Goal: Task Accomplishment & Management: Use online tool/utility

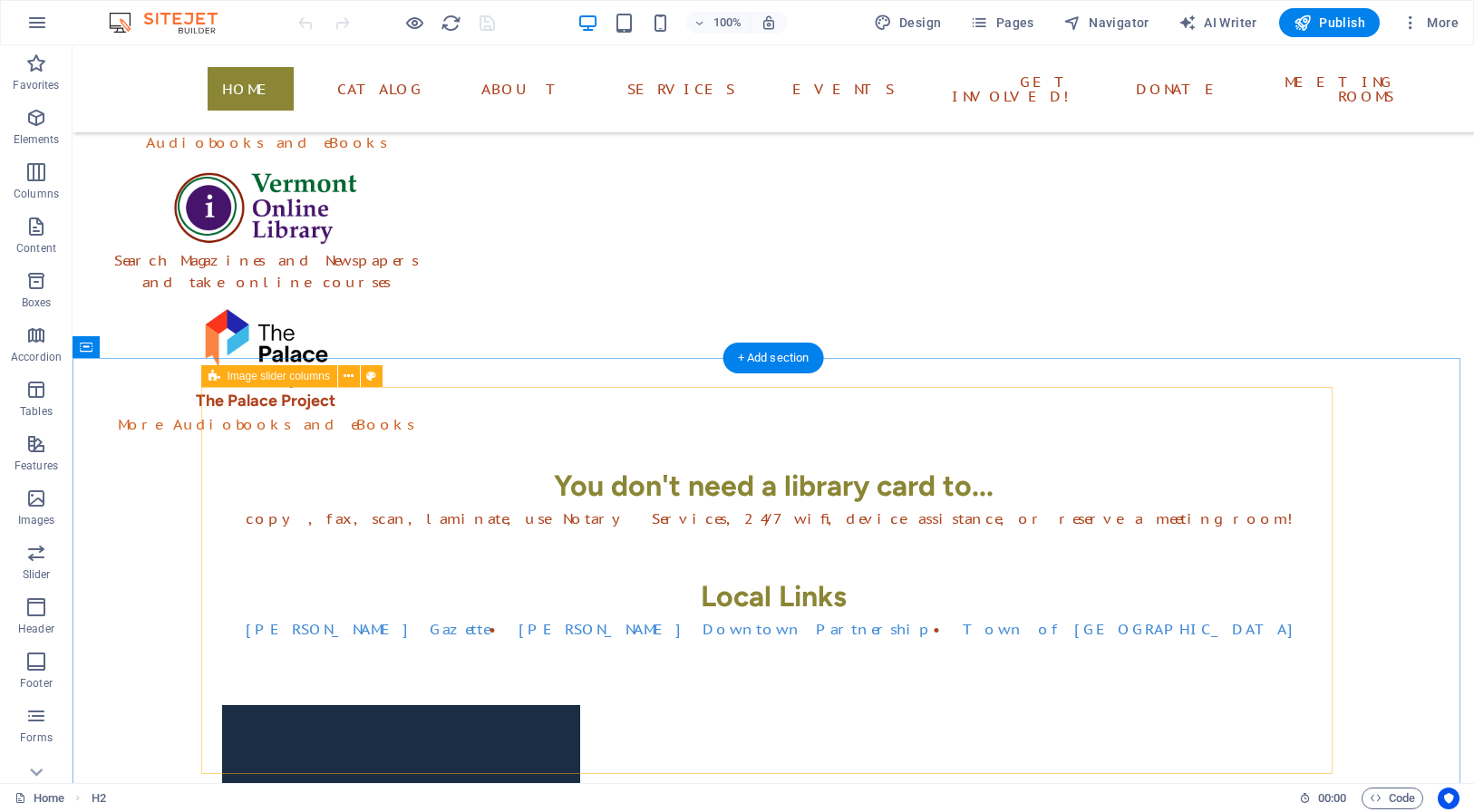
scroll to position [493, 0]
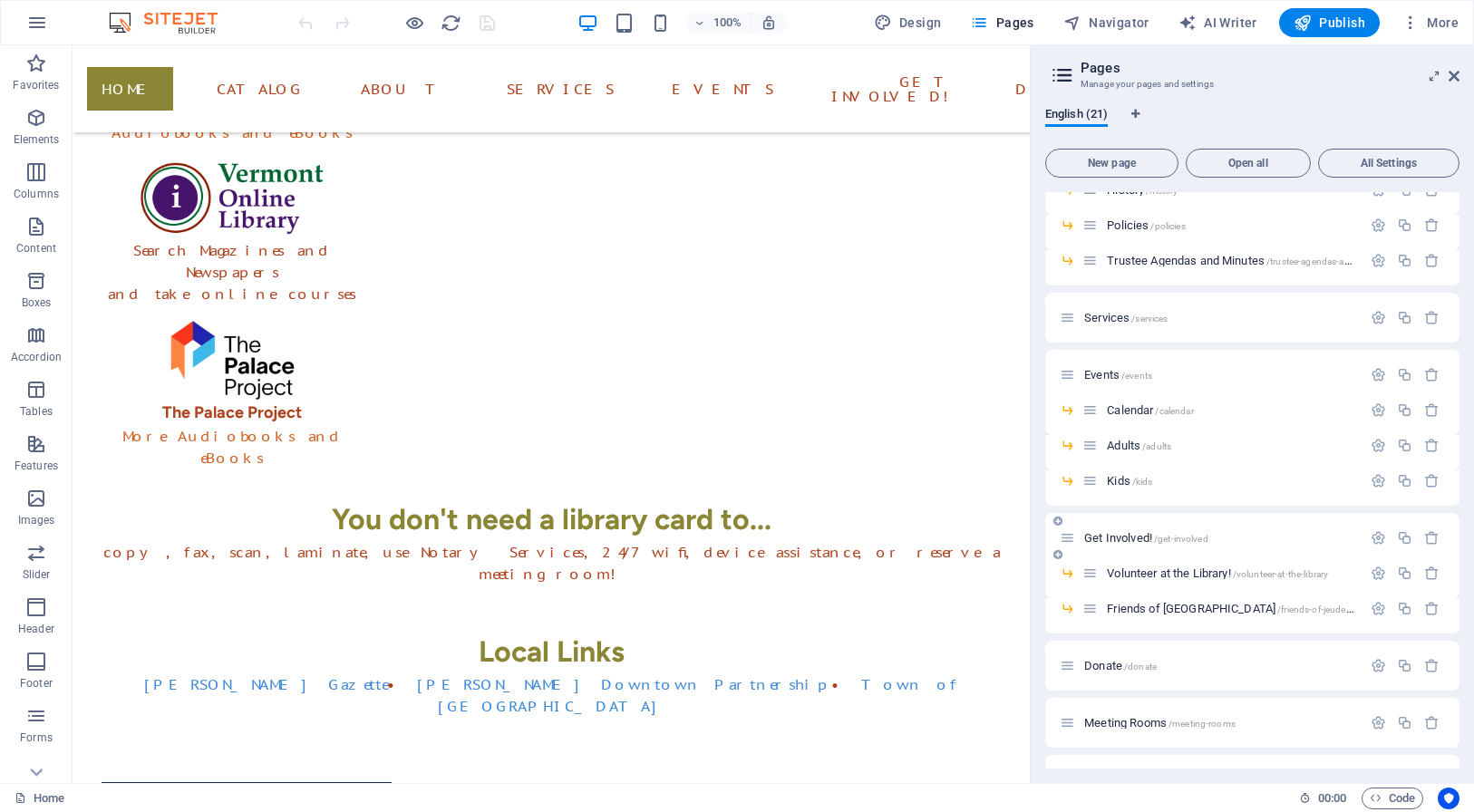
scroll to position [427, 0]
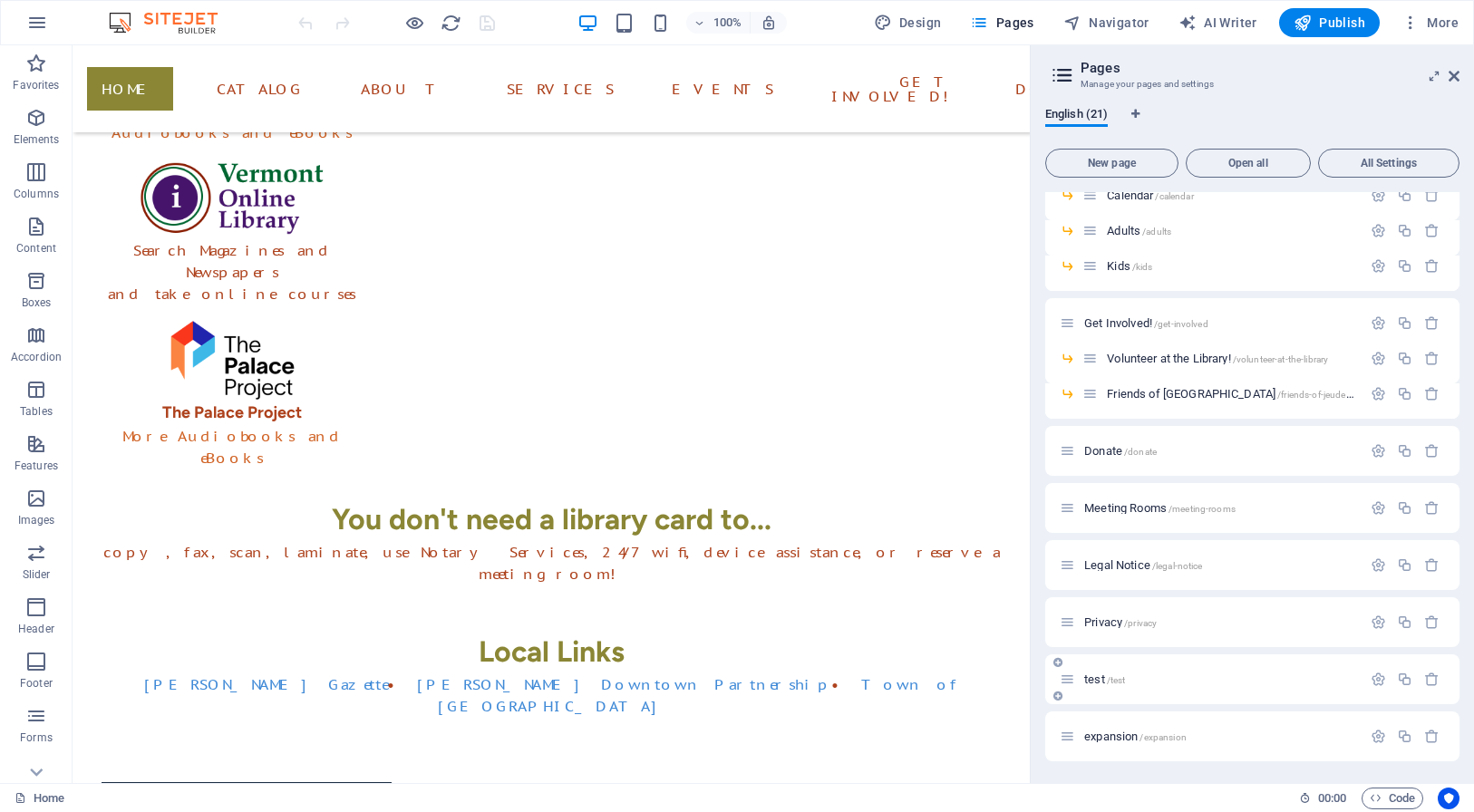
click at [1230, 689] on div "test /test" at bounding box center [1210, 679] width 302 height 21
click at [1159, 679] on p "test /test" at bounding box center [1219, 679] width 272 height 12
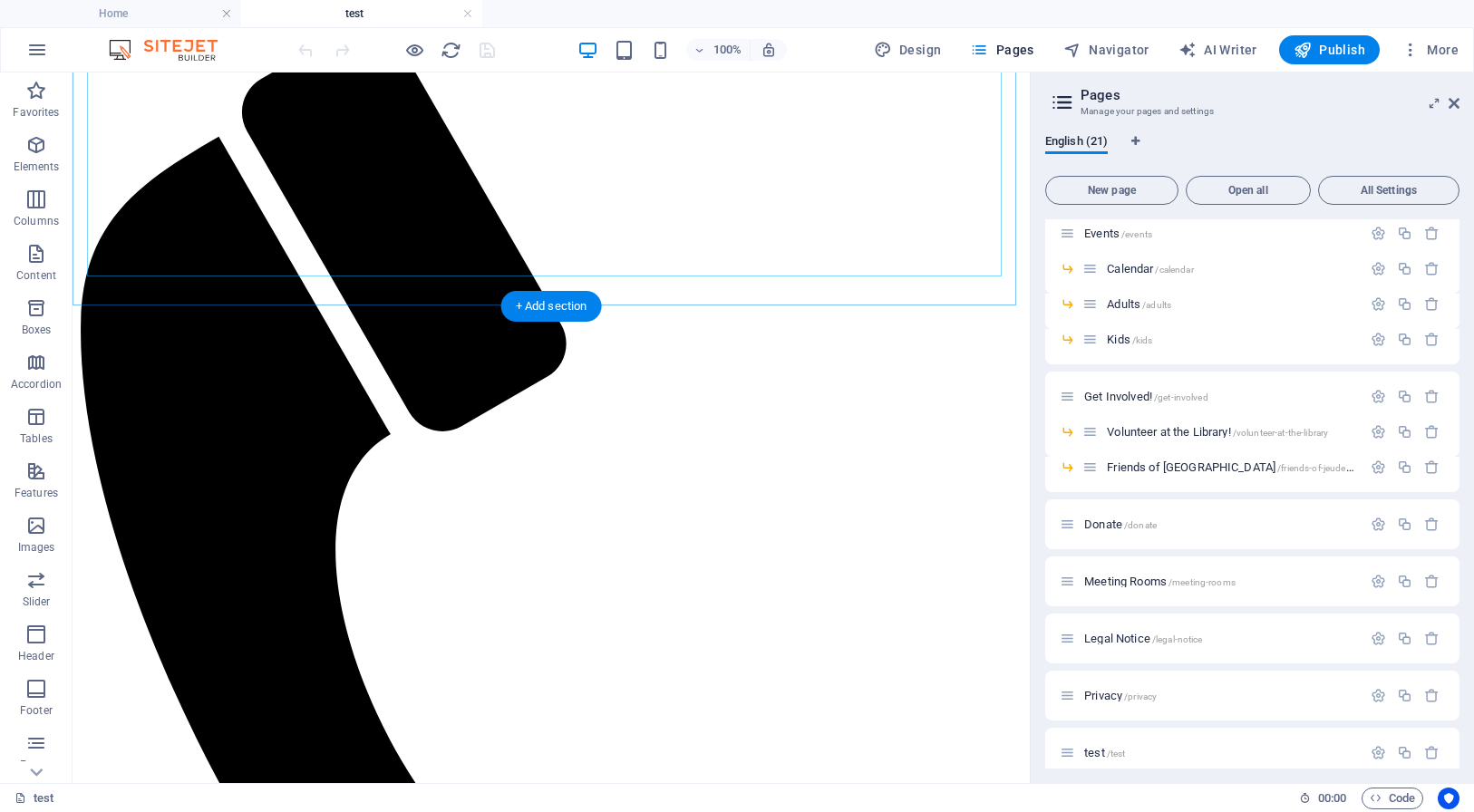
scroll to position [580, 0]
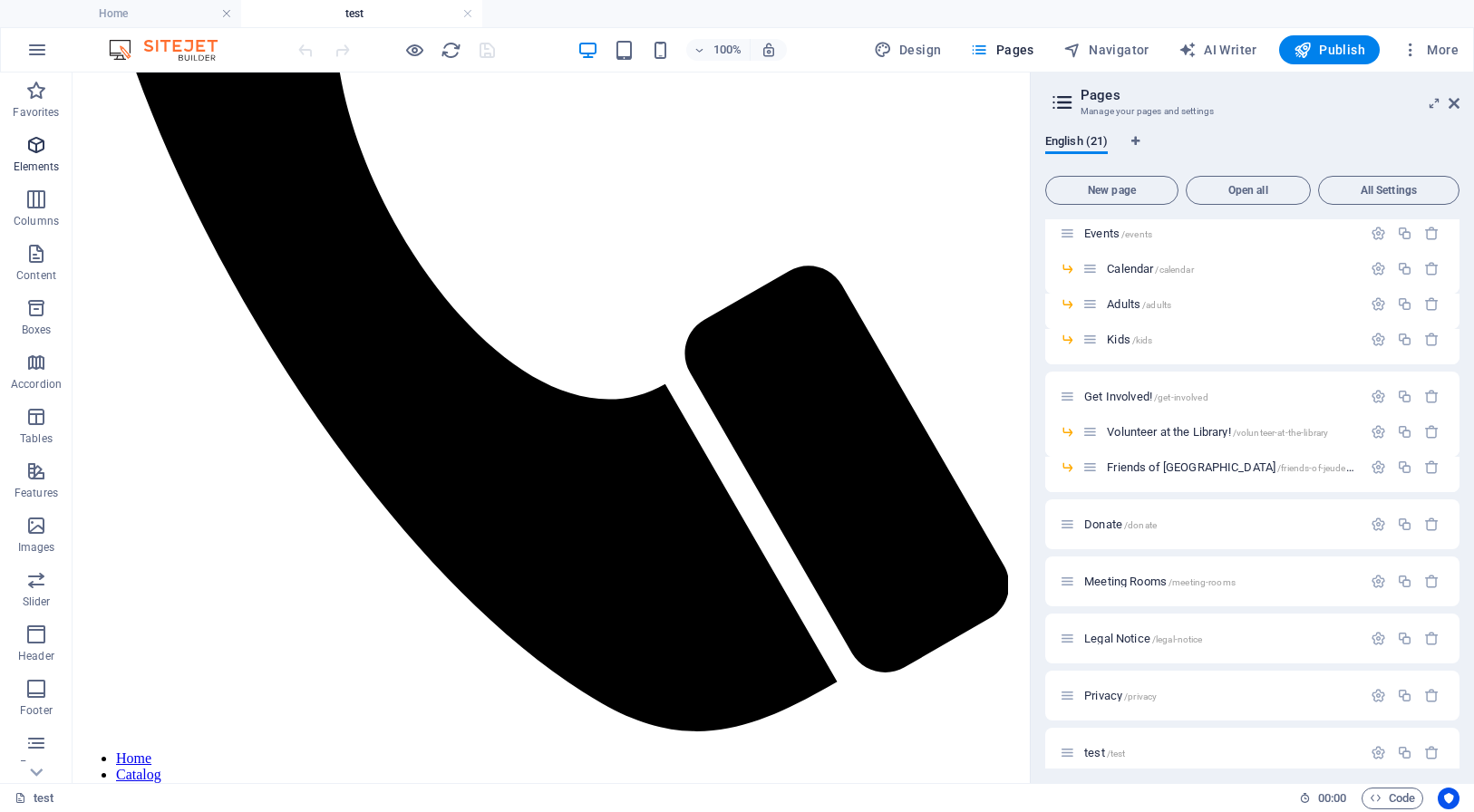
click at [36, 147] on icon "button" at bounding box center [35, 145] width 21 height 21
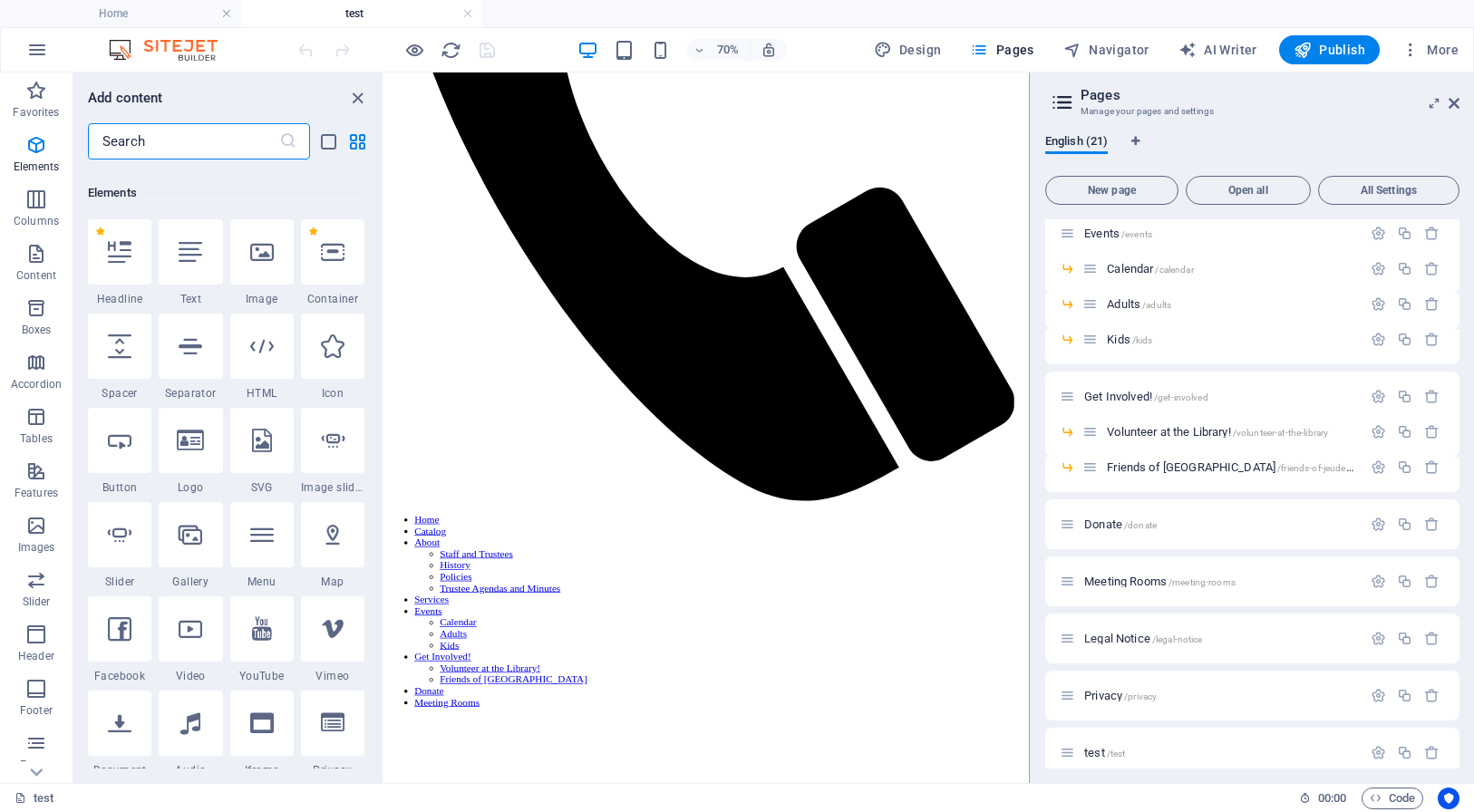
scroll to position [193, 0]
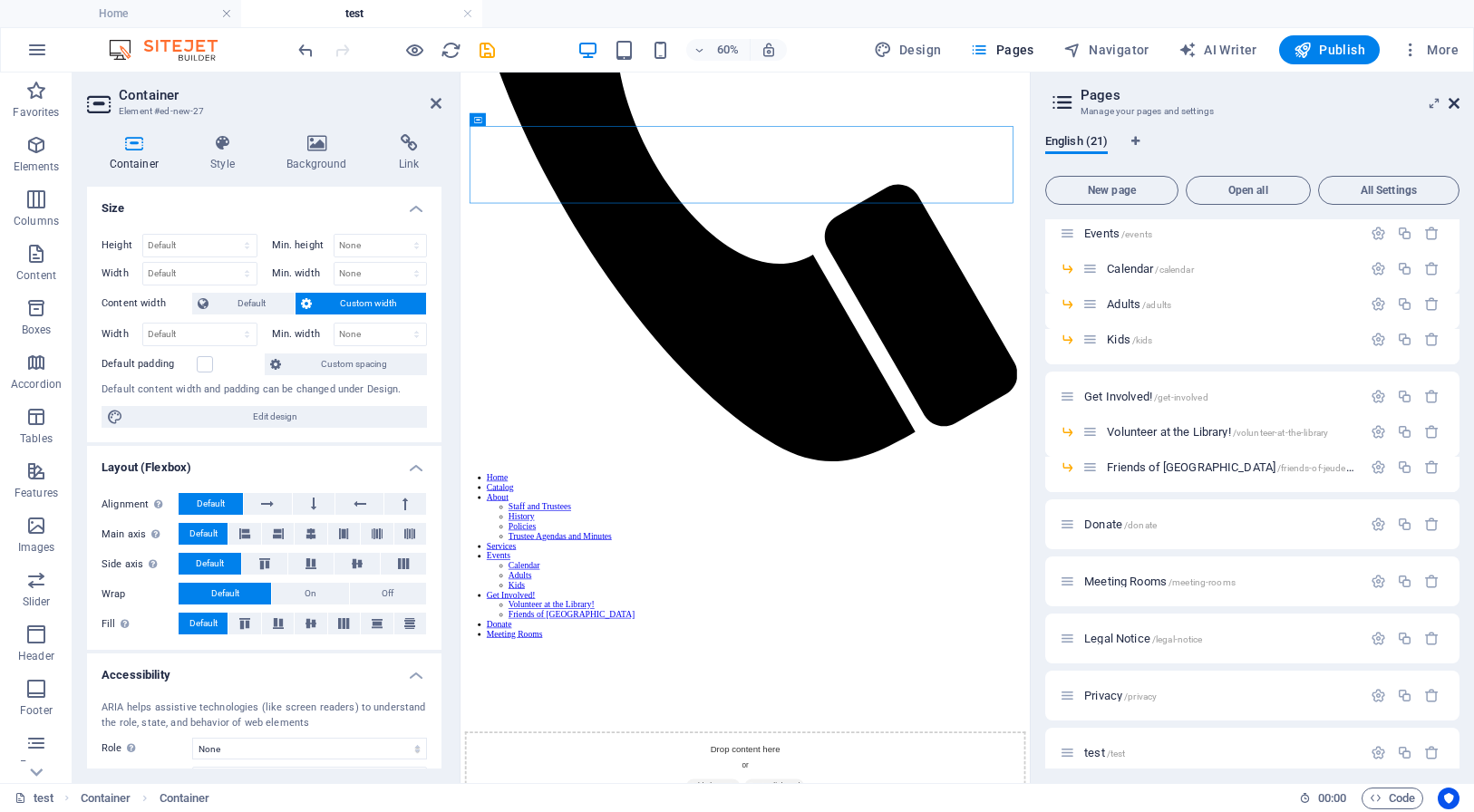
click at [1456, 105] on icon at bounding box center [1454, 104] width 11 height 15
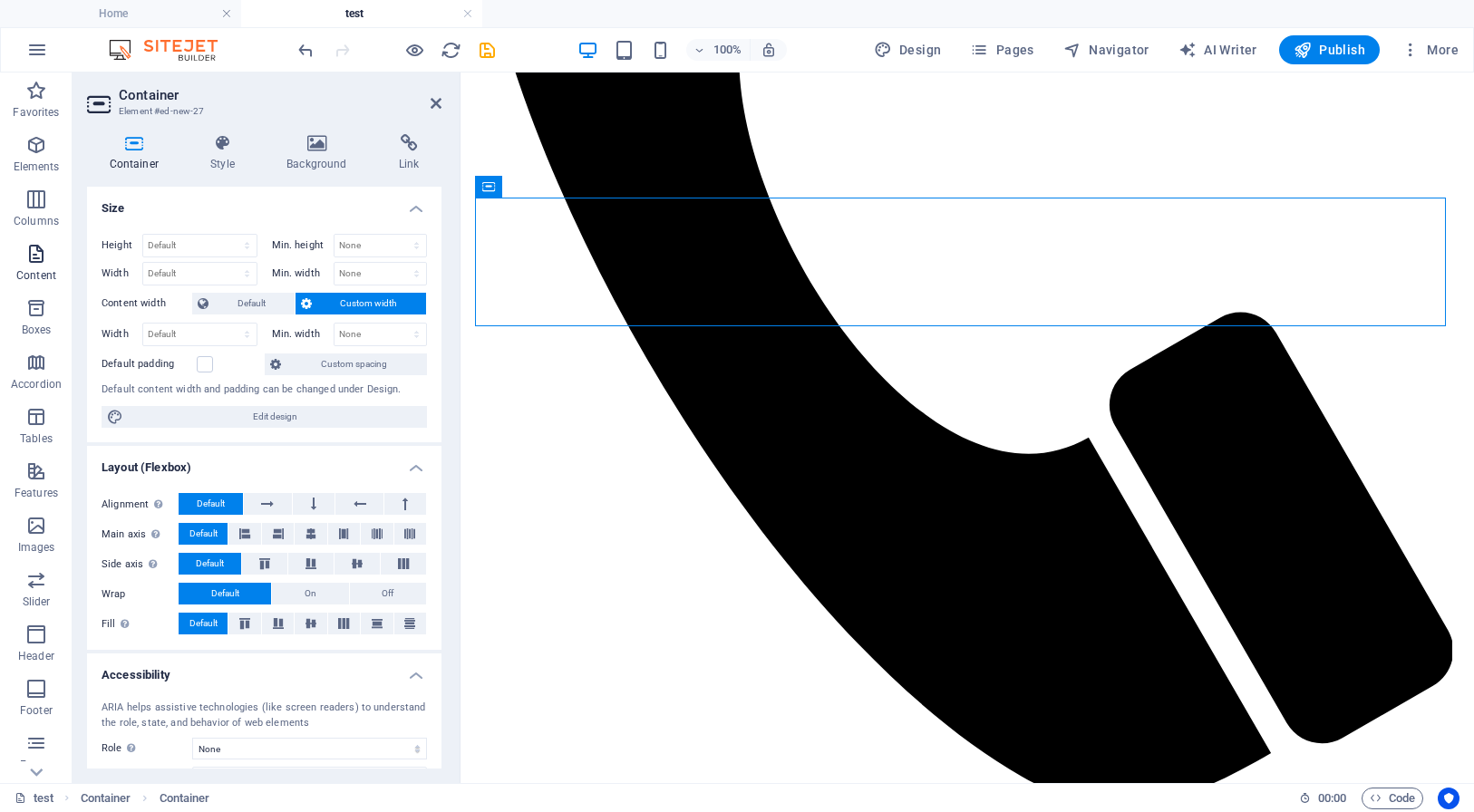
click at [40, 259] on icon "button" at bounding box center [35, 253] width 21 height 21
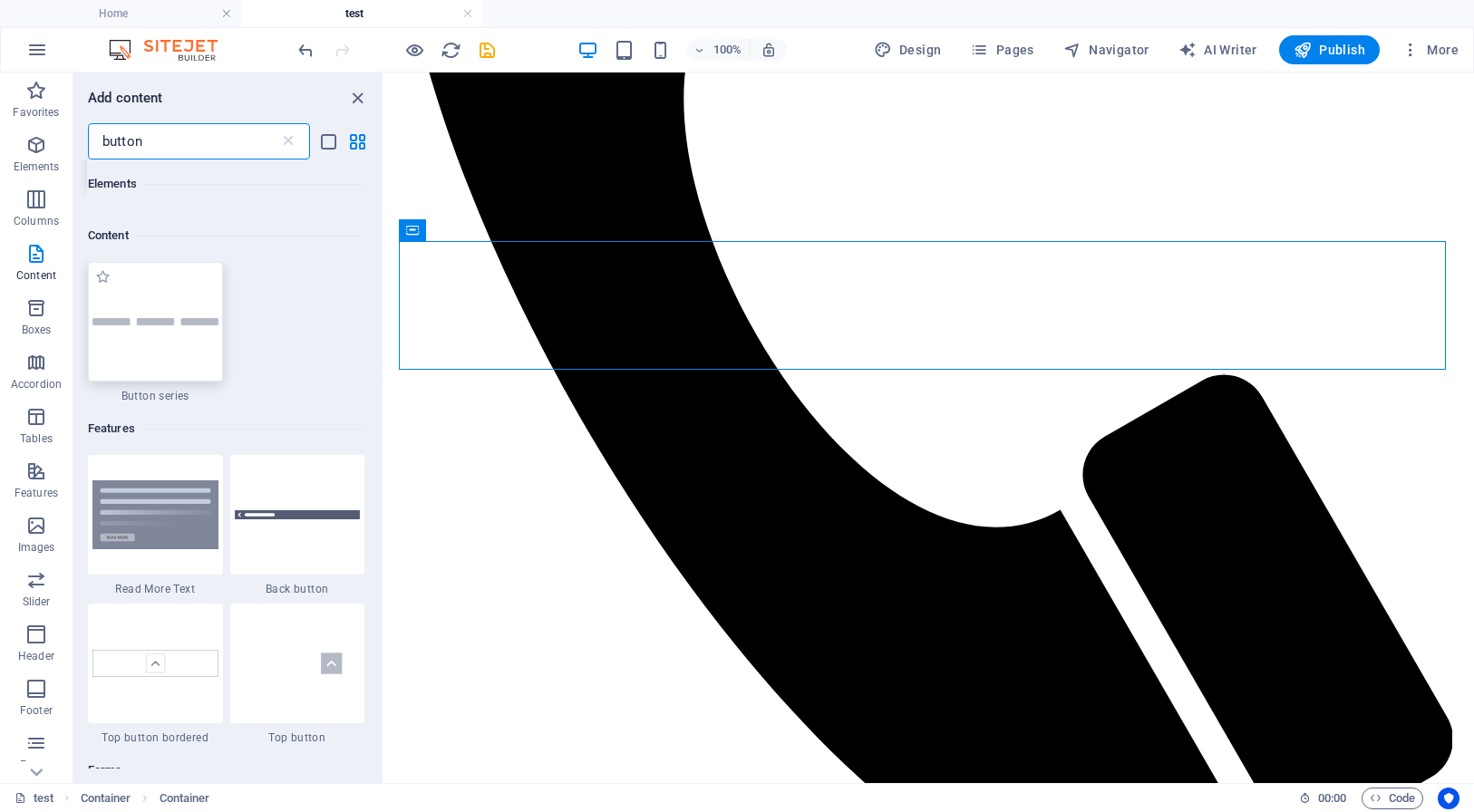
scroll to position [0, 0]
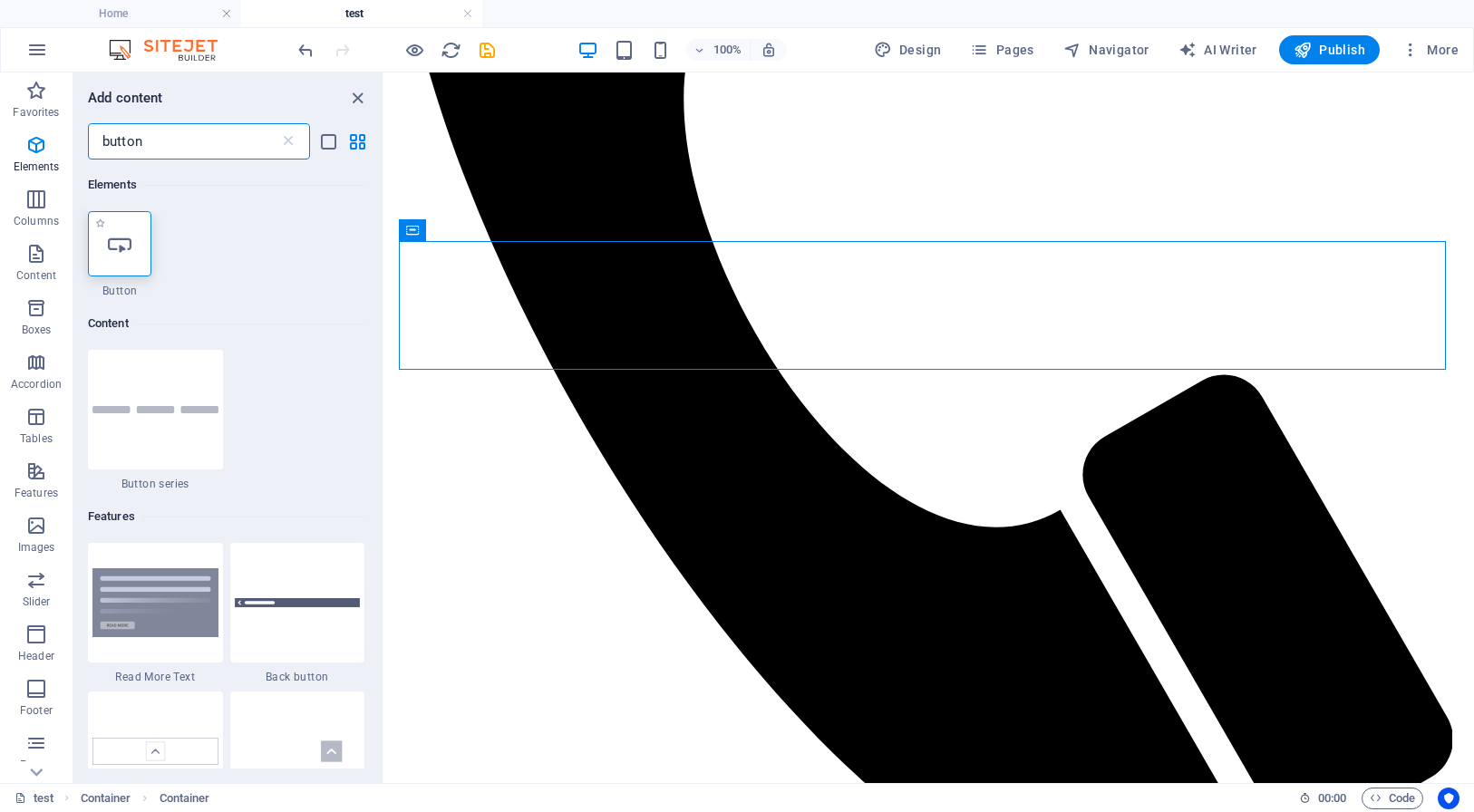
type input "button"
click at [128, 255] on icon at bounding box center [119, 244] width 23 height 23
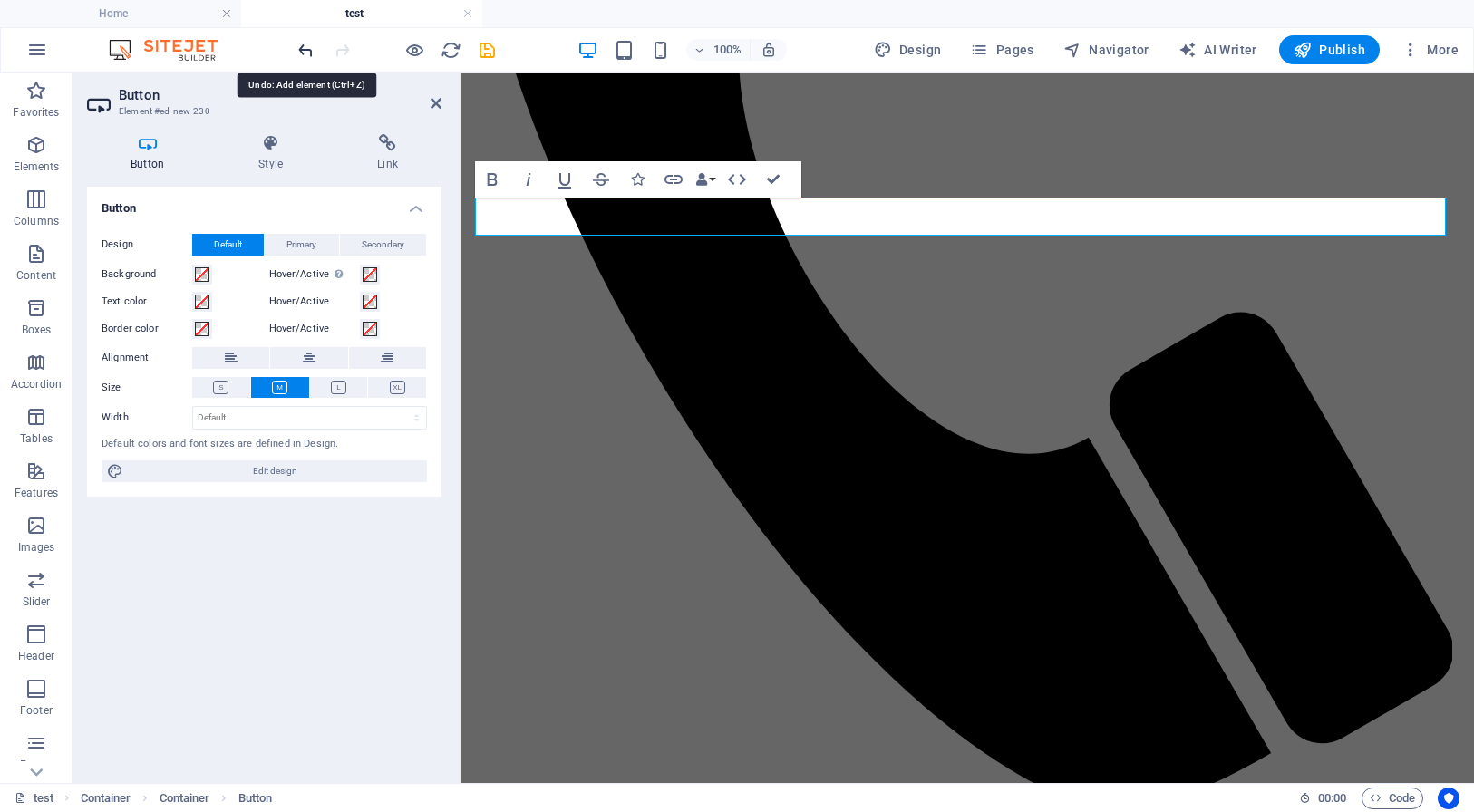
click at [304, 46] on icon "undo" at bounding box center [306, 50] width 21 height 21
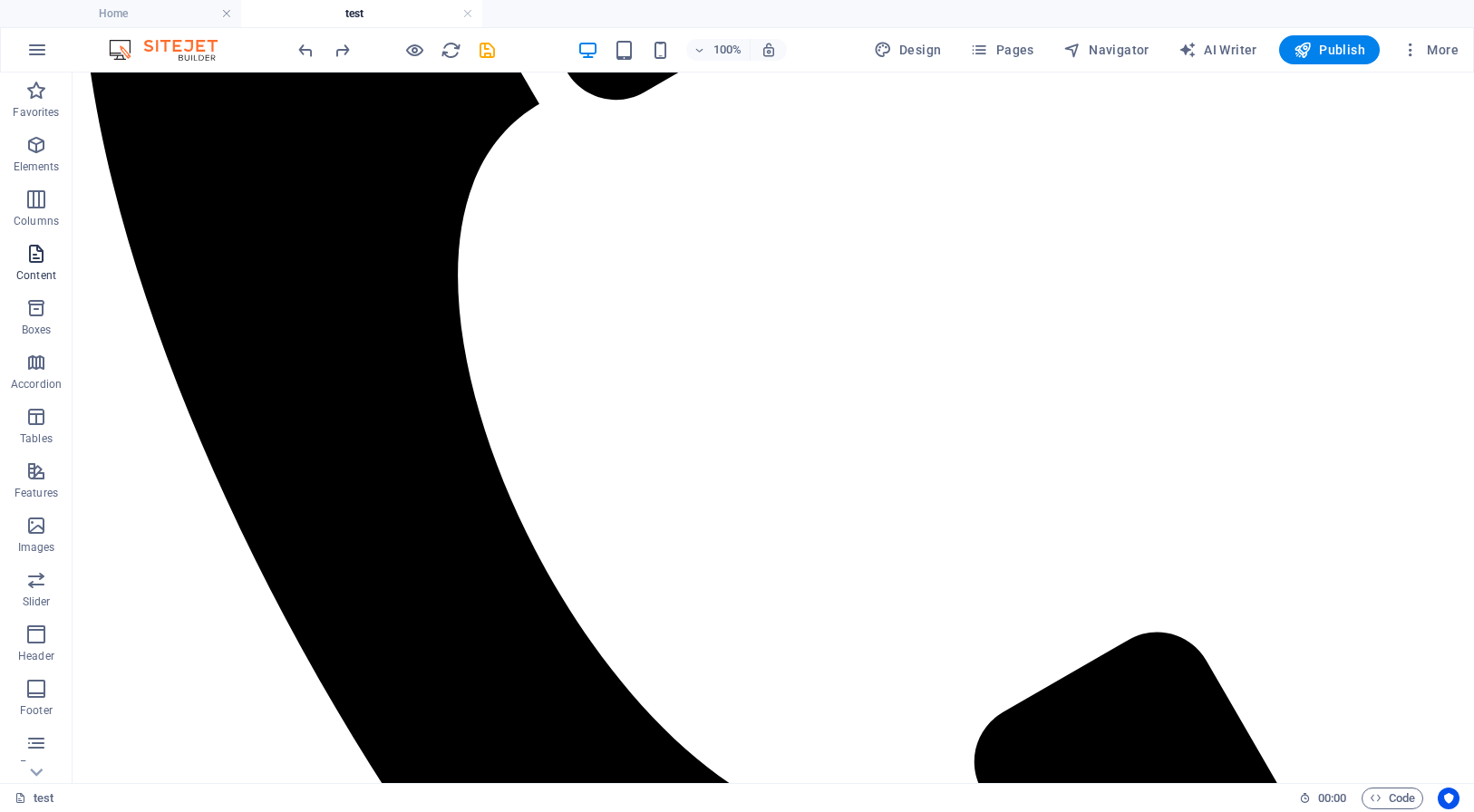
click at [37, 254] on icon "button" at bounding box center [35, 253] width 21 height 21
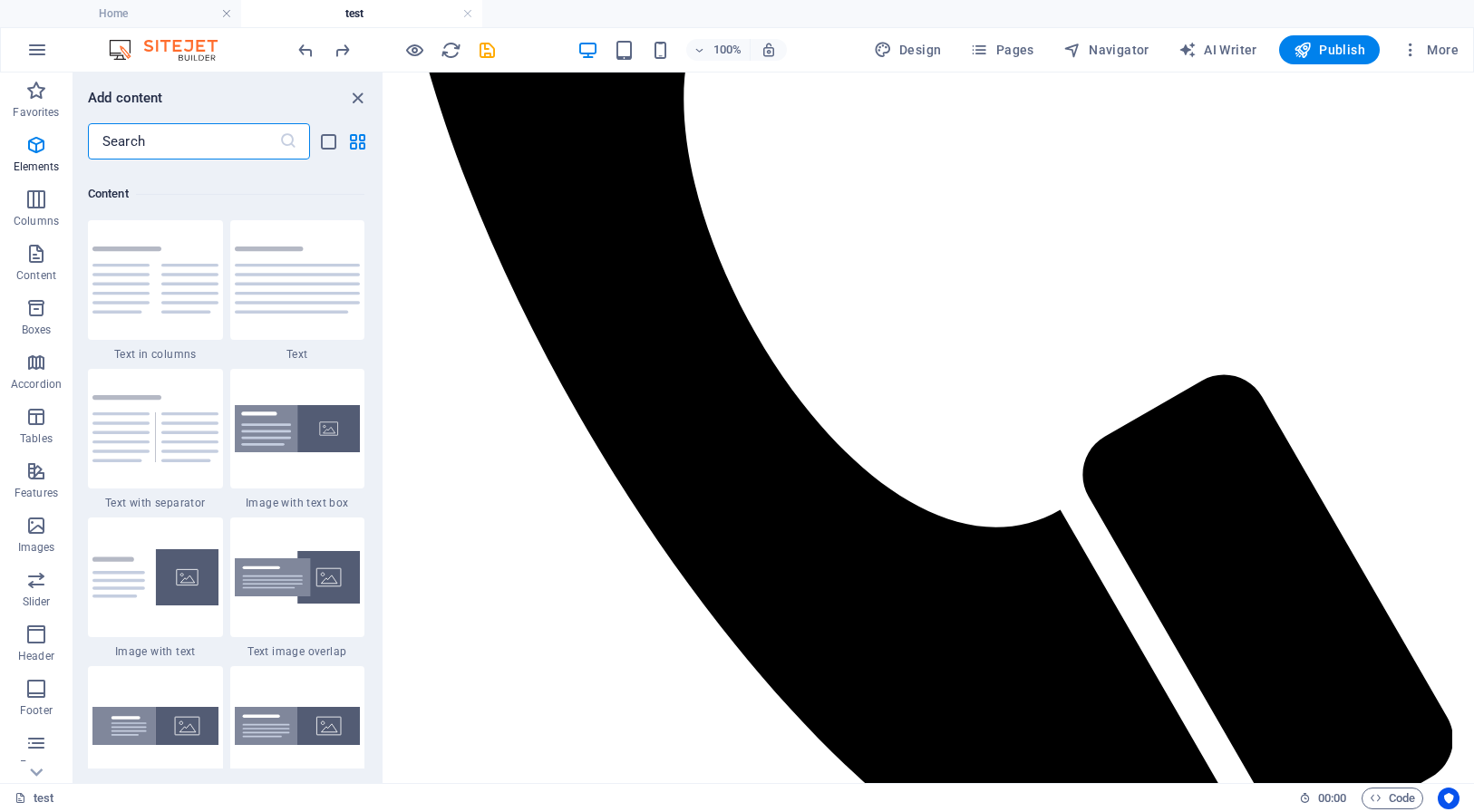
scroll to position [3171, 0]
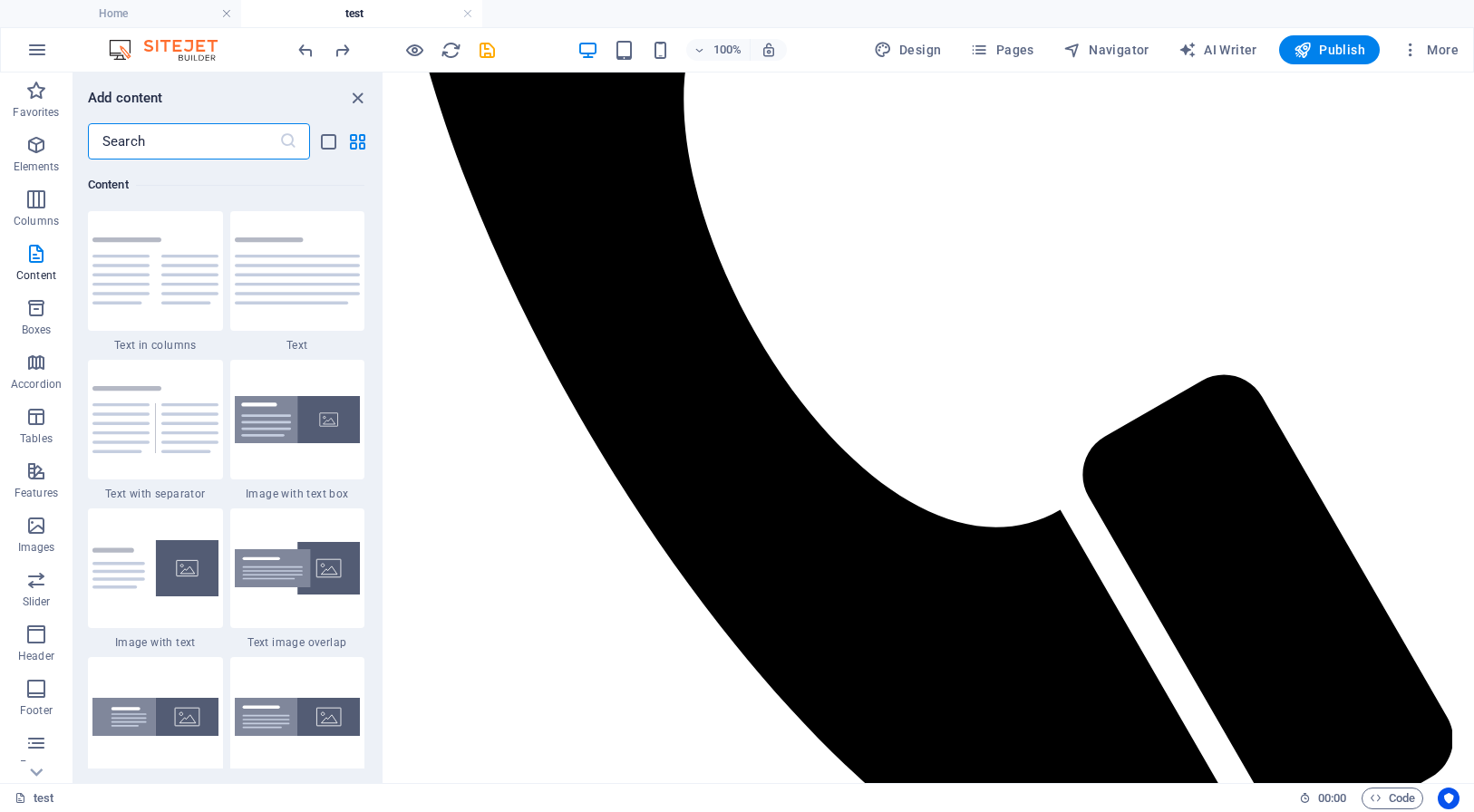
click at [183, 143] on input "text" at bounding box center [183, 141] width 191 height 36
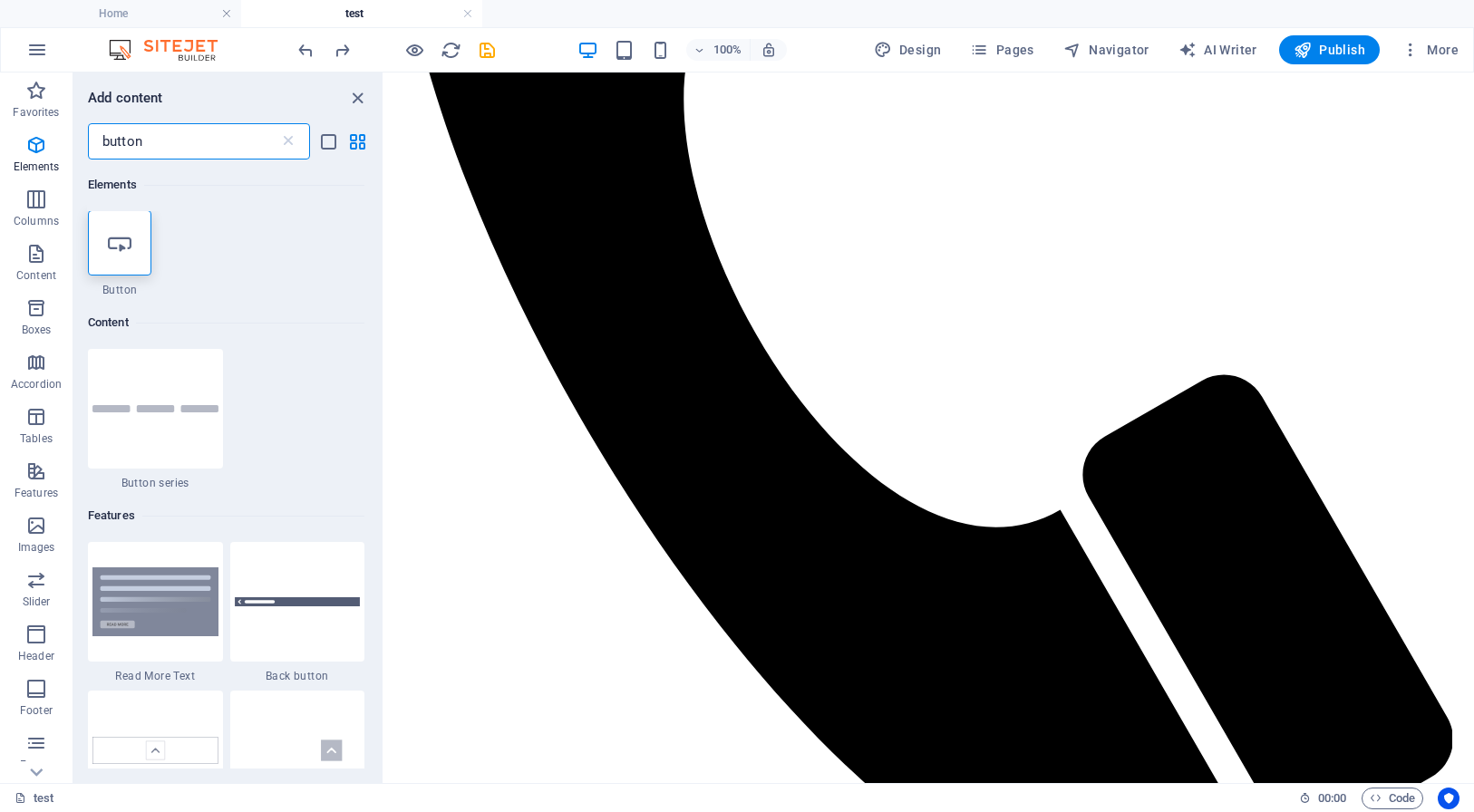
scroll to position [0, 0]
type input "button"
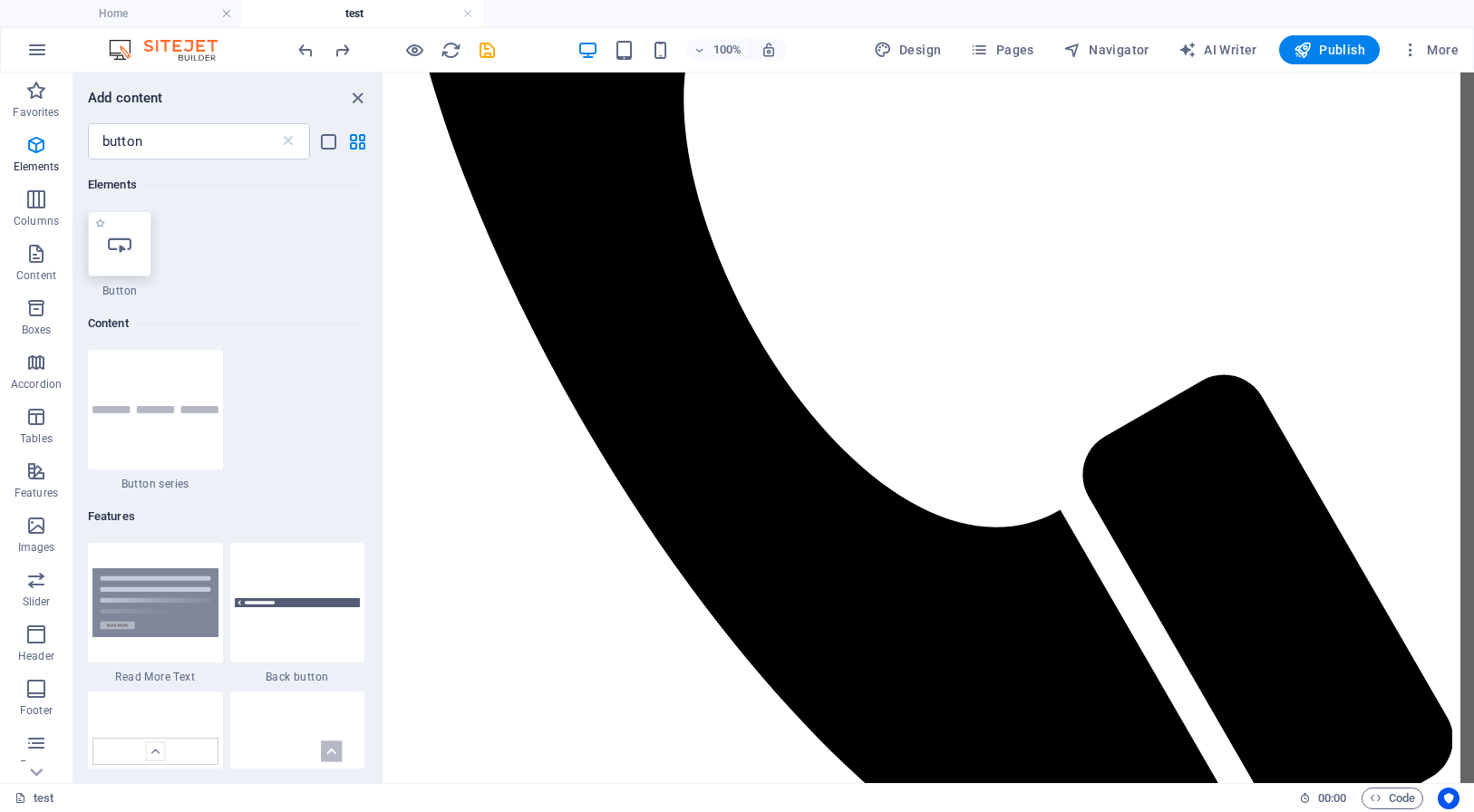
select select
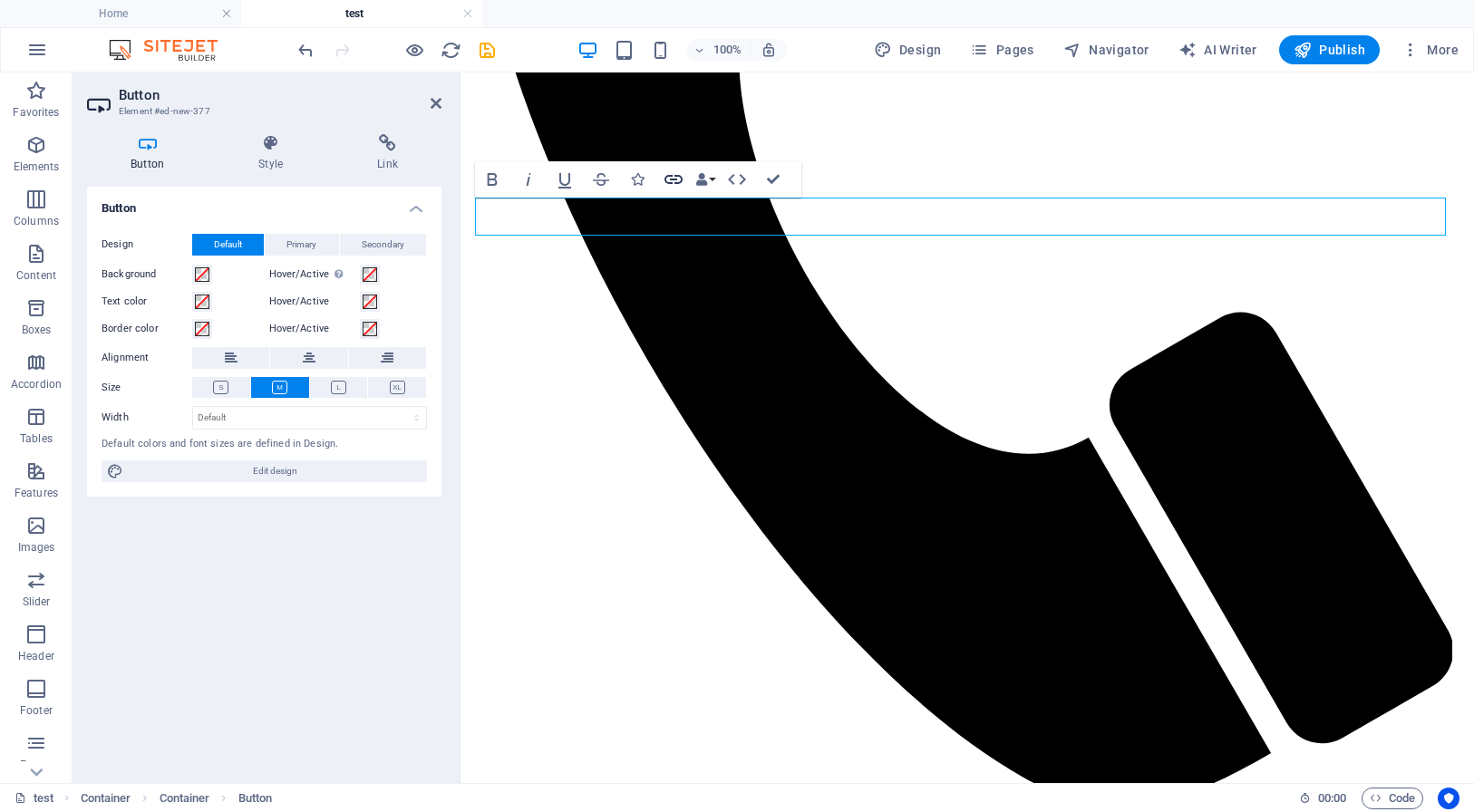
click at [672, 177] on icon "button" at bounding box center [673, 179] width 21 height 21
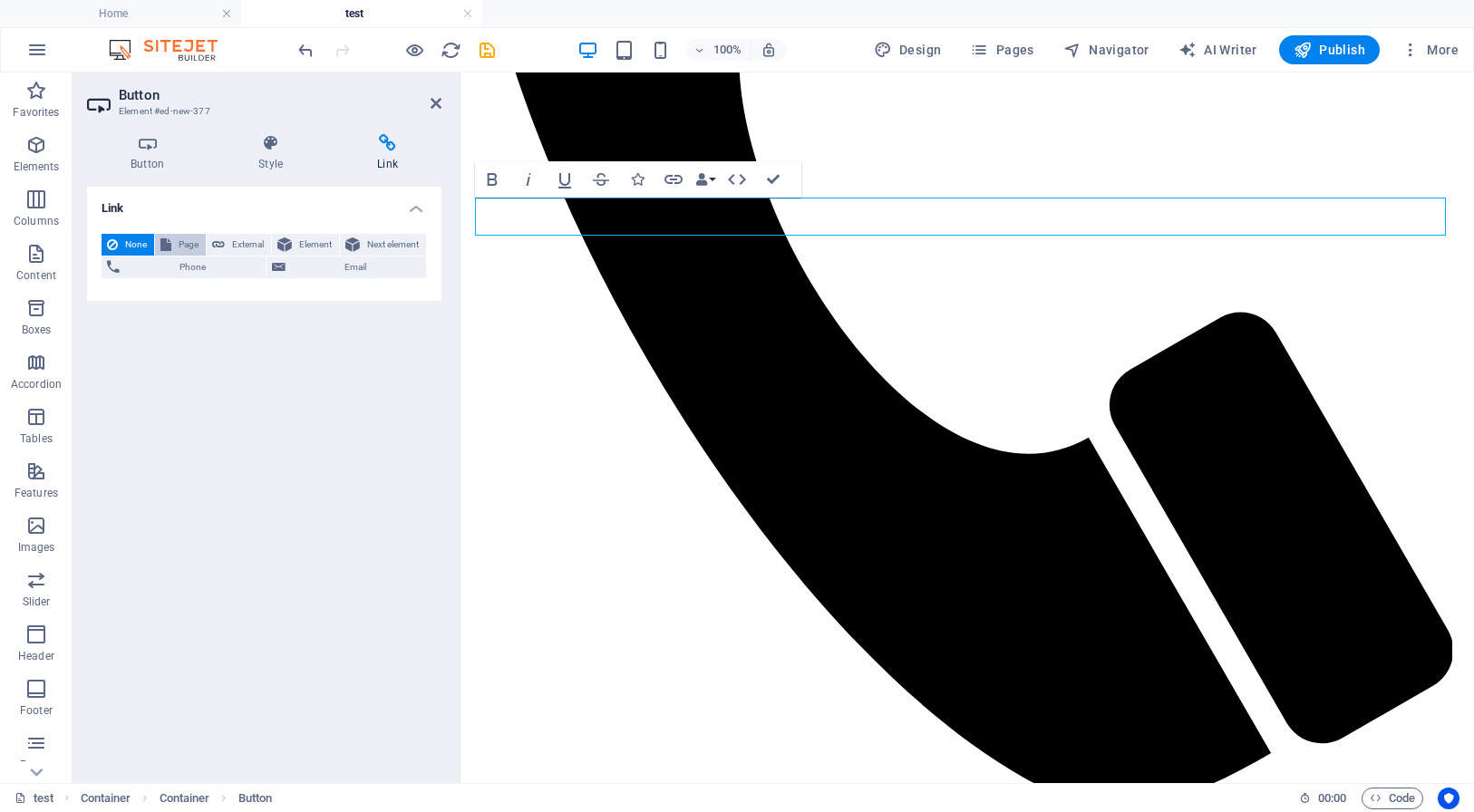
click at [195, 247] on span "Page" at bounding box center [188, 244] width 23 height 21
select select
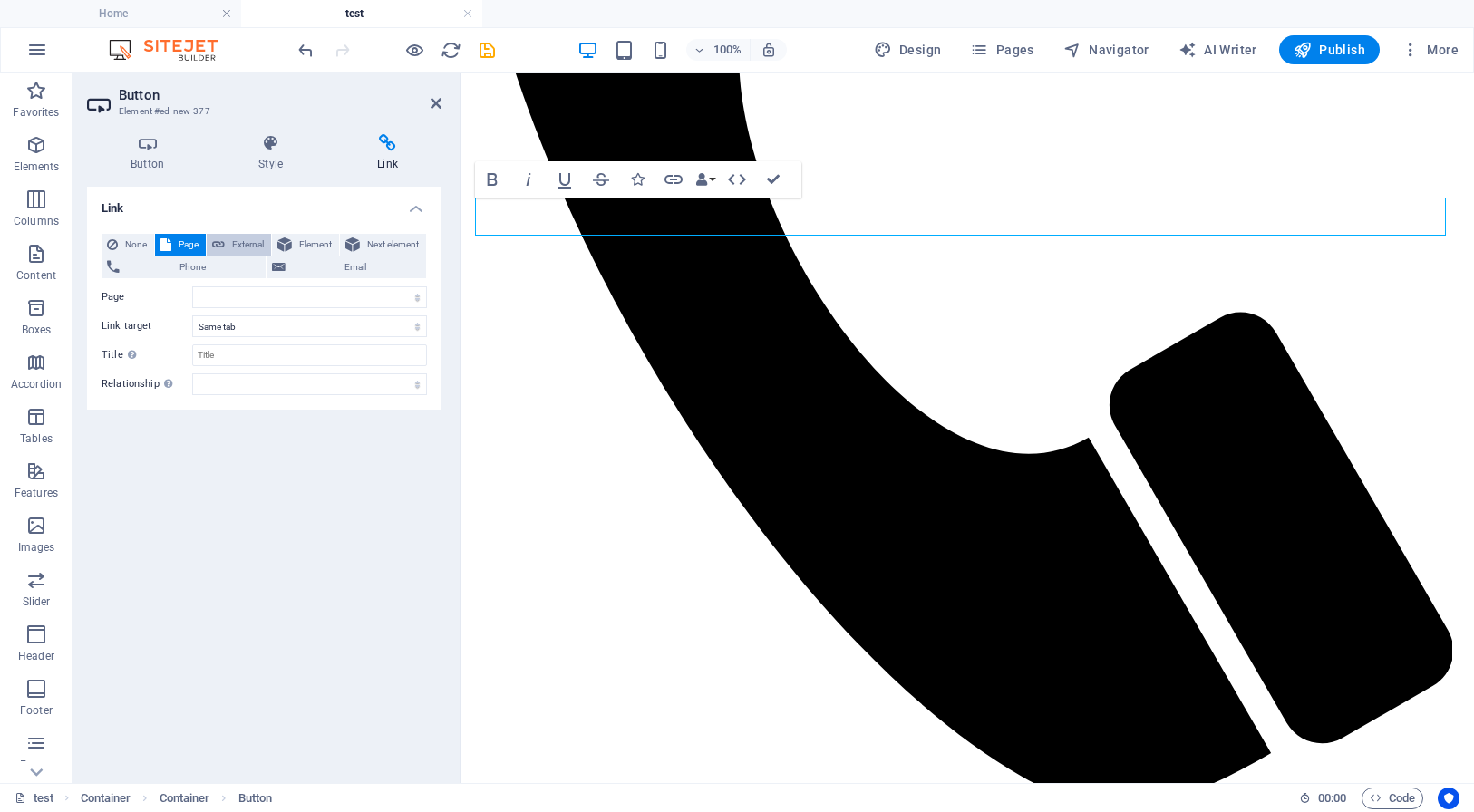
click at [240, 246] on span "External" at bounding box center [248, 244] width 35 height 21
select select "blank"
paste input "[URL][DOMAIN_NAME]"
type input "[URL][DOMAIN_NAME]"
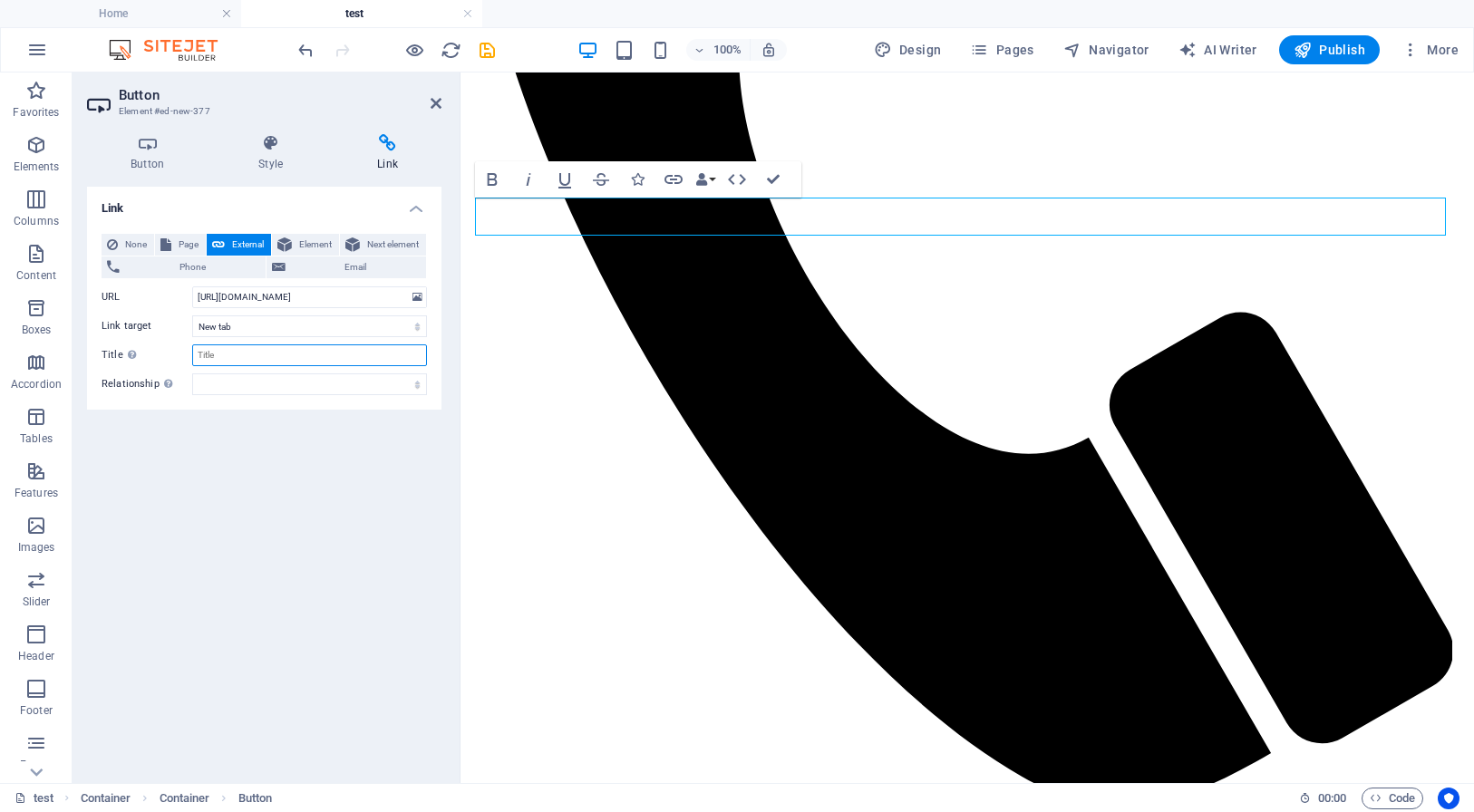
click at [295, 354] on input "Title Additional link description, should not be the same as the link text. The…" at bounding box center [309, 355] width 234 height 21
type input "Newsletter"
click at [439, 105] on icon at bounding box center [436, 104] width 11 height 15
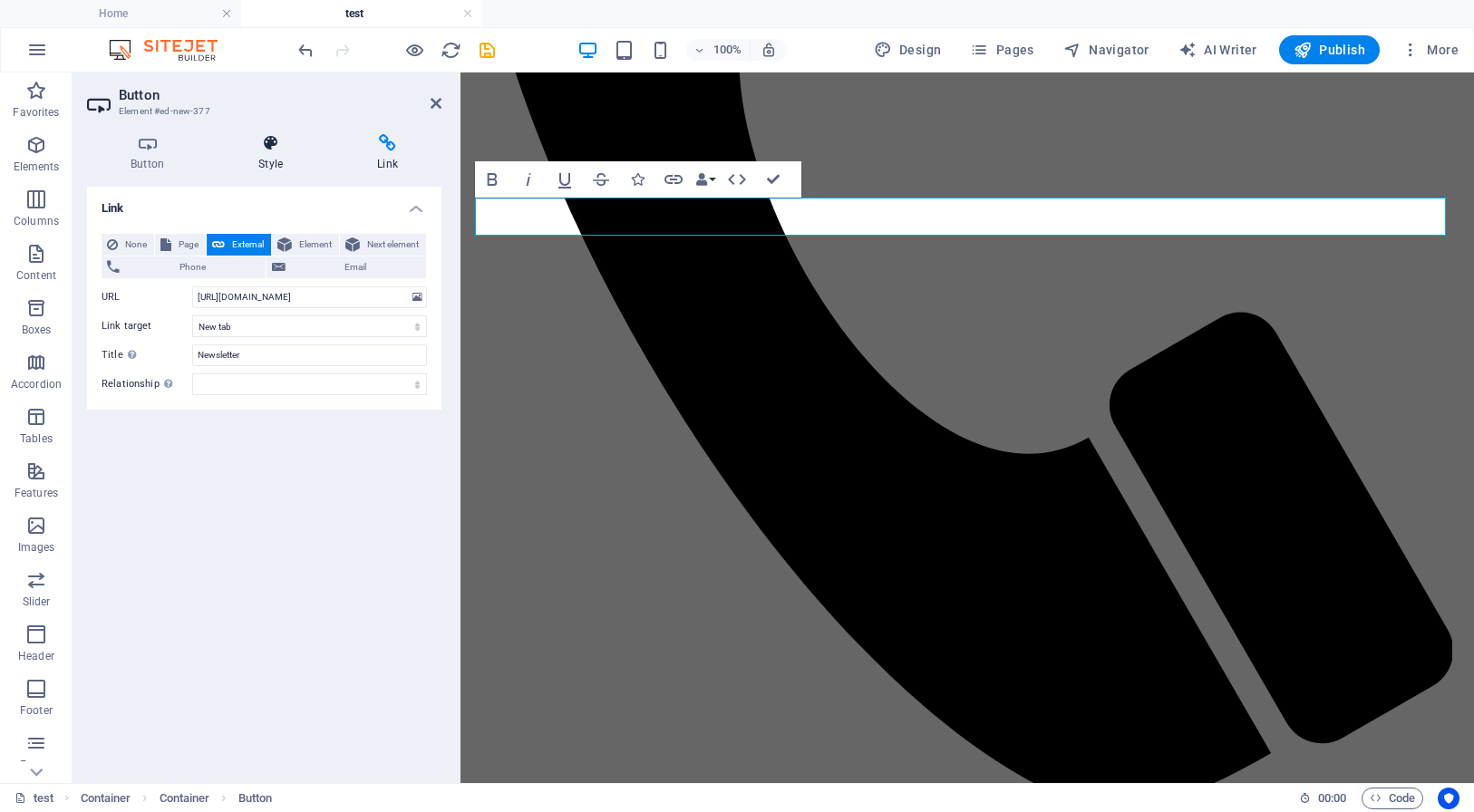
click at [278, 147] on icon at bounding box center [270, 143] width 111 height 18
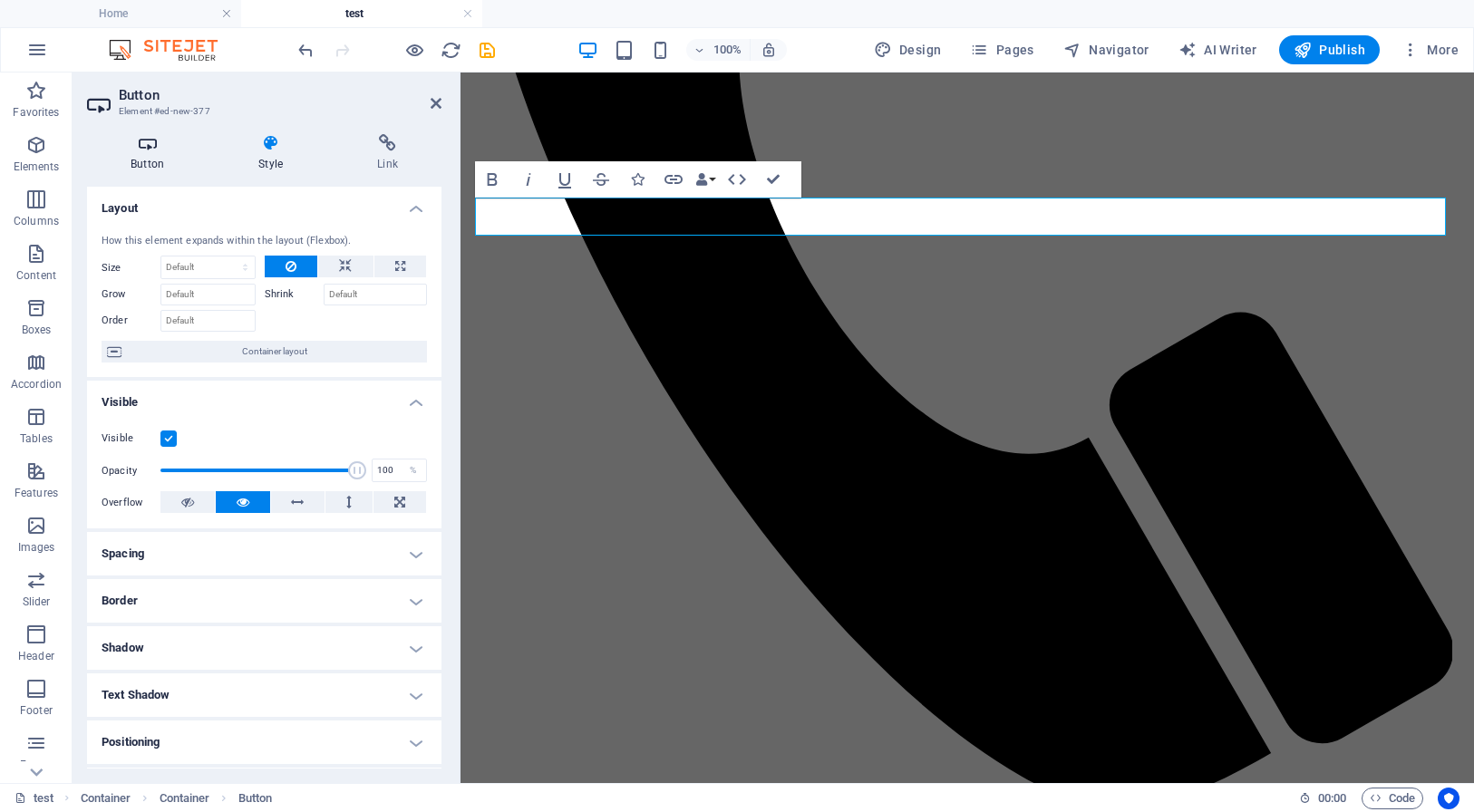
click at [147, 154] on h4 "Button" at bounding box center [150, 153] width 128 height 38
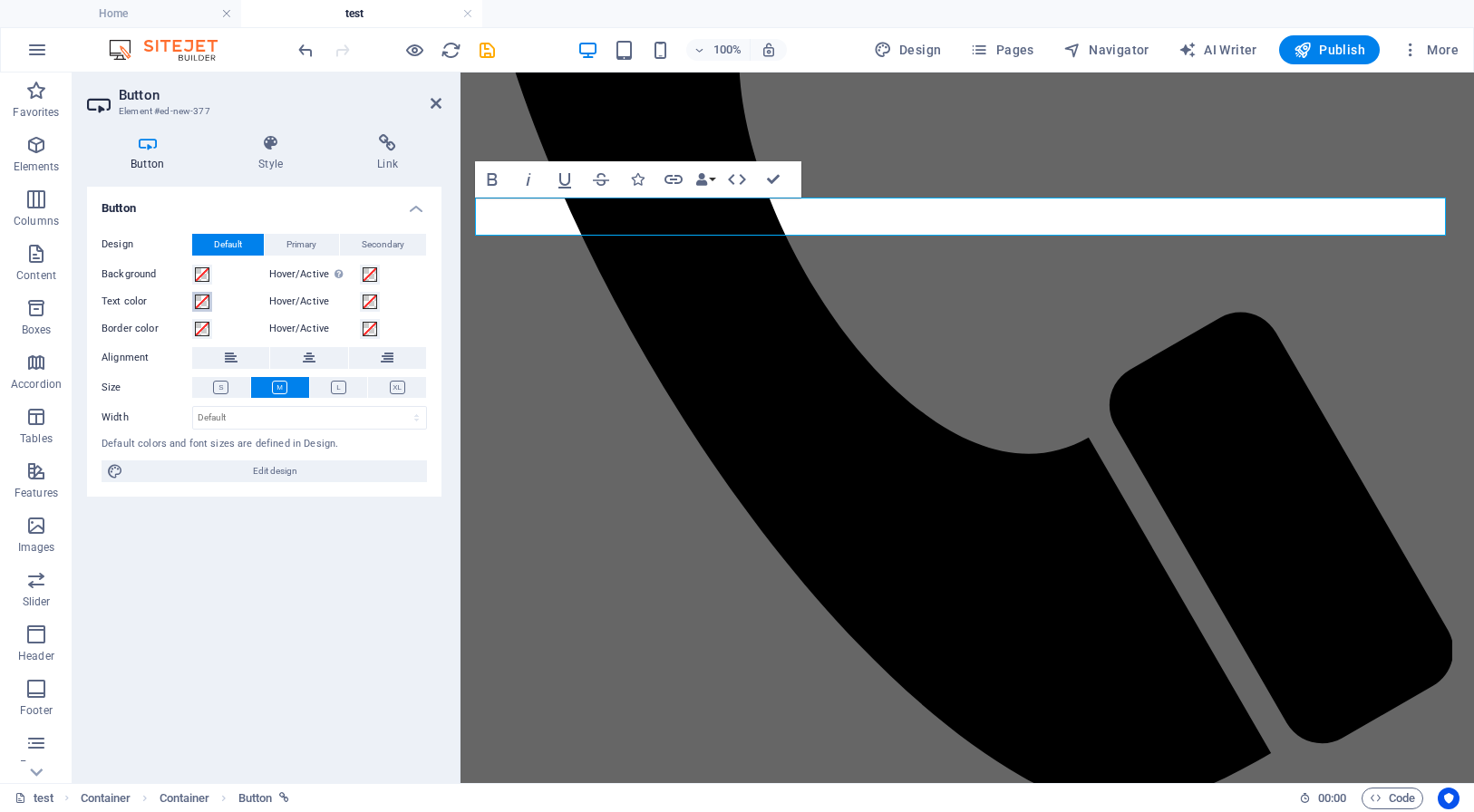
click at [203, 299] on span at bounding box center [203, 302] width 15 height 15
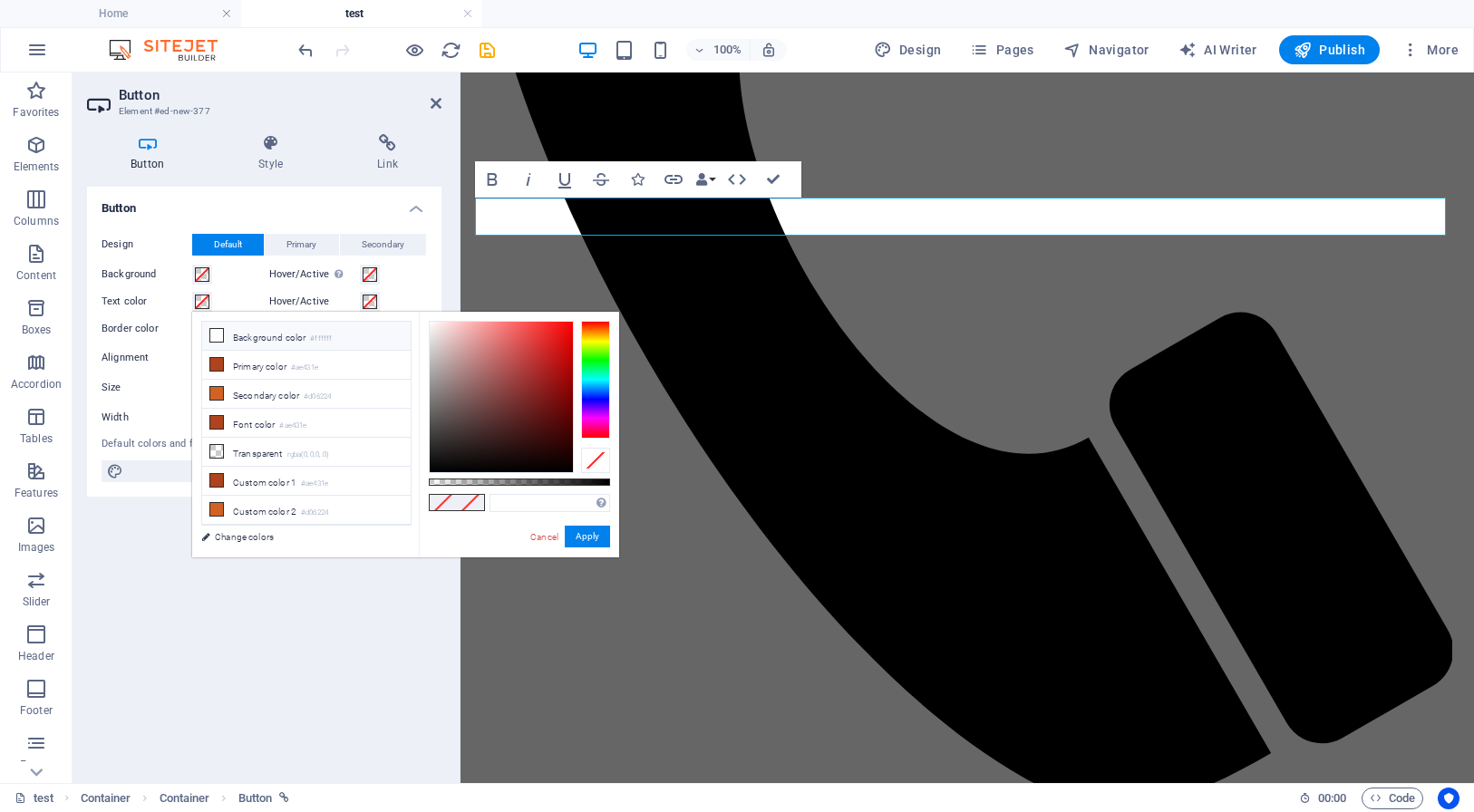
click at [217, 337] on icon at bounding box center [217, 335] width 13 height 13
type input "#ffffff"
click at [583, 538] on button "Apply" at bounding box center [587, 536] width 46 height 21
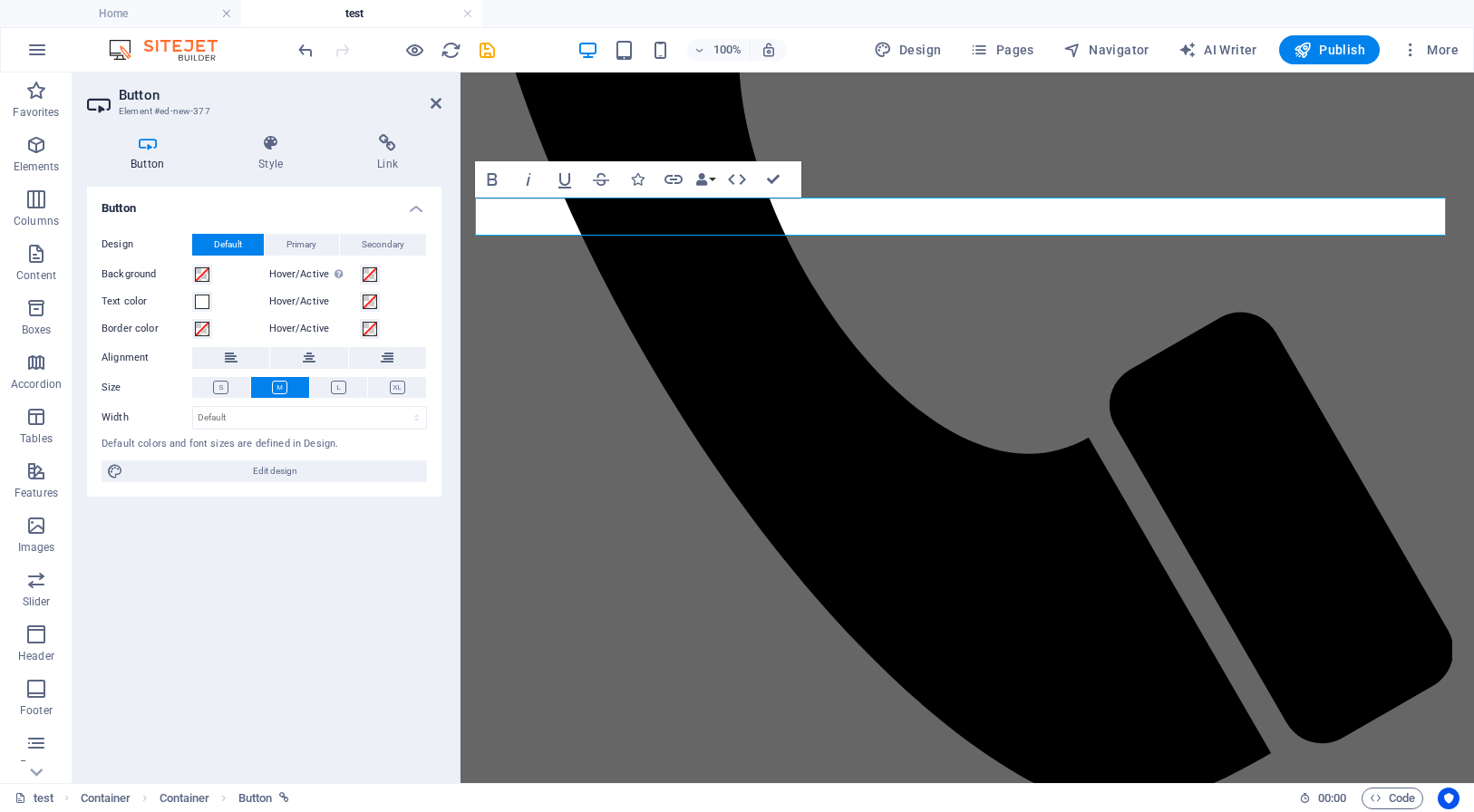
click at [429, 98] on h2 "Button" at bounding box center [280, 94] width 323 height 16
click at [439, 104] on icon at bounding box center [436, 104] width 11 height 15
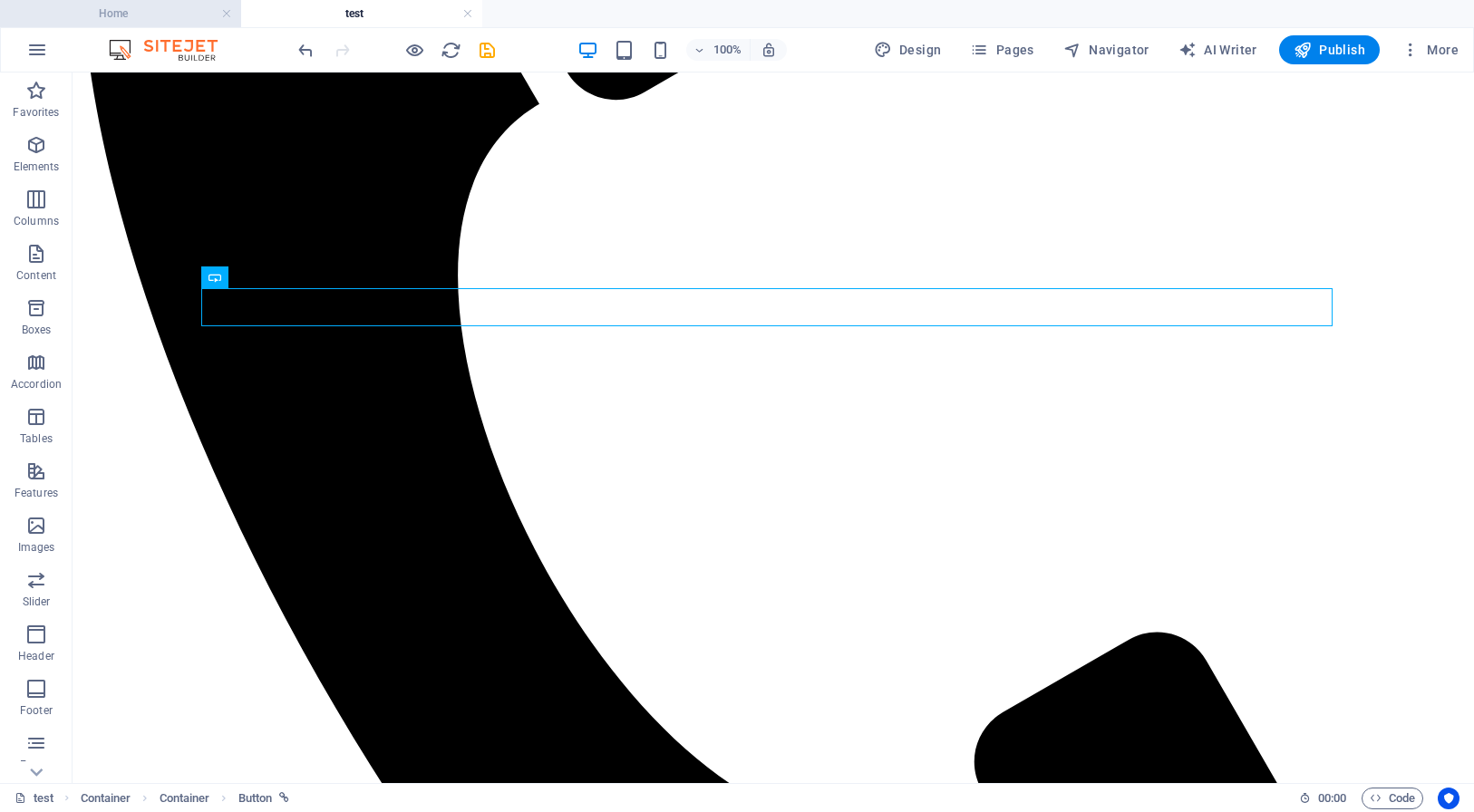
click at [164, 17] on h4 "Home" at bounding box center [120, 13] width 241 height 20
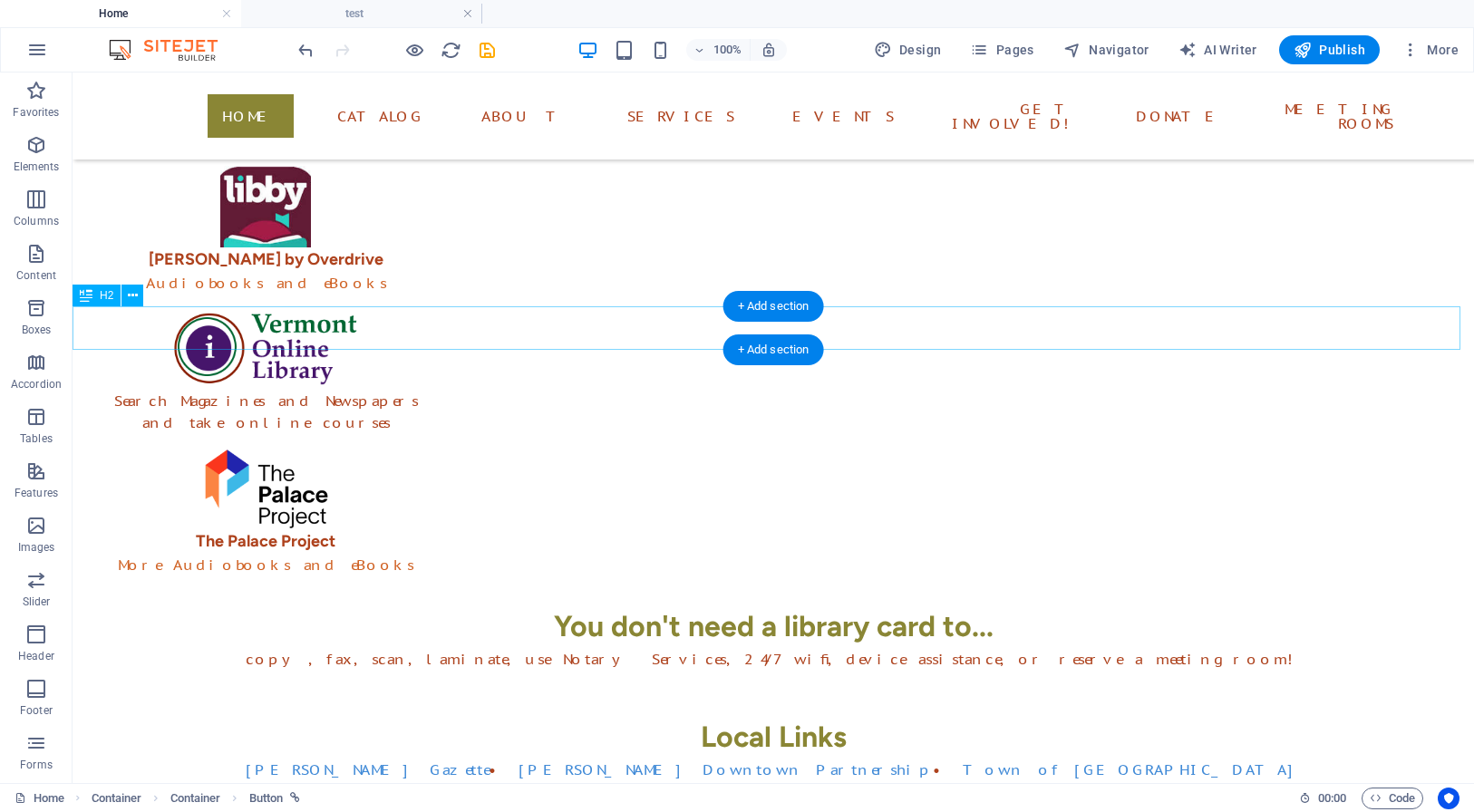
scroll to position [373, 0]
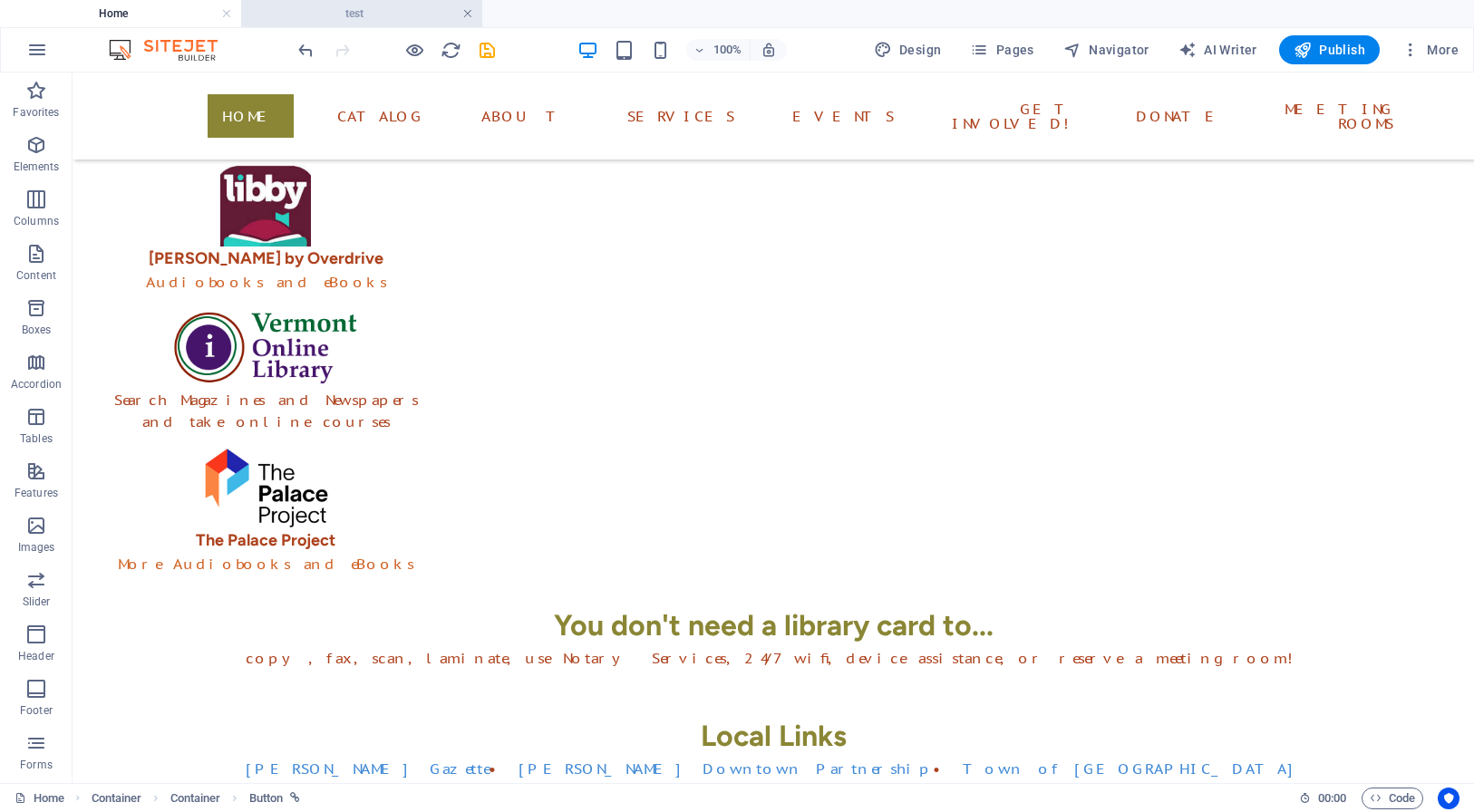
click at [469, 16] on link at bounding box center [468, 14] width 11 height 17
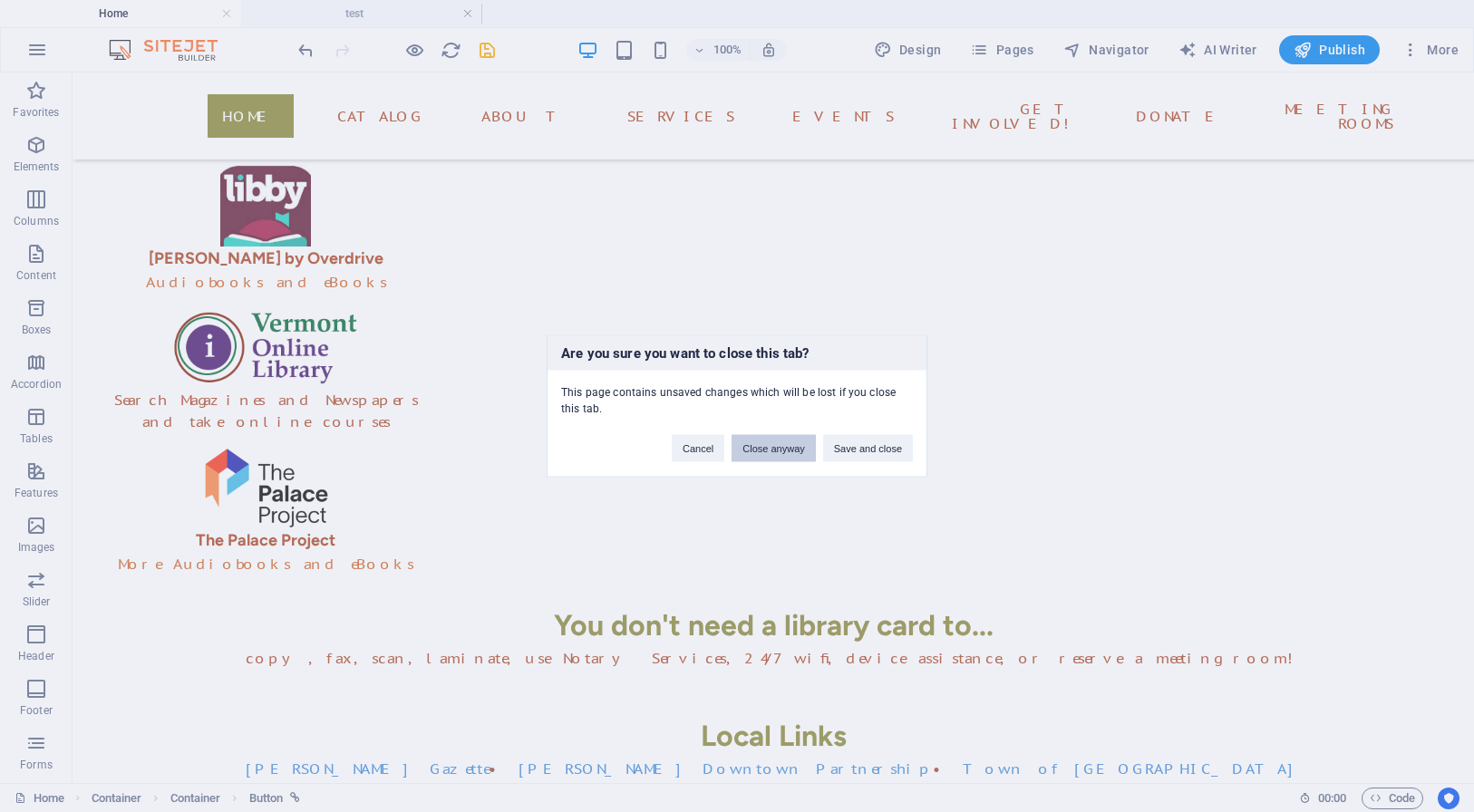
click at [769, 447] on button "Close anyway" at bounding box center [773, 448] width 83 height 27
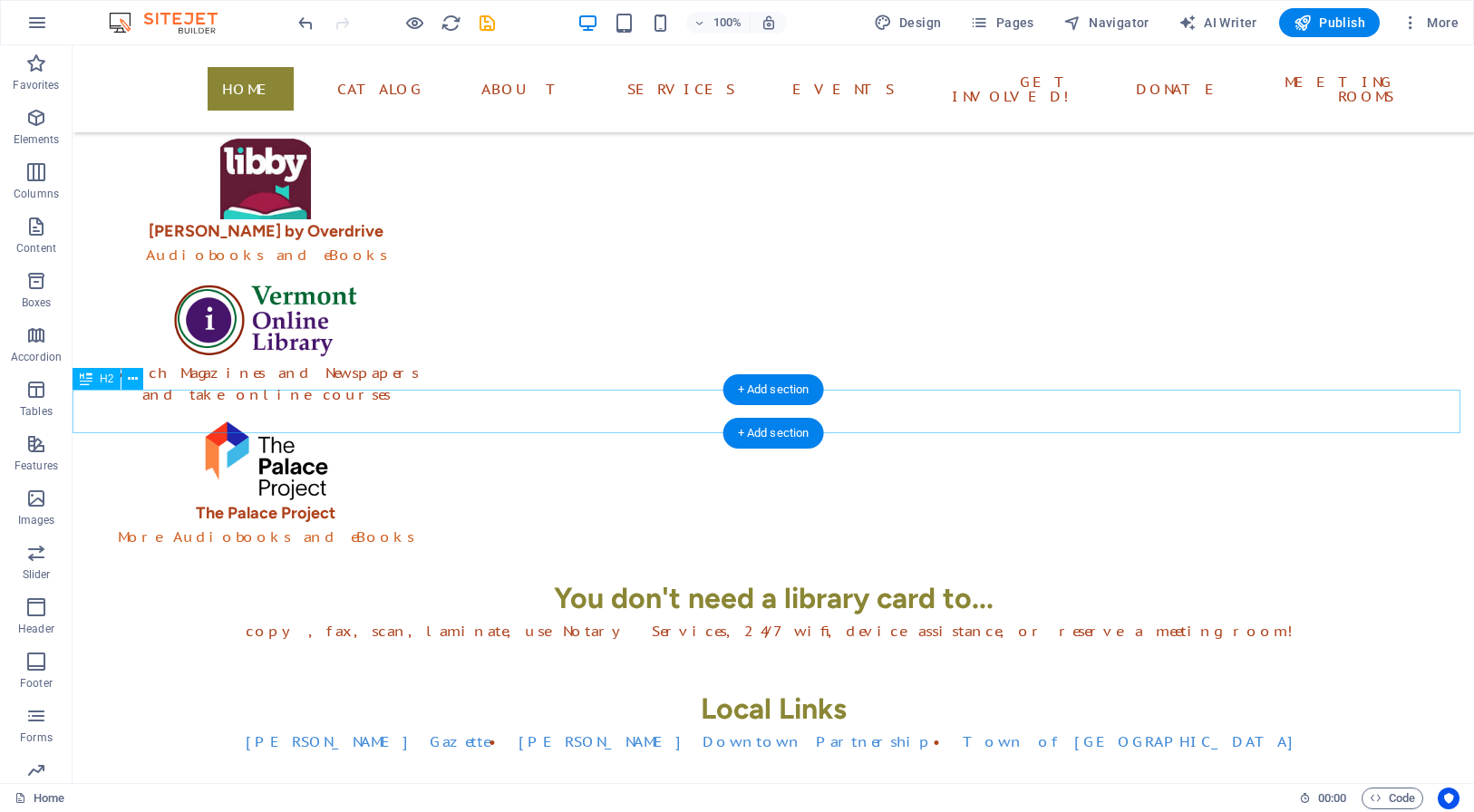
click at [597, 687] on div "Local Links" at bounding box center [773, 708] width 1401 height 44
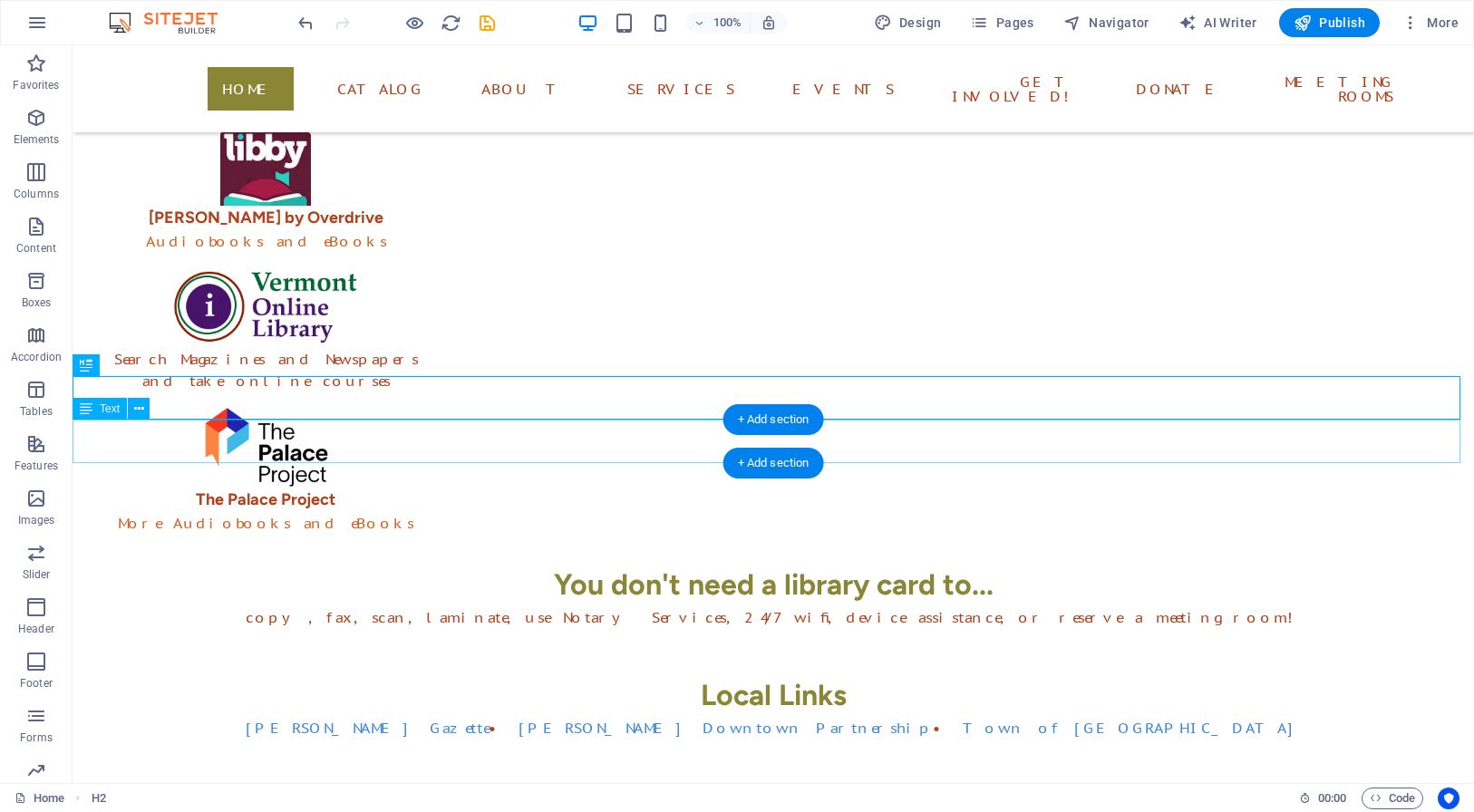
scroll to position [388, 0]
click at [610, 716] on div "[PERSON_NAME] Gazette • [PERSON_NAME] Downtown Partnershi p • Town of [GEOGRAPH…" at bounding box center [773, 737] width 1401 height 44
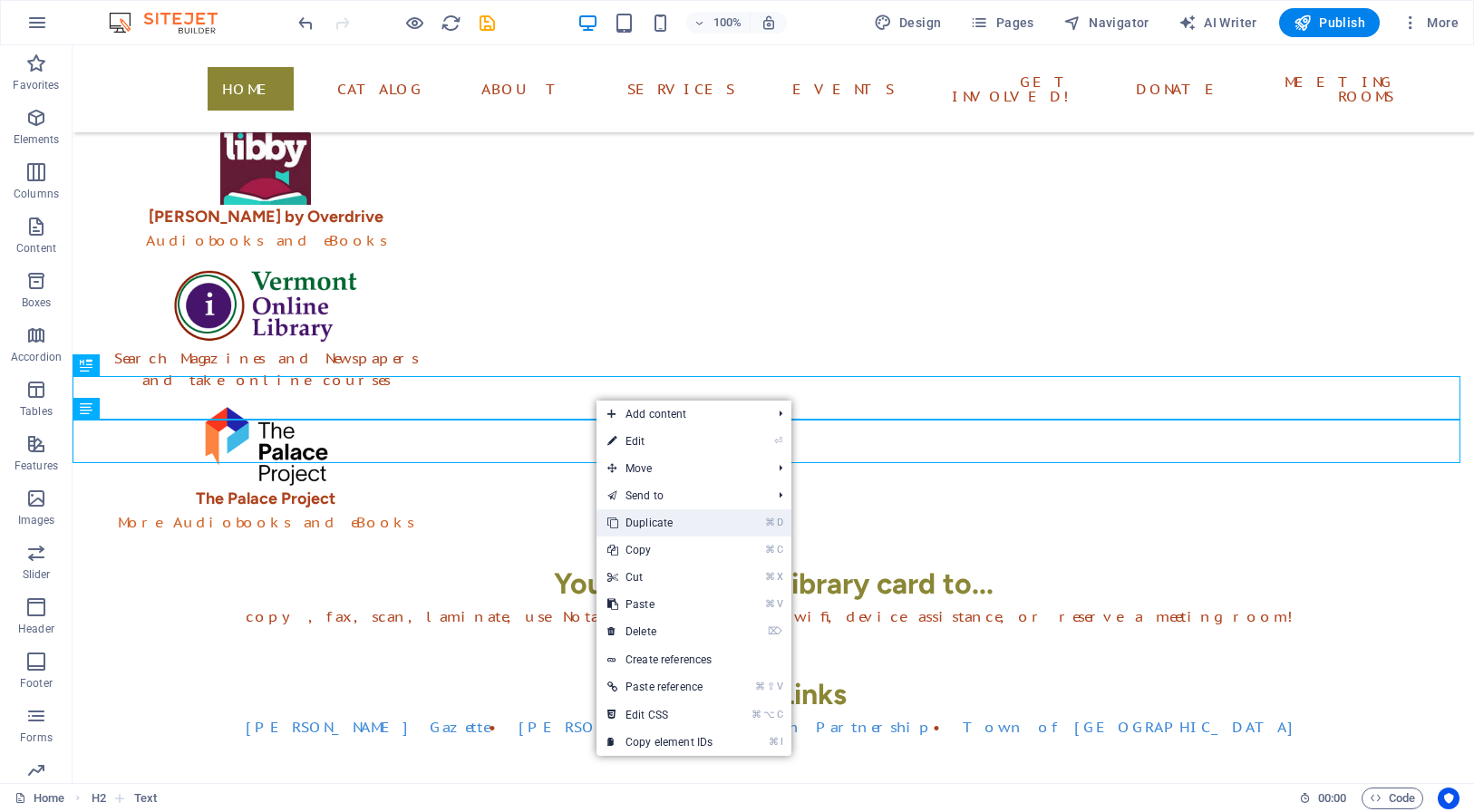
click at [639, 525] on link "⌘ D Duplicate" at bounding box center [660, 523] width 127 height 27
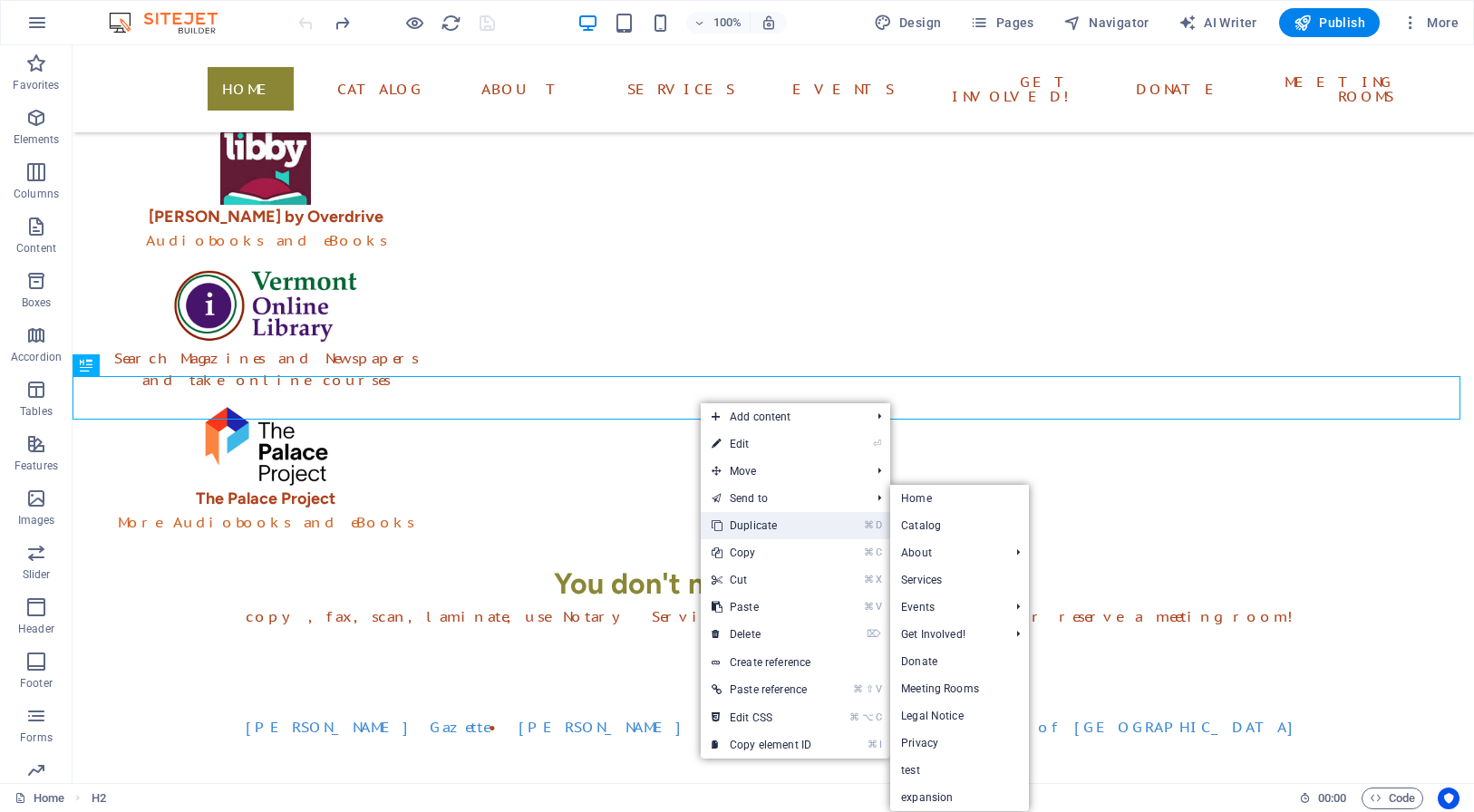
click at [737, 524] on link "⌘ D Duplicate" at bounding box center [762, 525] width 121 height 27
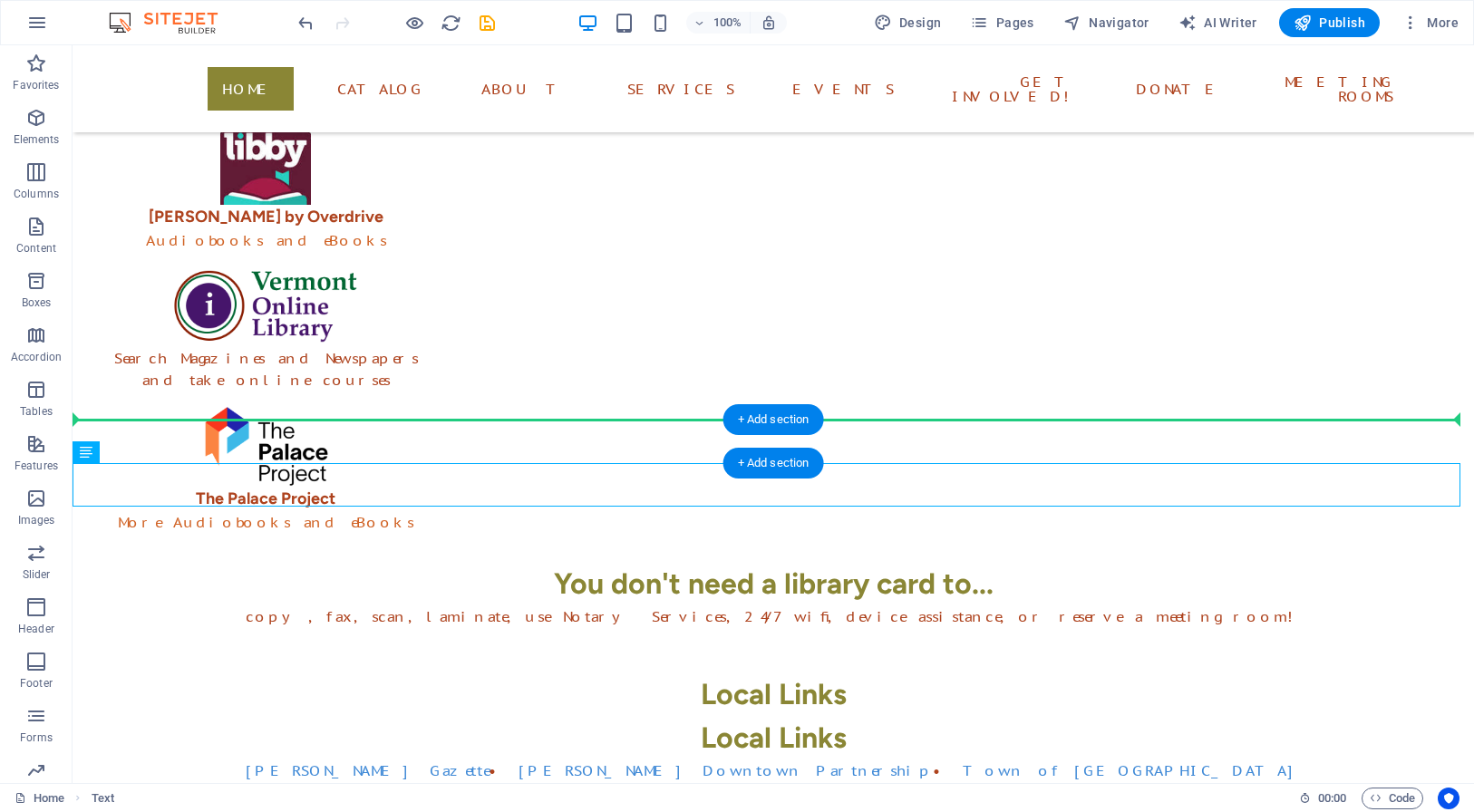
drag, startPoint x: 693, startPoint y: 478, endPoint x: 699, endPoint y: 427, distance: 51.4
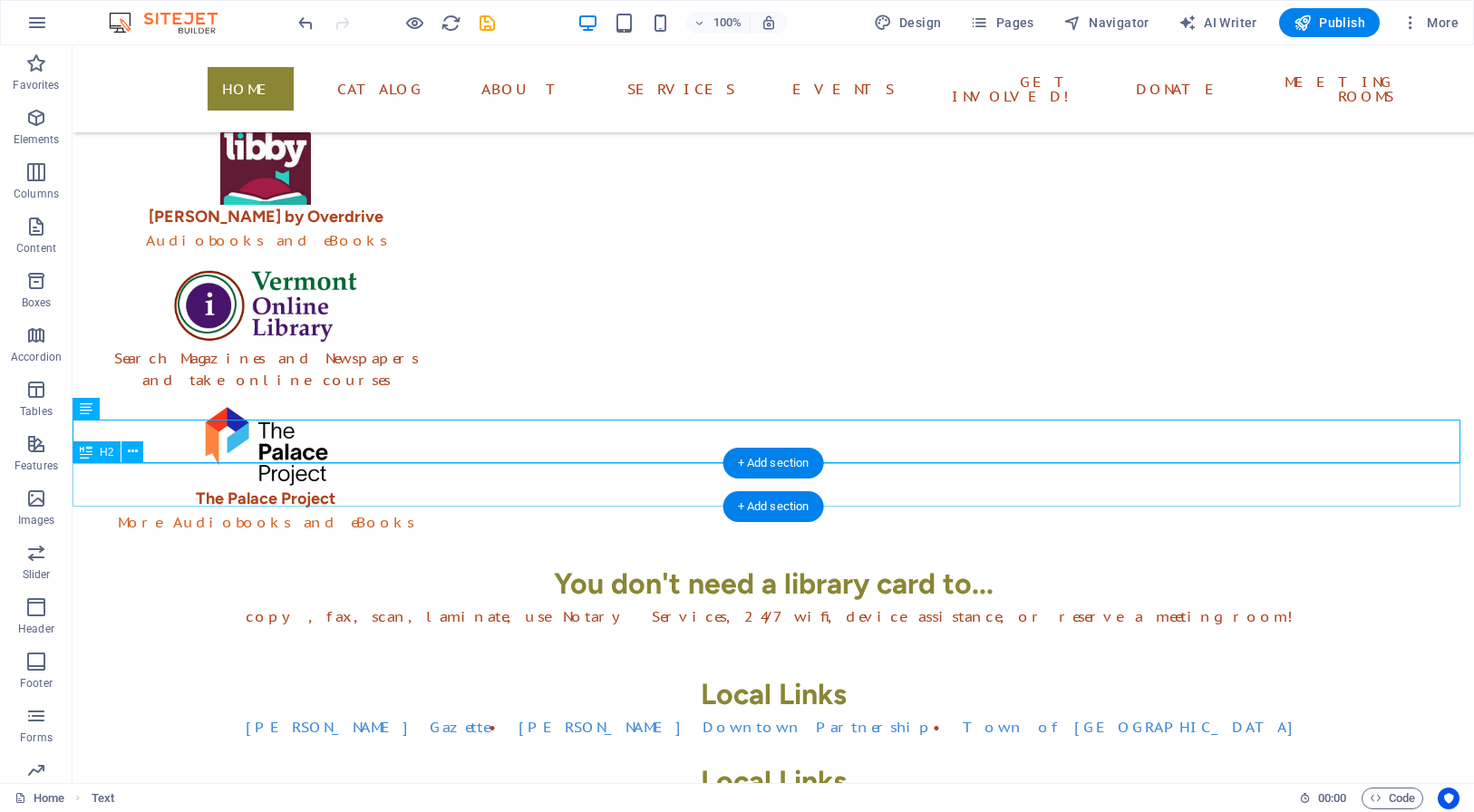
click at [715, 760] on div "Local Links" at bounding box center [773, 781] width 1401 height 44
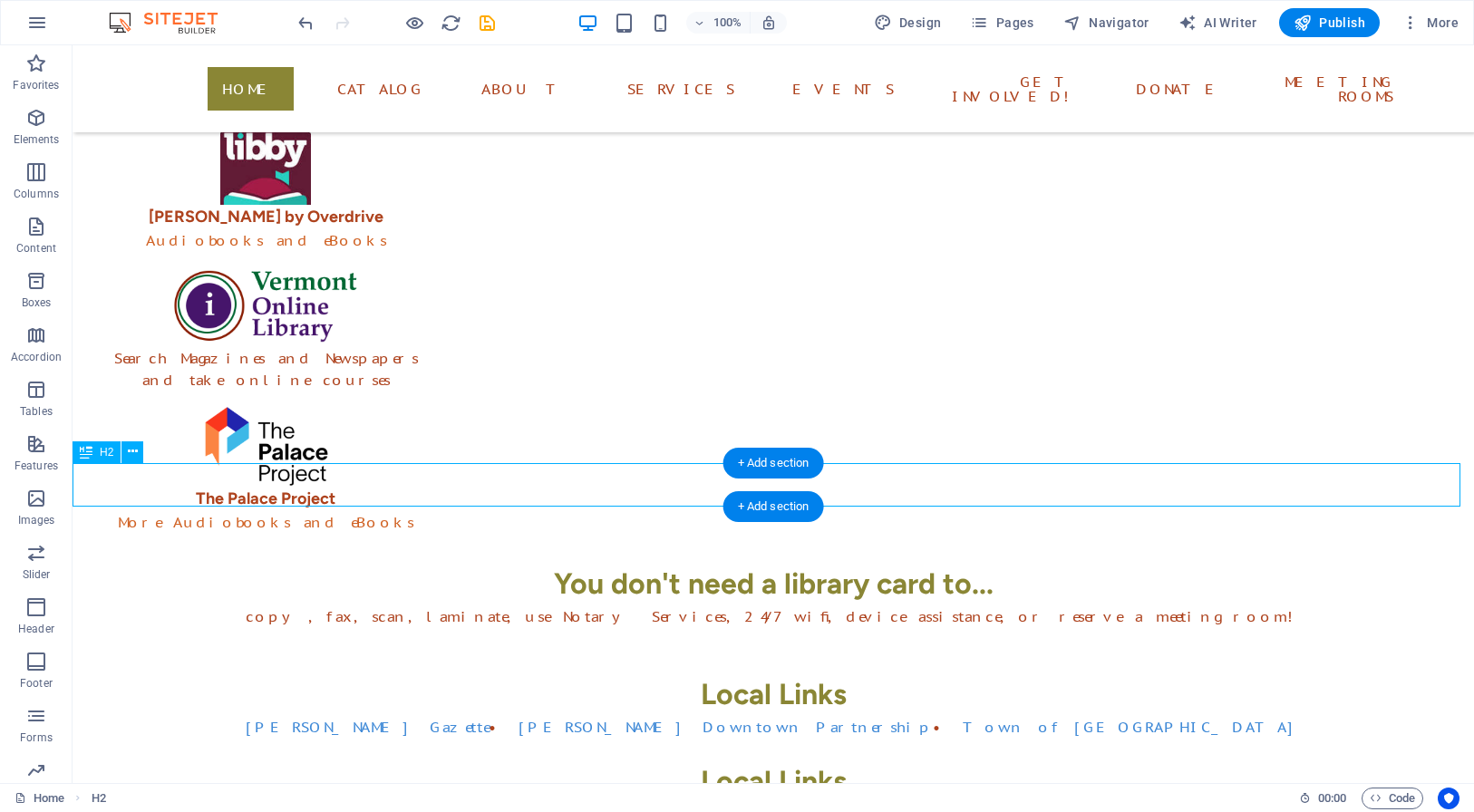
click at [697, 760] on div "Local Links" at bounding box center [773, 781] width 1401 height 44
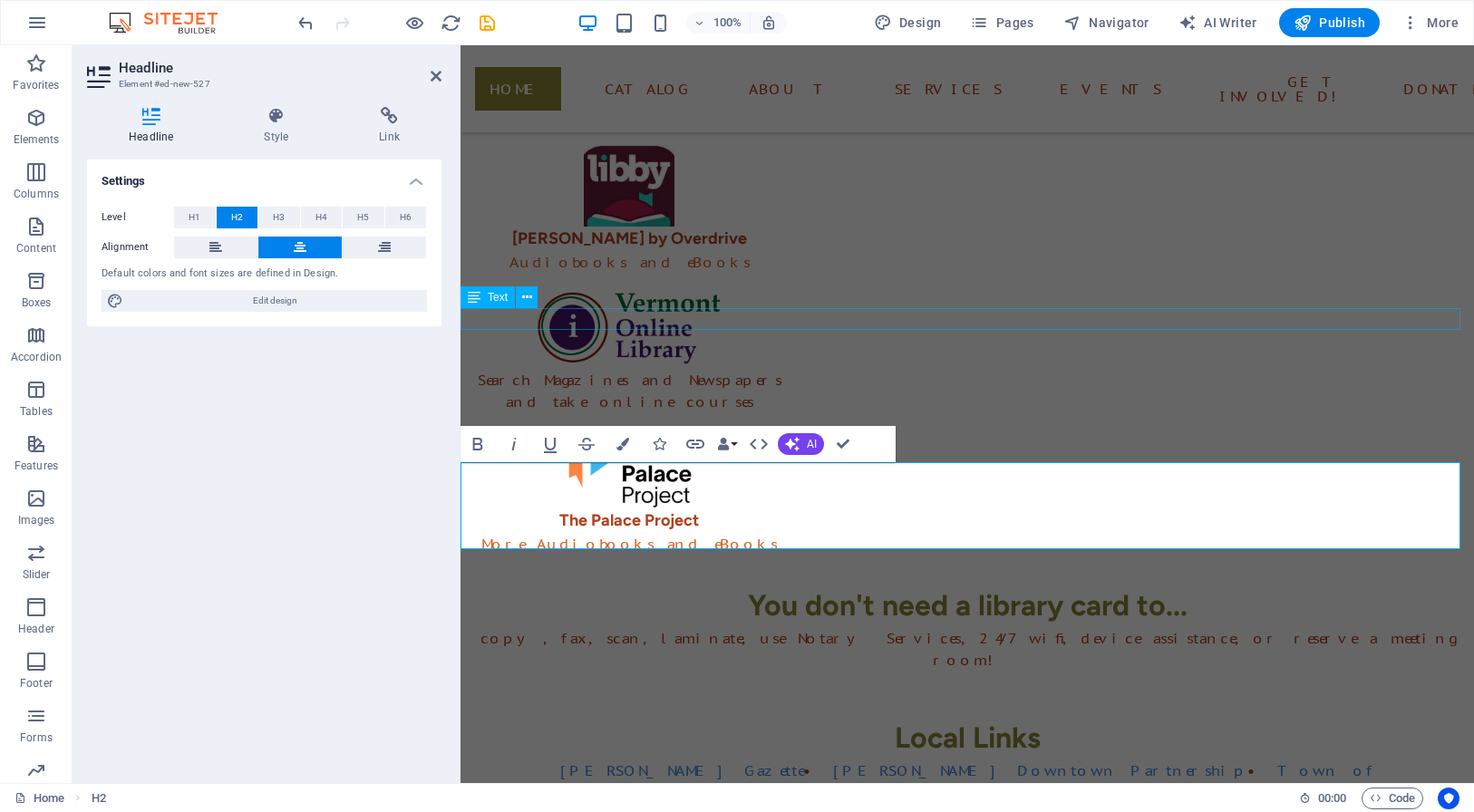
click at [838, 627] on div "copy, fax, scan, laminate, use Notary Services, 24/7 wifi, device assistance, o…" at bounding box center [966, 649] width 1013 height 44
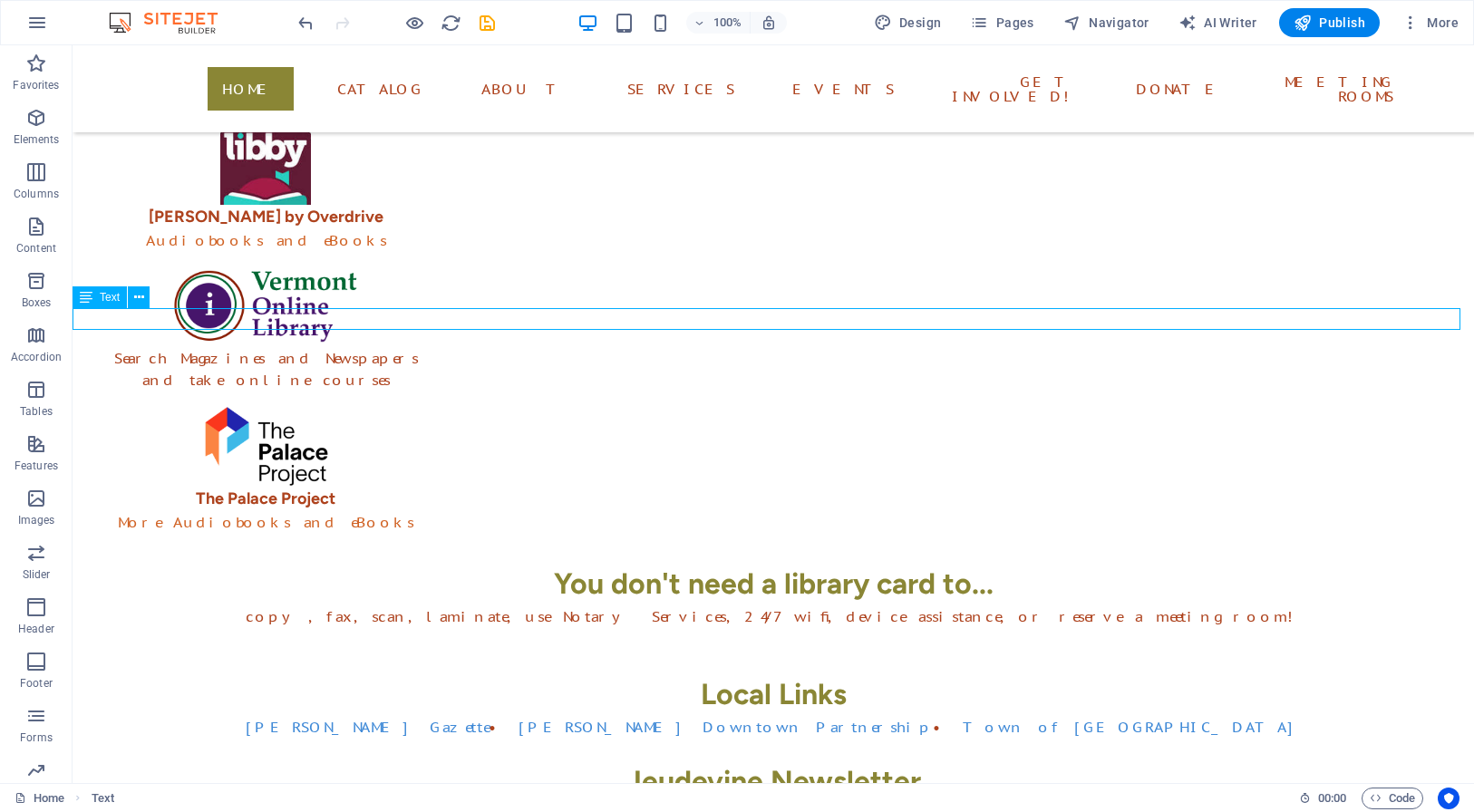
click at [822, 606] on div "copy, fax, scan, laminate, use Notary Services, 24/7 wifi, device assistance, o…" at bounding box center [773, 616] width 1401 height 21
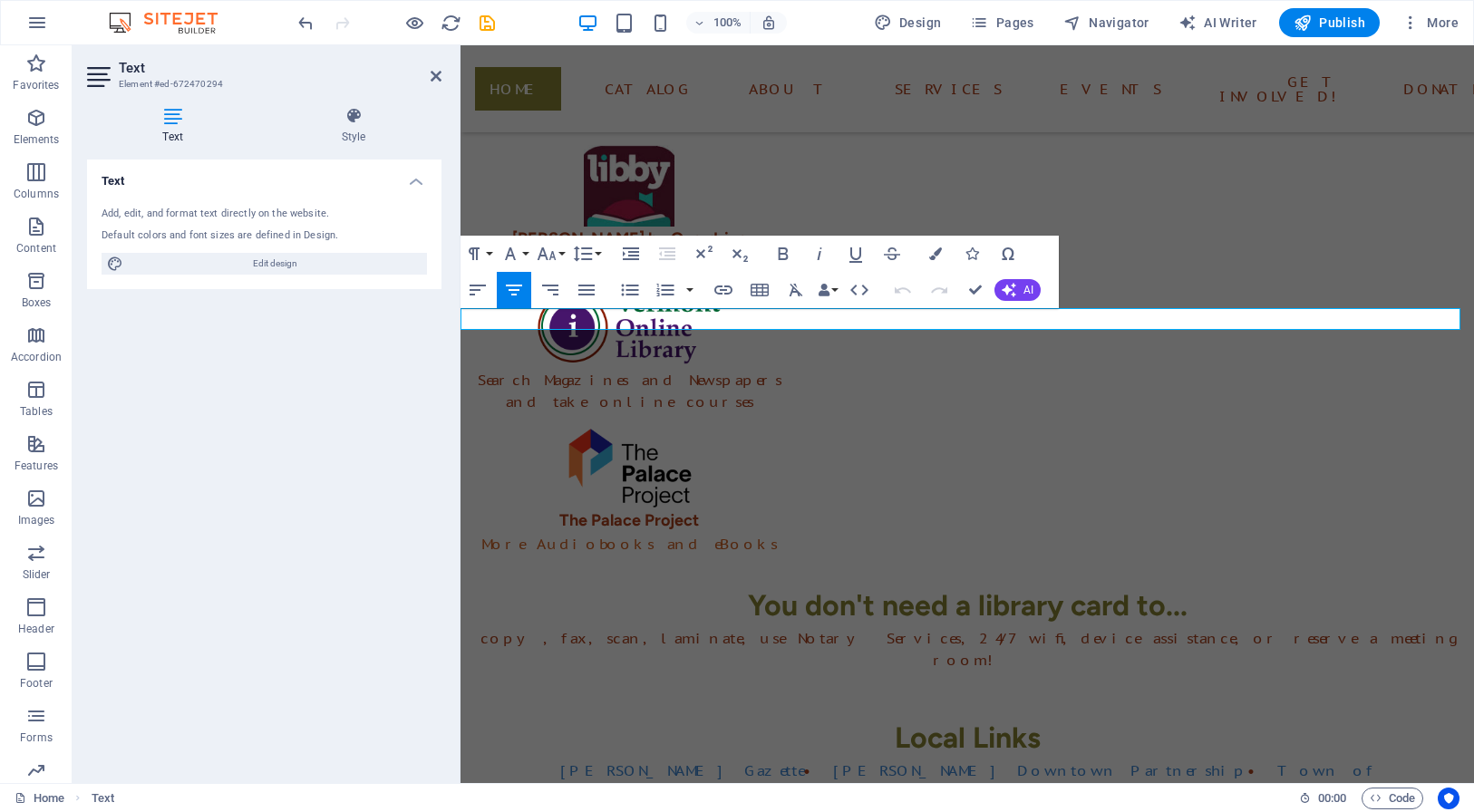
click at [827, 627] on p "copy, fax, scan, laminate, use Notary Services, 24/7 wifi, device assistance, o…" at bounding box center [966, 649] width 1013 height 44
copy p "Notary"
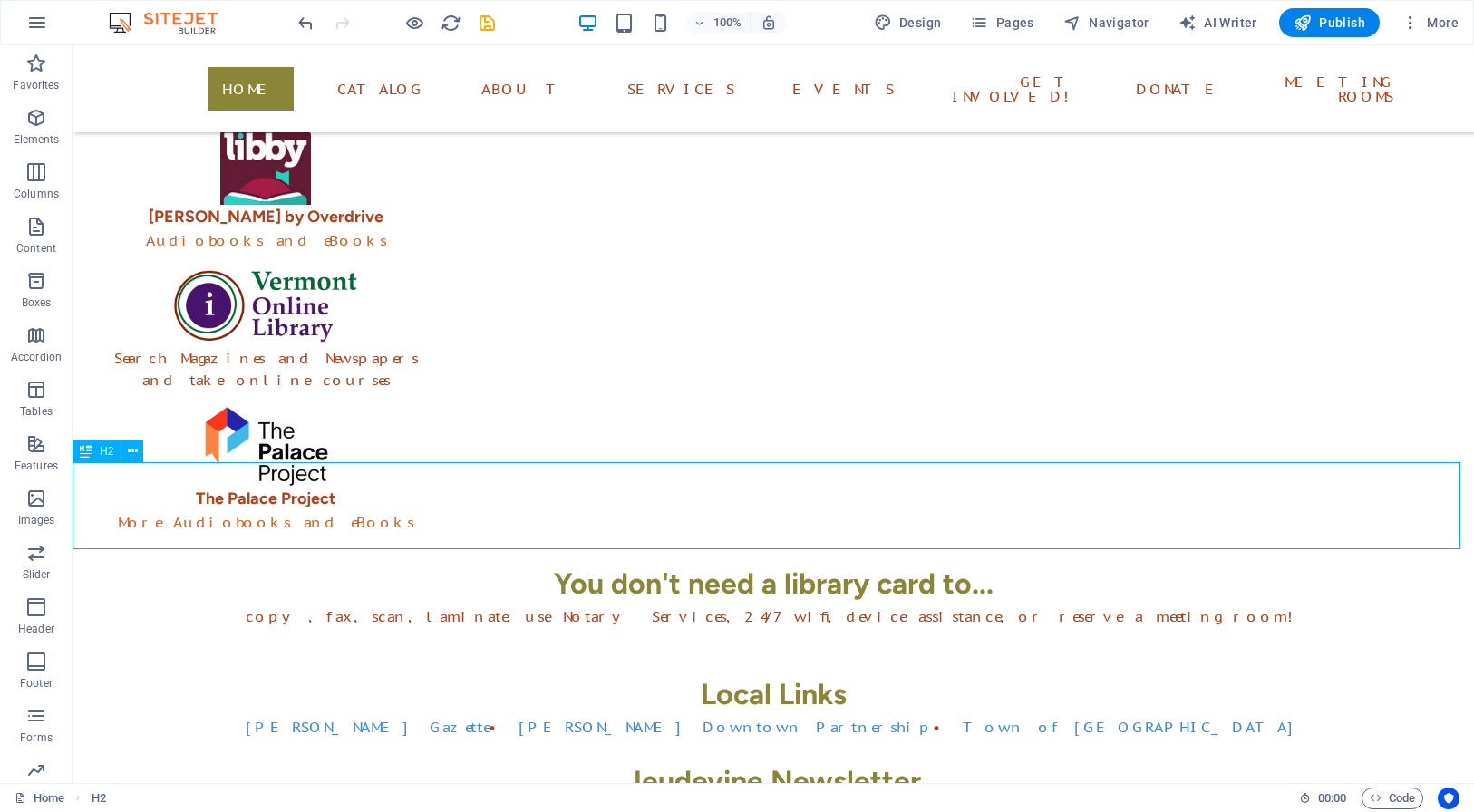
click at [758, 760] on div "Jeudevine Newsletter Cli" at bounding box center [773, 803] width 1401 height 87
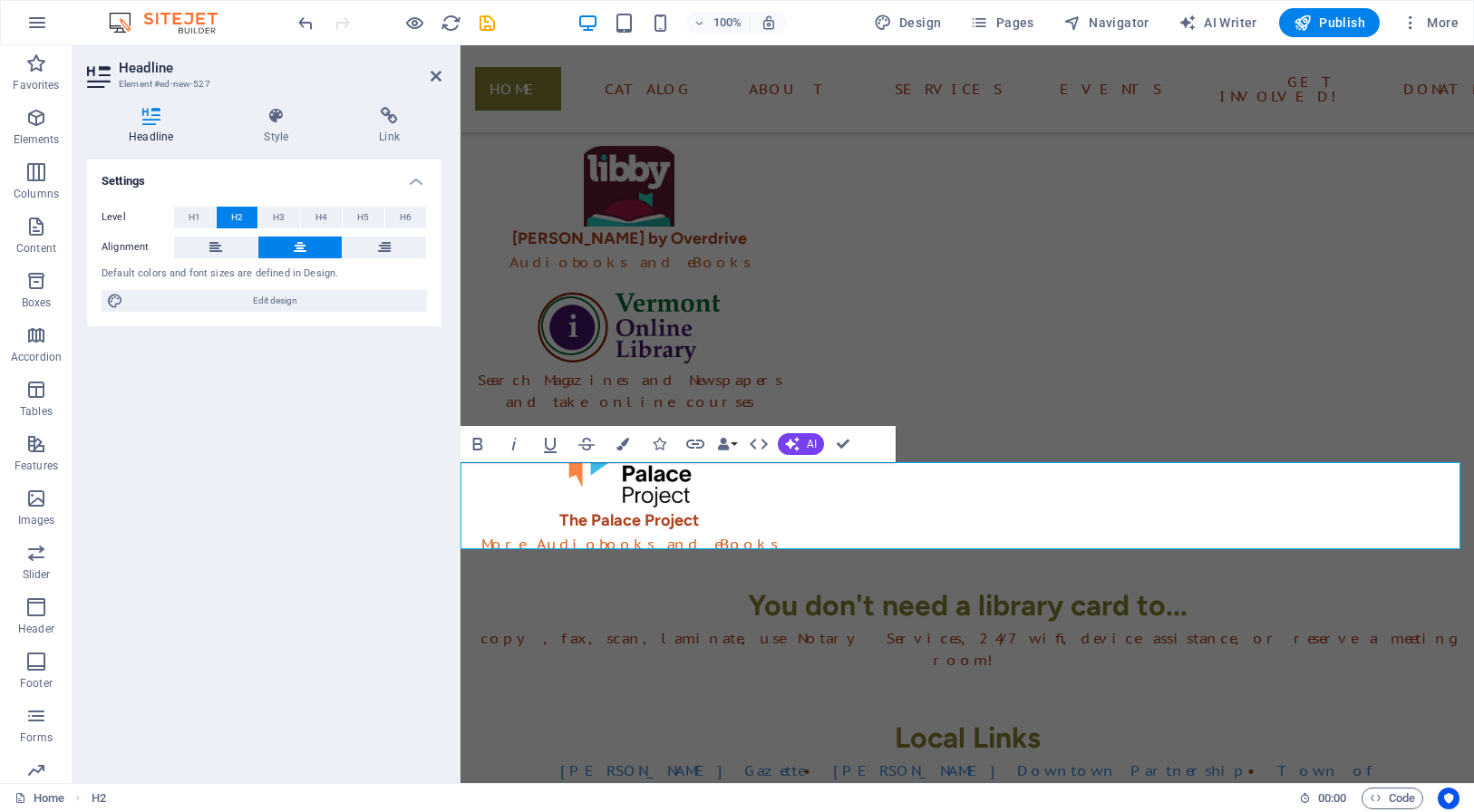
drag, startPoint x: 993, startPoint y: 533, endPoint x: 911, endPoint y: 525, distance: 82.4
drag, startPoint x: 438, startPoint y: 75, endPoint x: 342, endPoint y: 4, distance: 119.4
click at [438, 75] on icon at bounding box center [436, 77] width 11 height 15
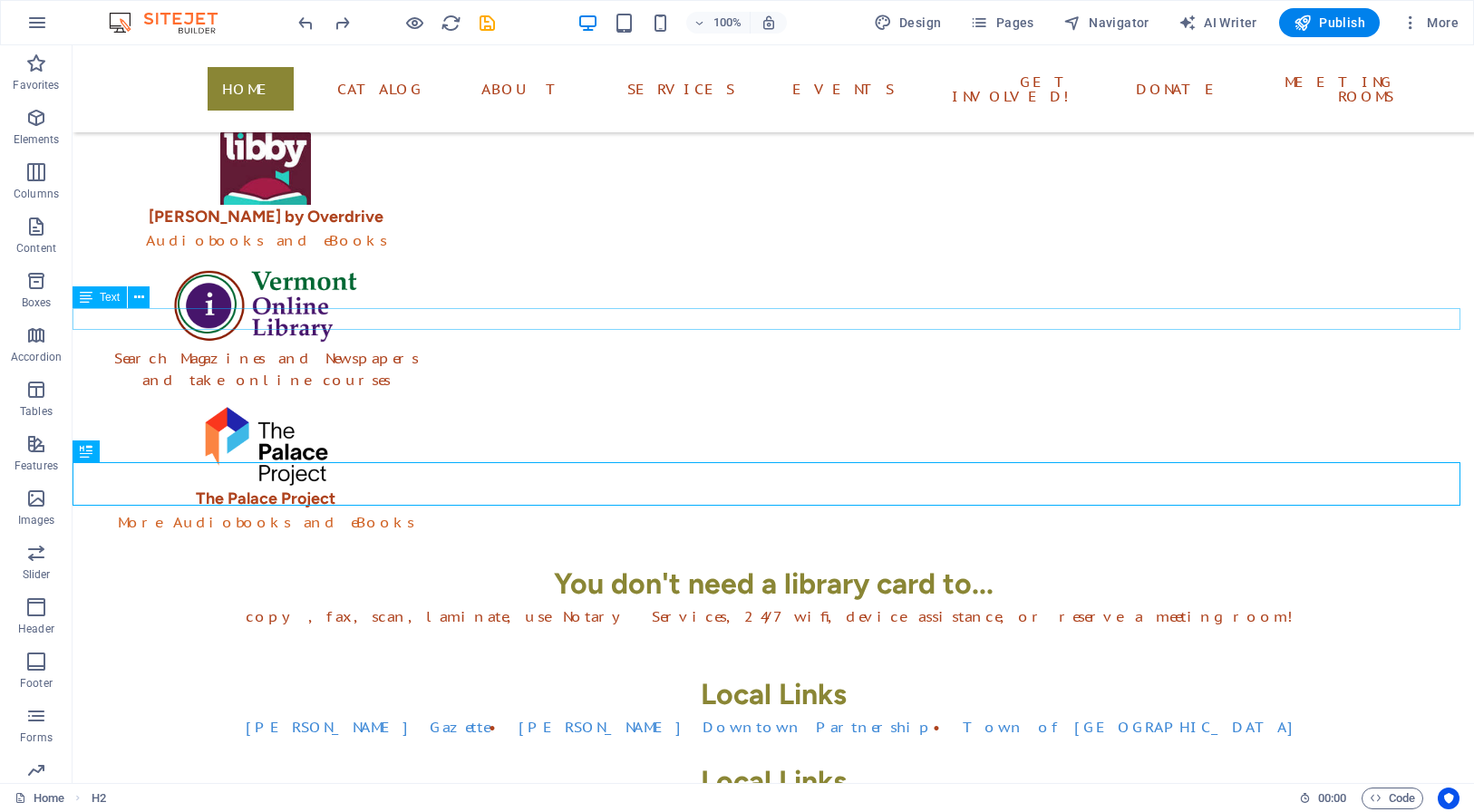
click at [1038, 606] on div "copy, fax, scan, laminate, use Notary Services, 24/7 wifi, device assistance, o…" at bounding box center [773, 616] width 1401 height 21
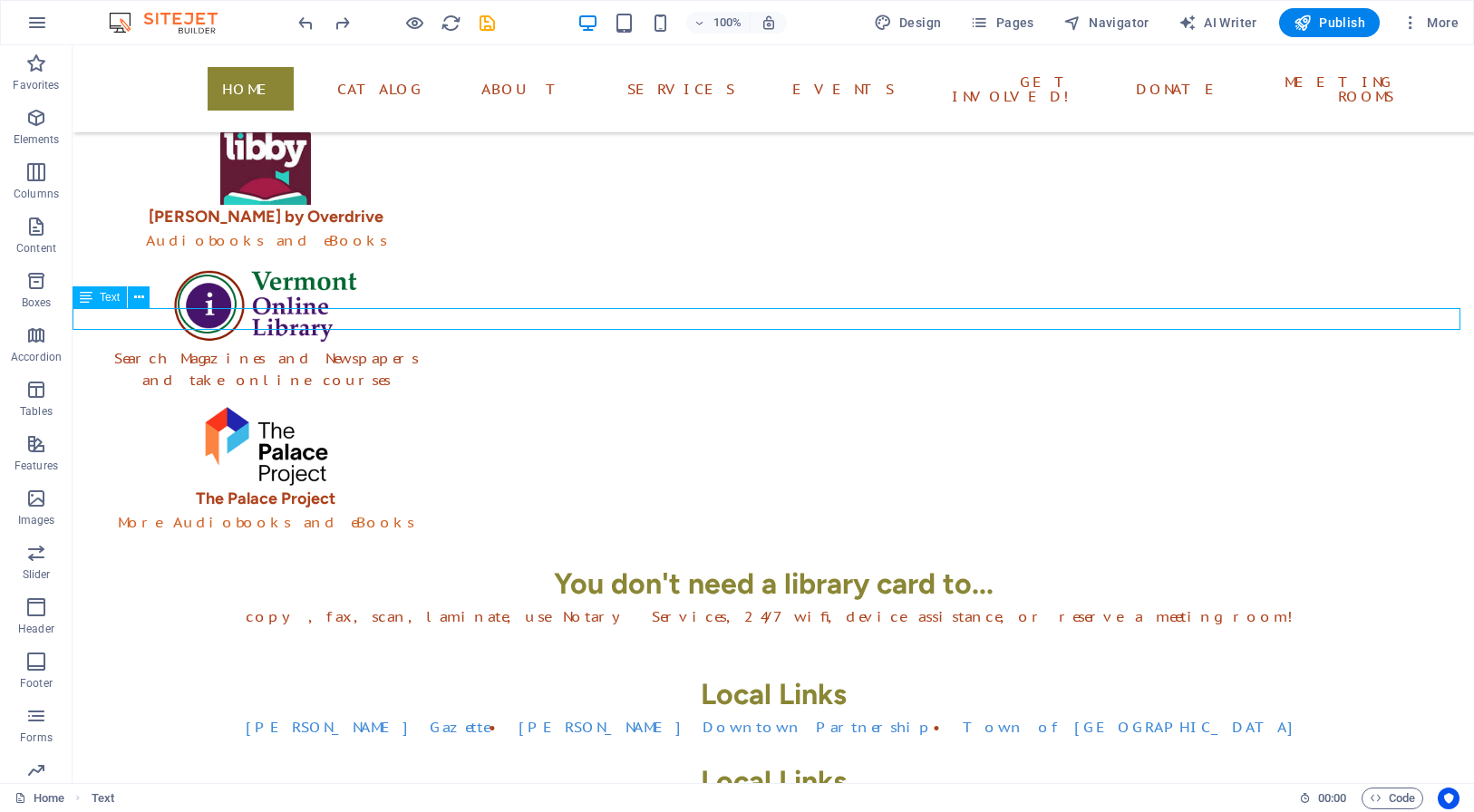
click at [1038, 606] on div "copy, fax, scan, laminate, use Notary Services, 24/7 wifi, device assistance, o…" at bounding box center [773, 616] width 1401 height 21
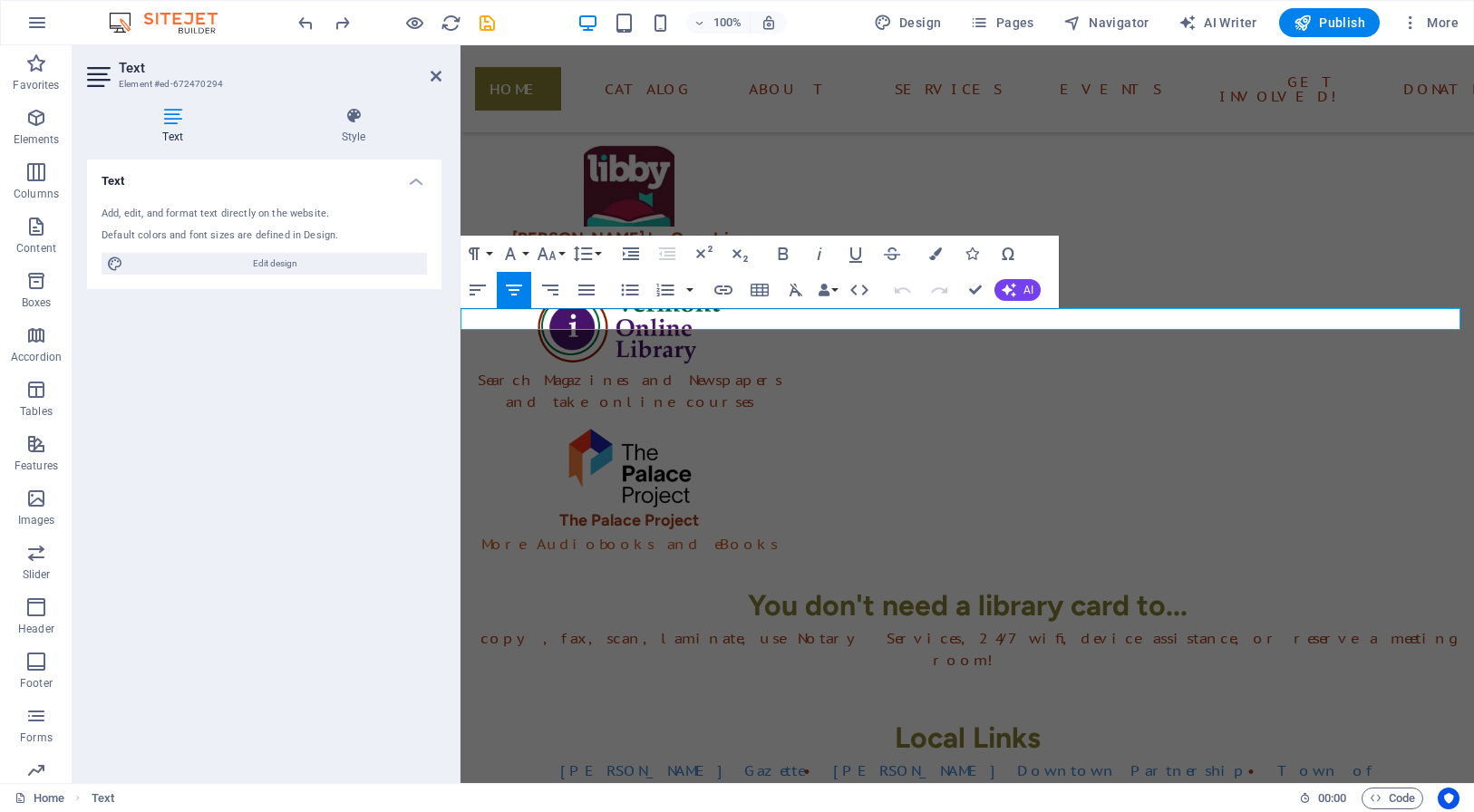
click at [1047, 627] on p "copy, fax, scan, laminate, use Notary Services, 24/7 wifi, device assistance, o…" at bounding box center [966, 649] width 1013 height 44
copy p "assistance"
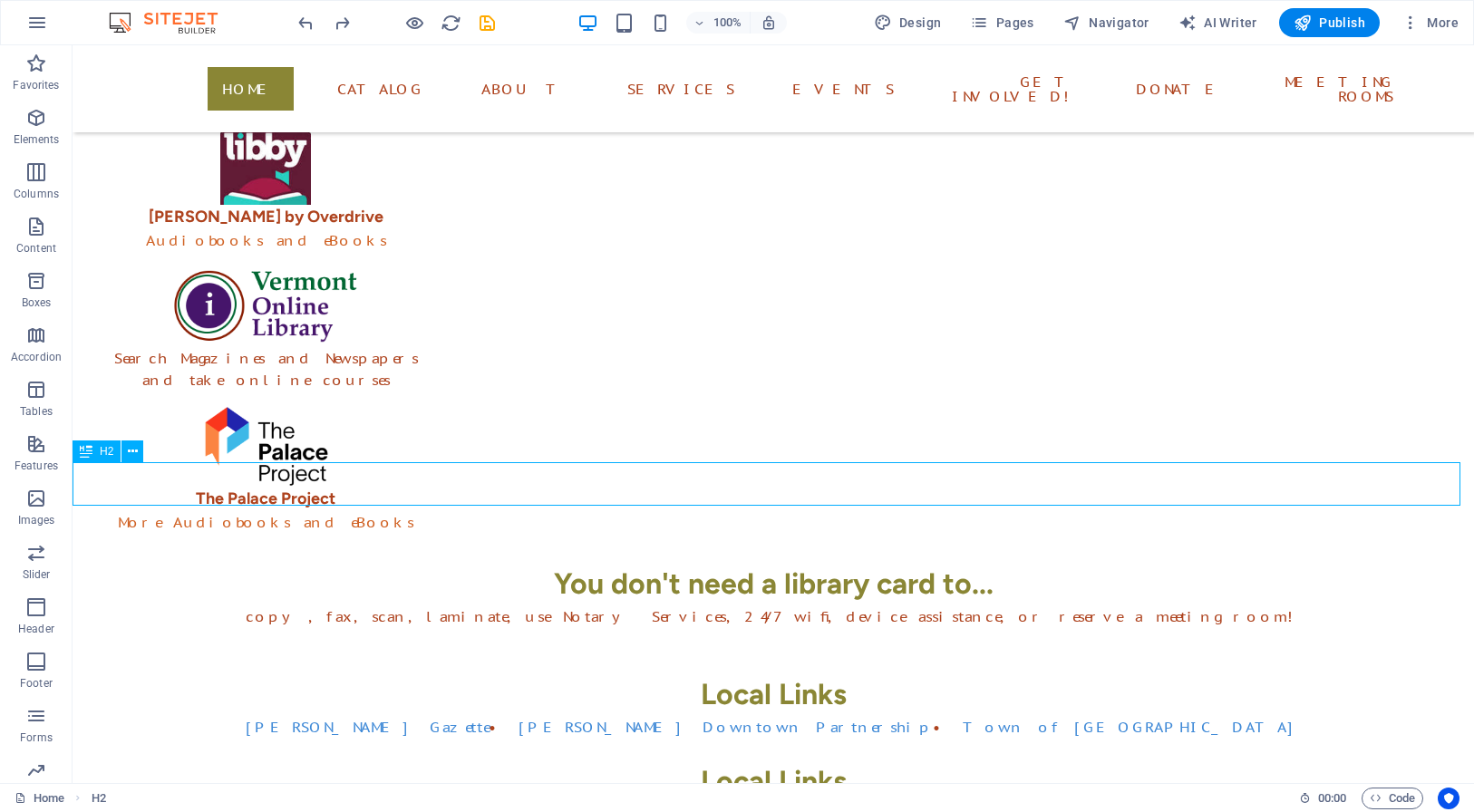
click at [892, 760] on div "Local Links" at bounding box center [773, 781] width 1401 height 44
click at [851, 760] on div "Local Links" at bounding box center [773, 781] width 1401 height 44
click at [844, 760] on div "Local Links" at bounding box center [773, 781] width 1401 height 44
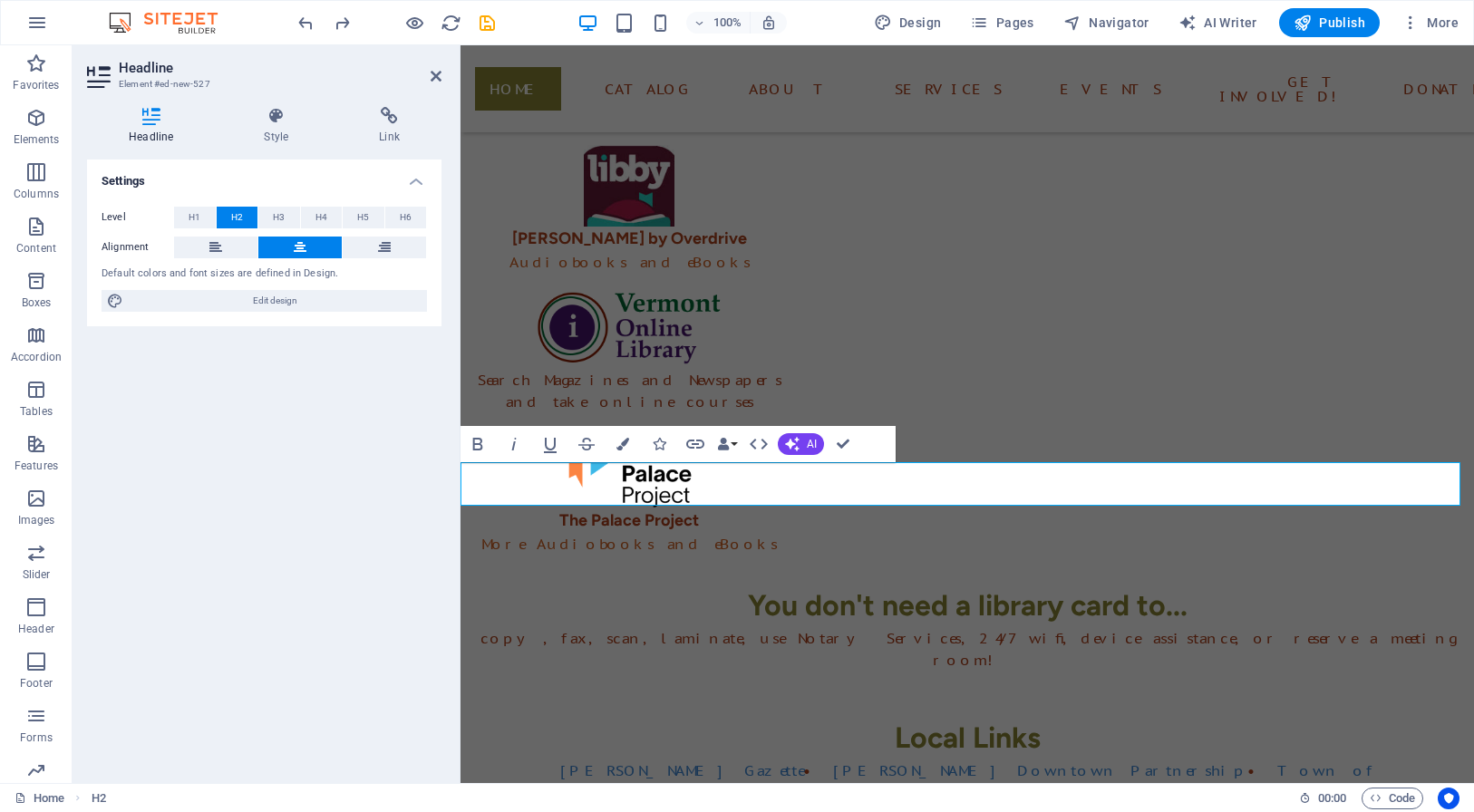
click at [432, 75] on icon at bounding box center [436, 77] width 11 height 15
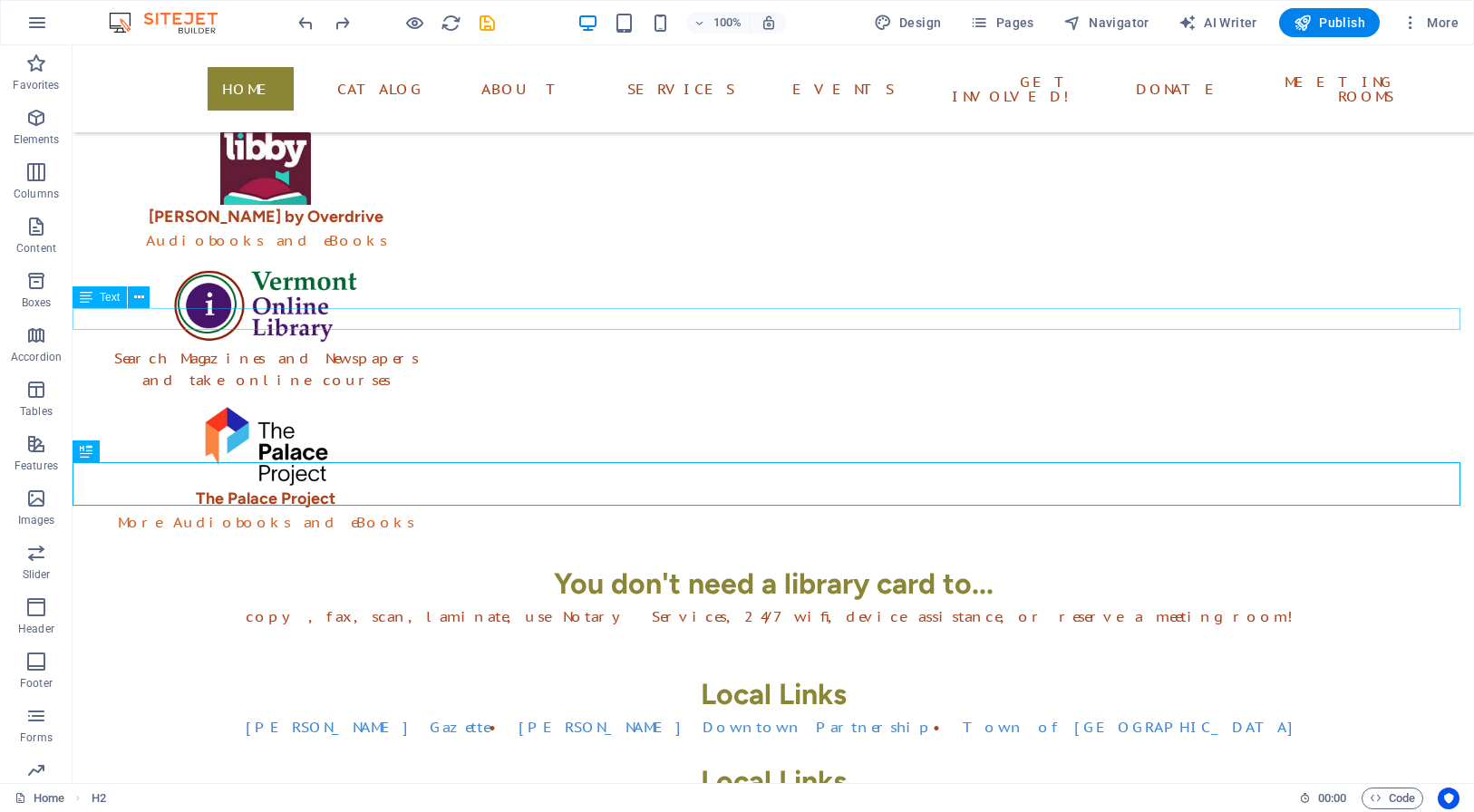
click at [916, 606] on div "copy, fax, scan, laminate, use Notary Services, 24/7 wifi, device assistance, o…" at bounding box center [773, 616] width 1401 height 21
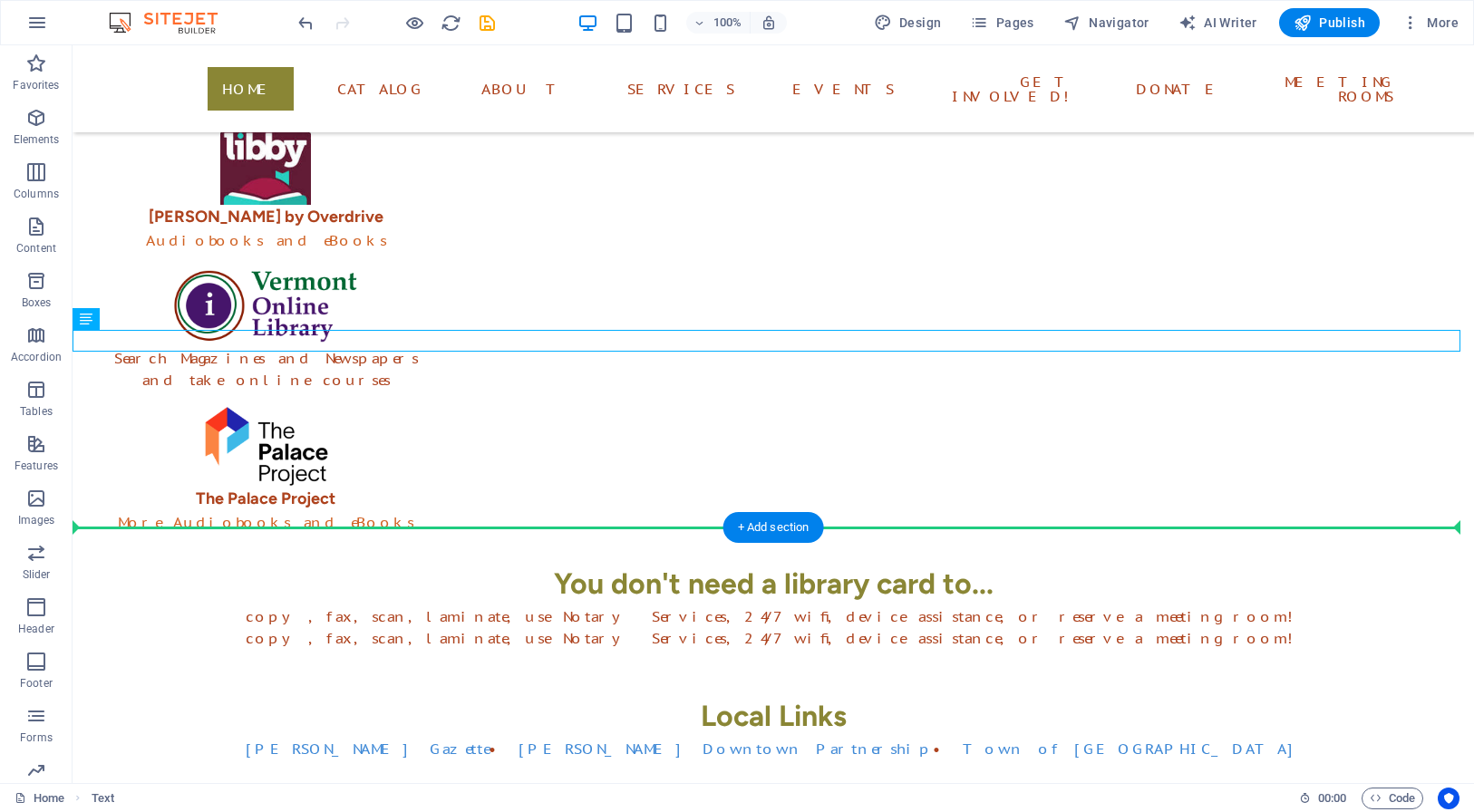
drag, startPoint x: 891, startPoint y: 343, endPoint x: 885, endPoint y: 532, distance: 189.1
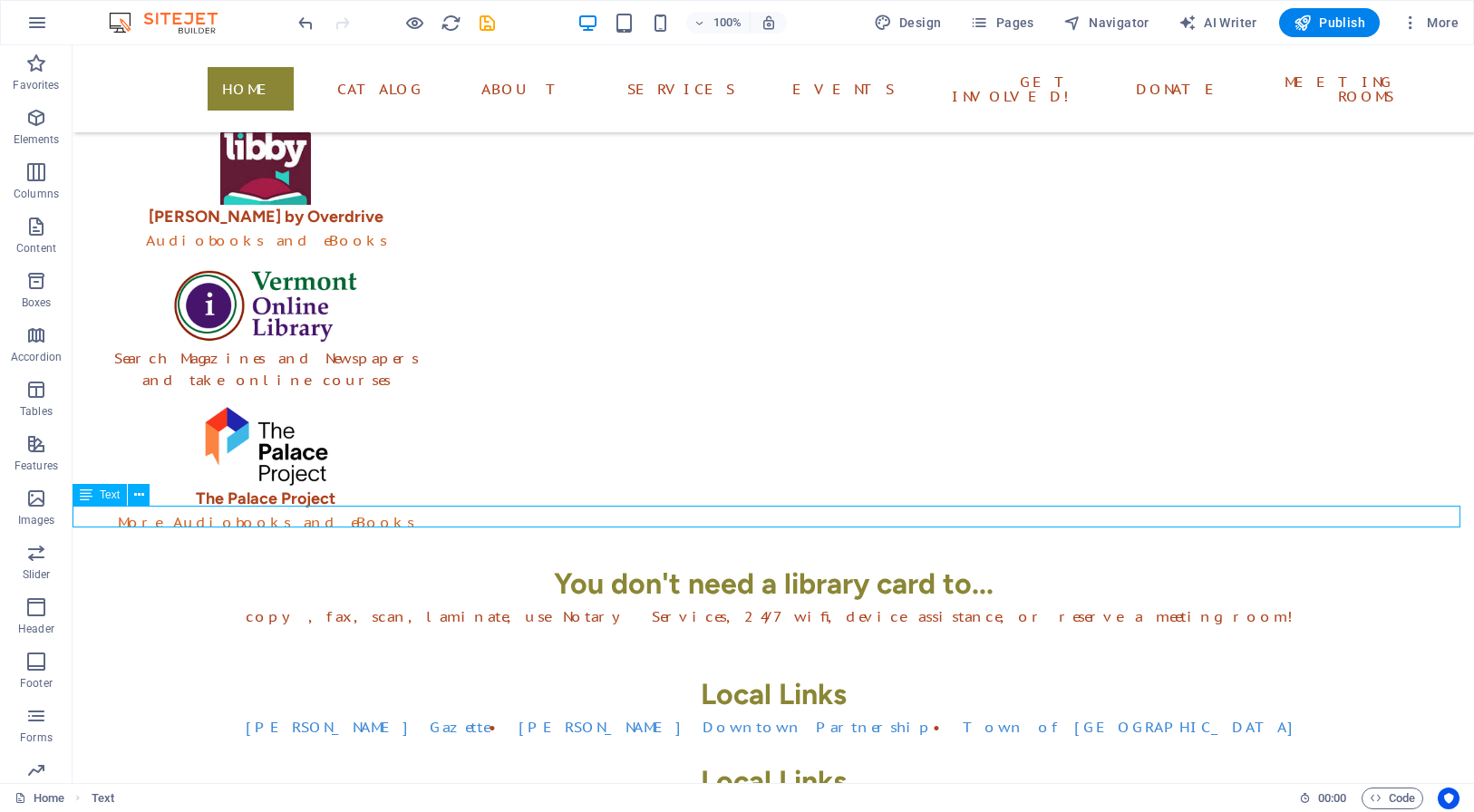
click at [844, 803] on div "copy, fax, scan, laminate, use Notary Services, 24/7 wifi, device assistance, o…" at bounding box center [773, 813] width 1401 height 21
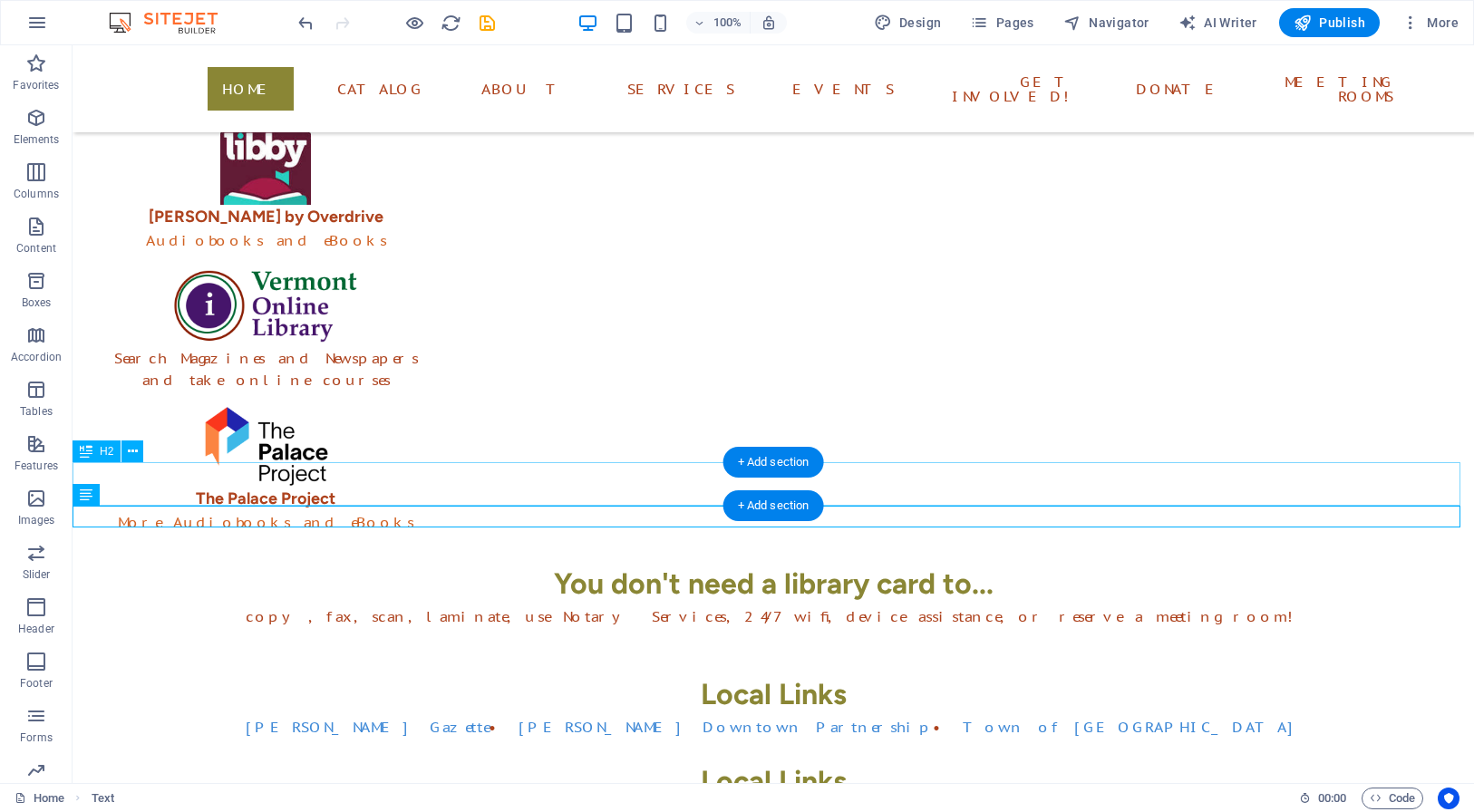
click at [828, 760] on div "Local Links" at bounding box center [773, 781] width 1401 height 44
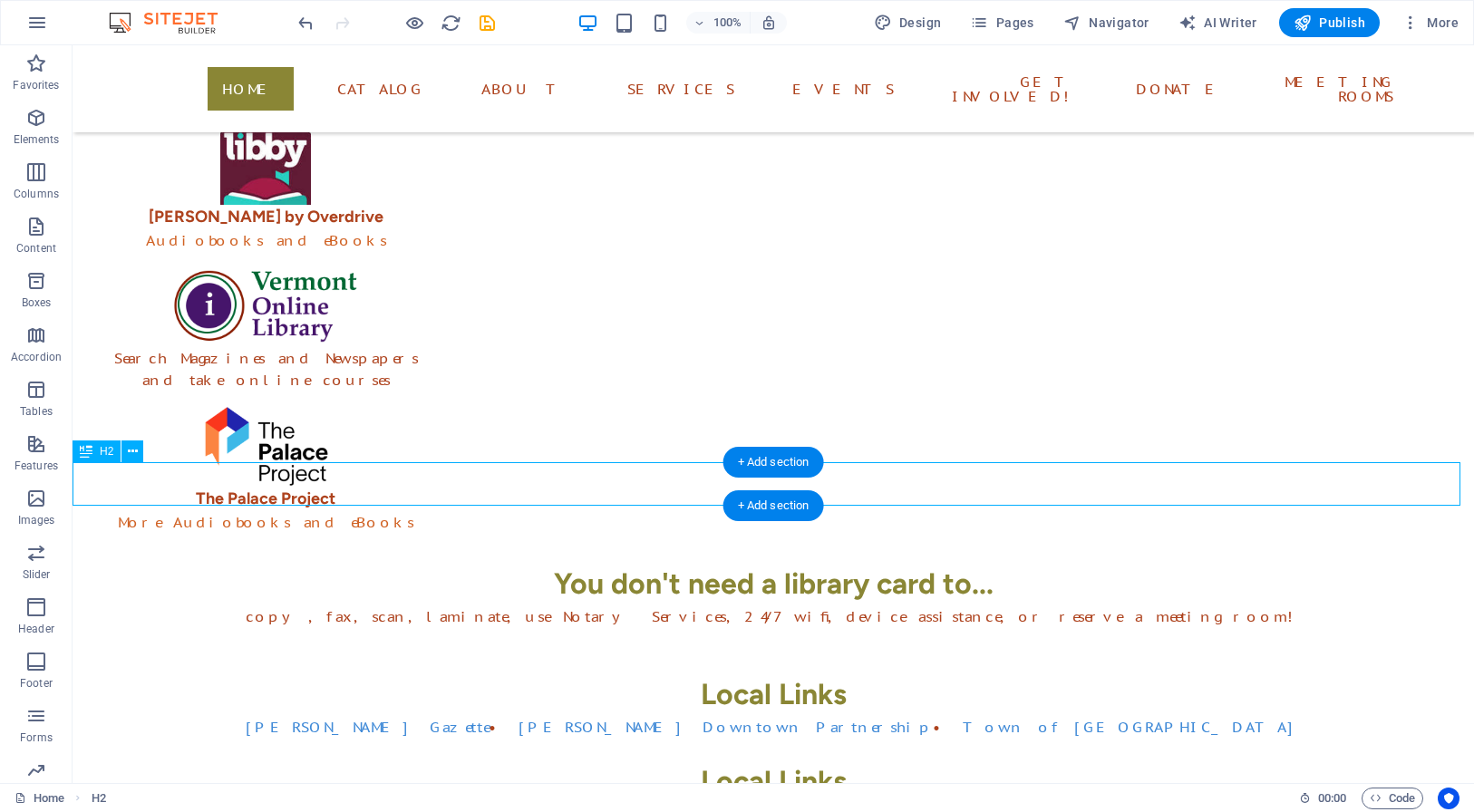
click at [829, 760] on div "Local Links" at bounding box center [773, 781] width 1401 height 44
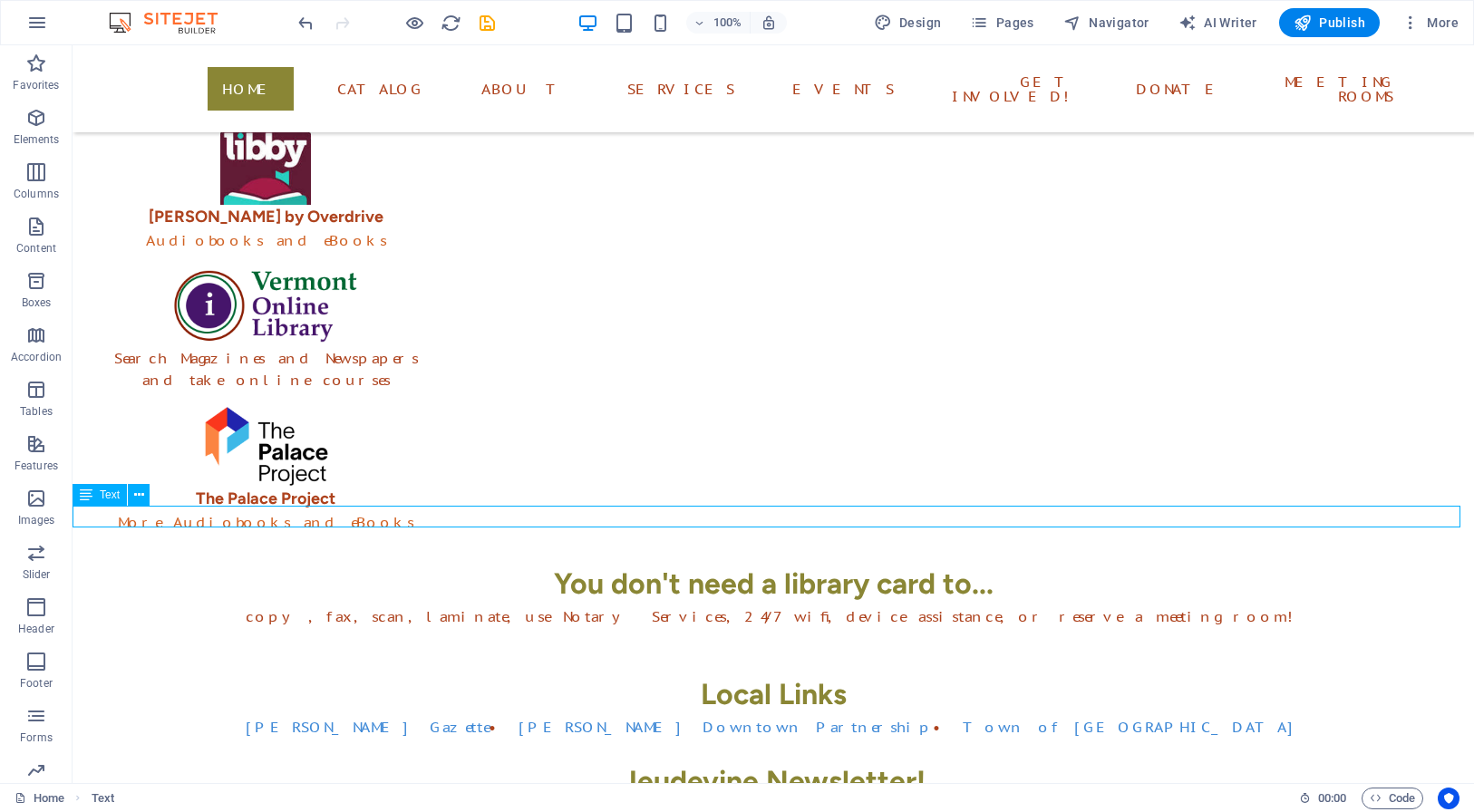
click at [971, 803] on div "copy, fax, scan, laminate, use Notary Services, 24/7 wifi, device assistance, o…" at bounding box center [773, 813] width 1401 height 21
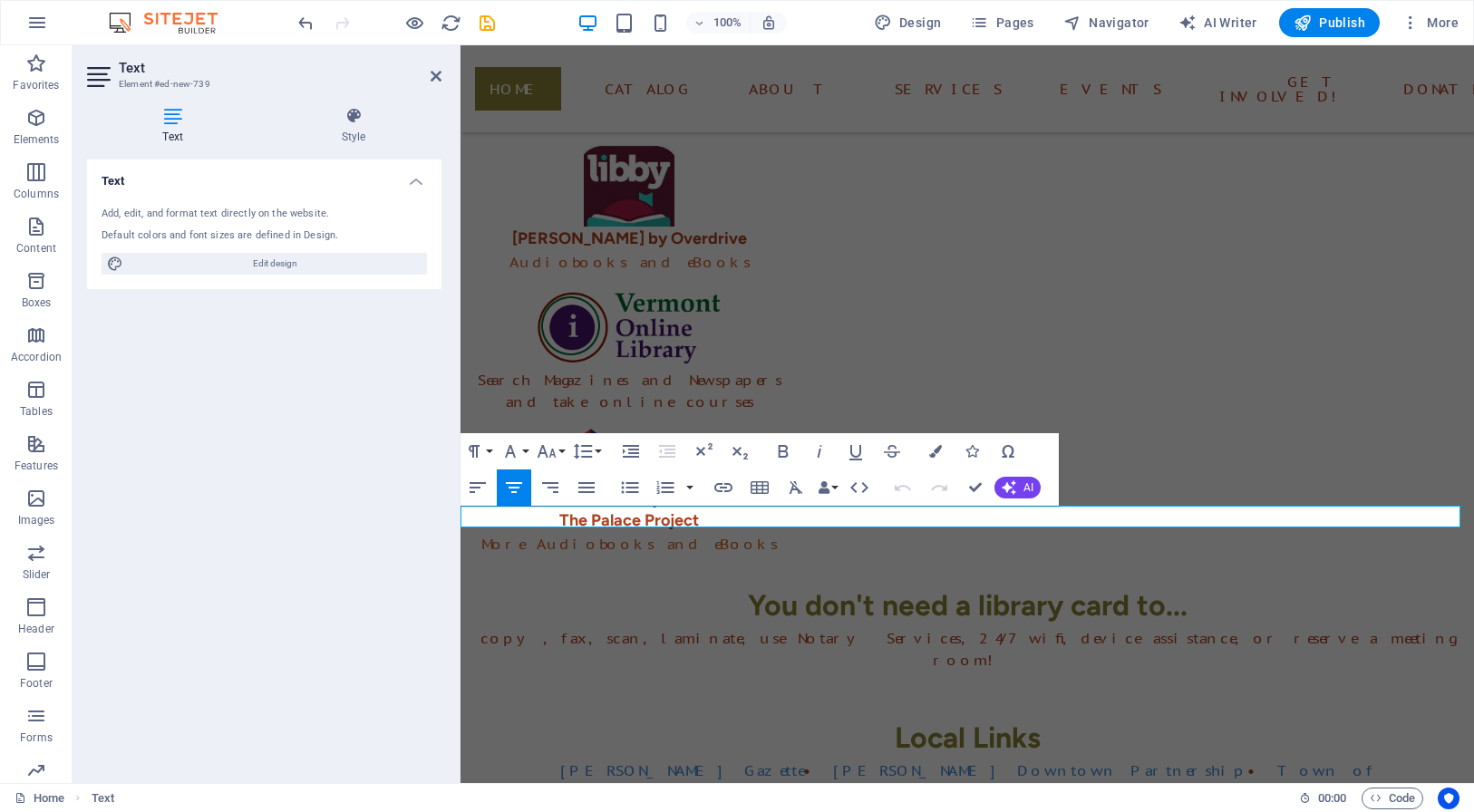
click at [518, 487] on icon "button" at bounding box center [513, 488] width 16 height 11
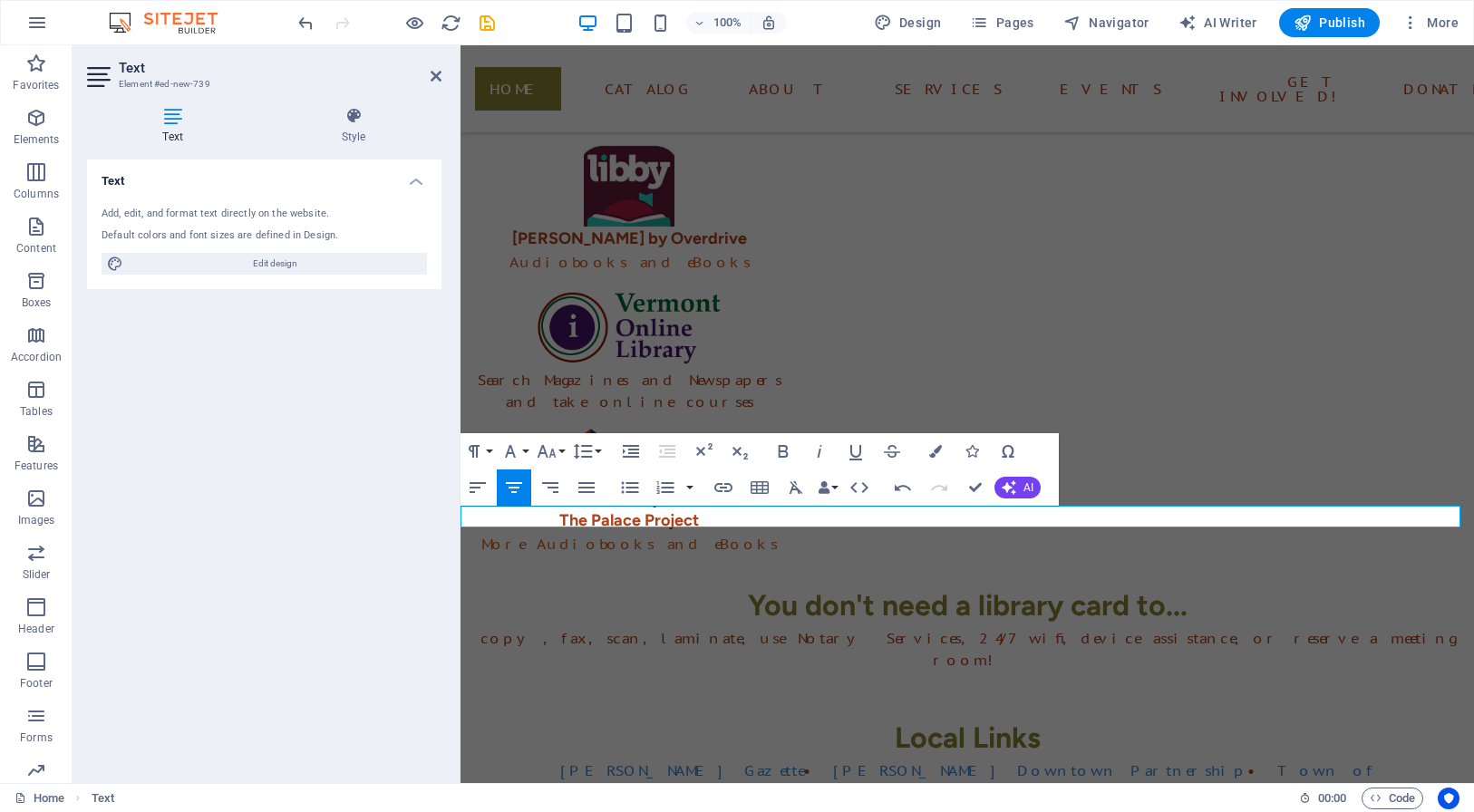
drag, startPoint x: 1283, startPoint y: 518, endPoint x: 1193, endPoint y: 516, distance: 90.0
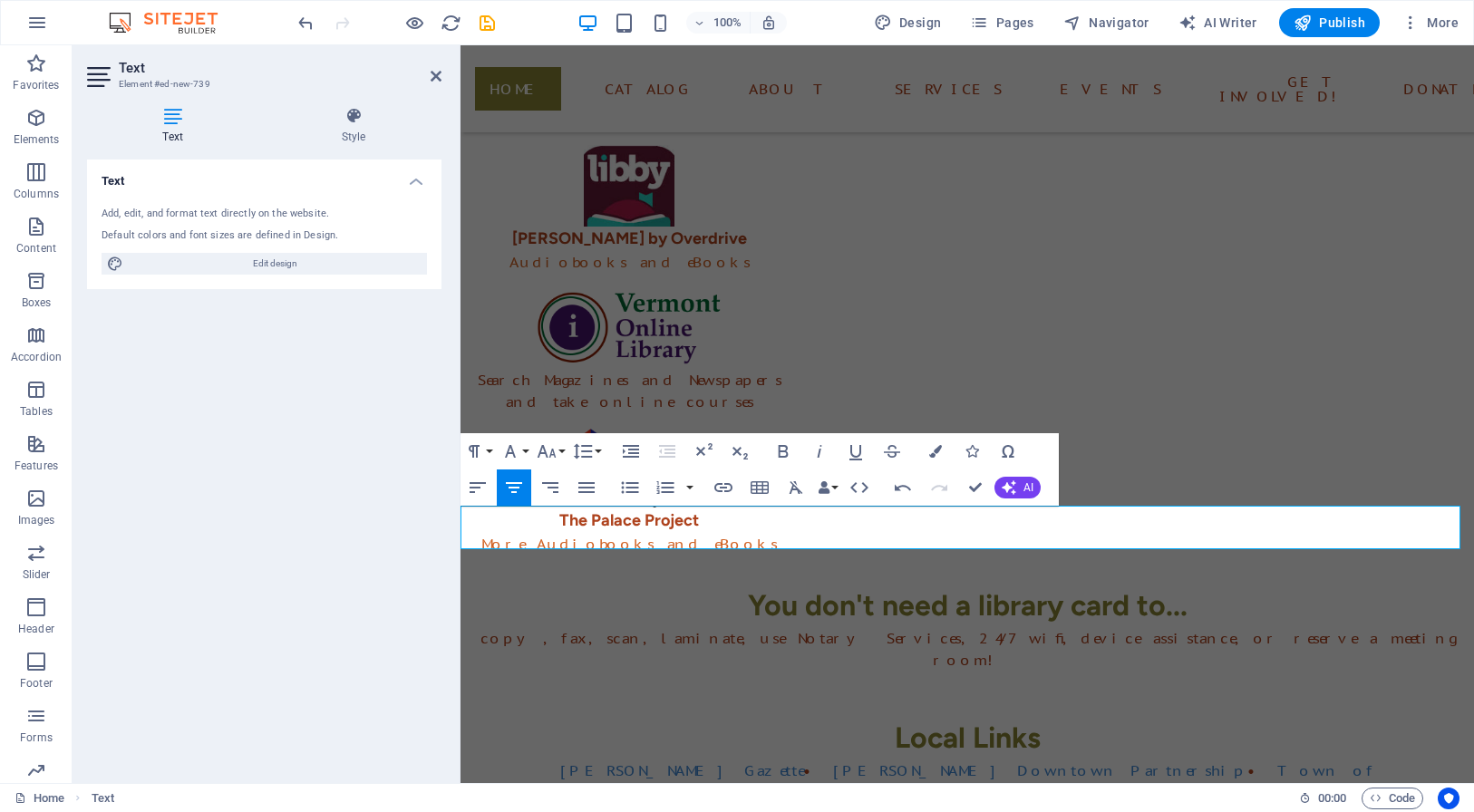
drag, startPoint x: 1018, startPoint y: 519, endPoint x: 985, endPoint y: 525, distance: 33.5
click at [788, 449] on icon "button" at bounding box center [783, 452] width 10 height 13
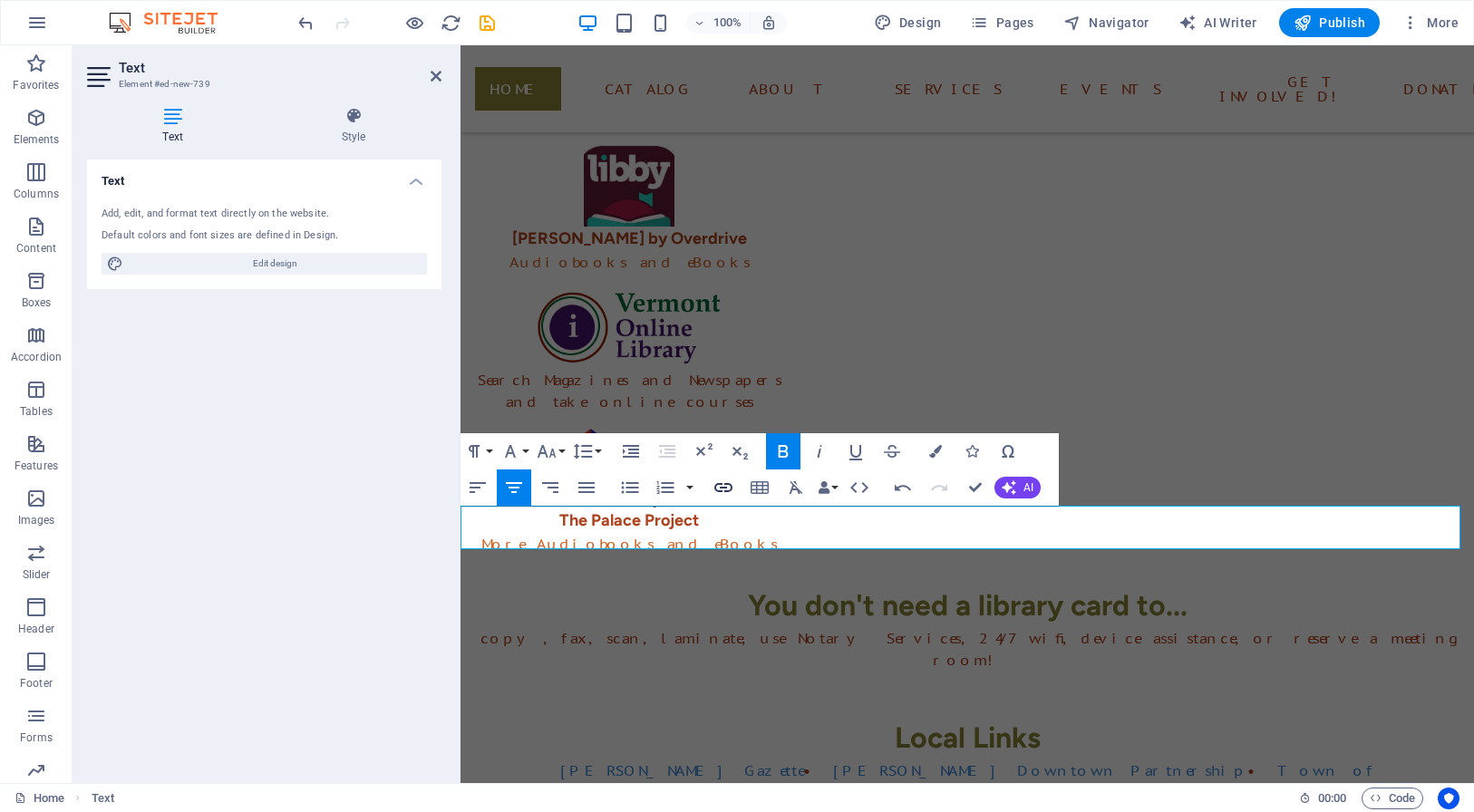
click at [718, 489] on icon "button" at bounding box center [723, 487] width 21 height 21
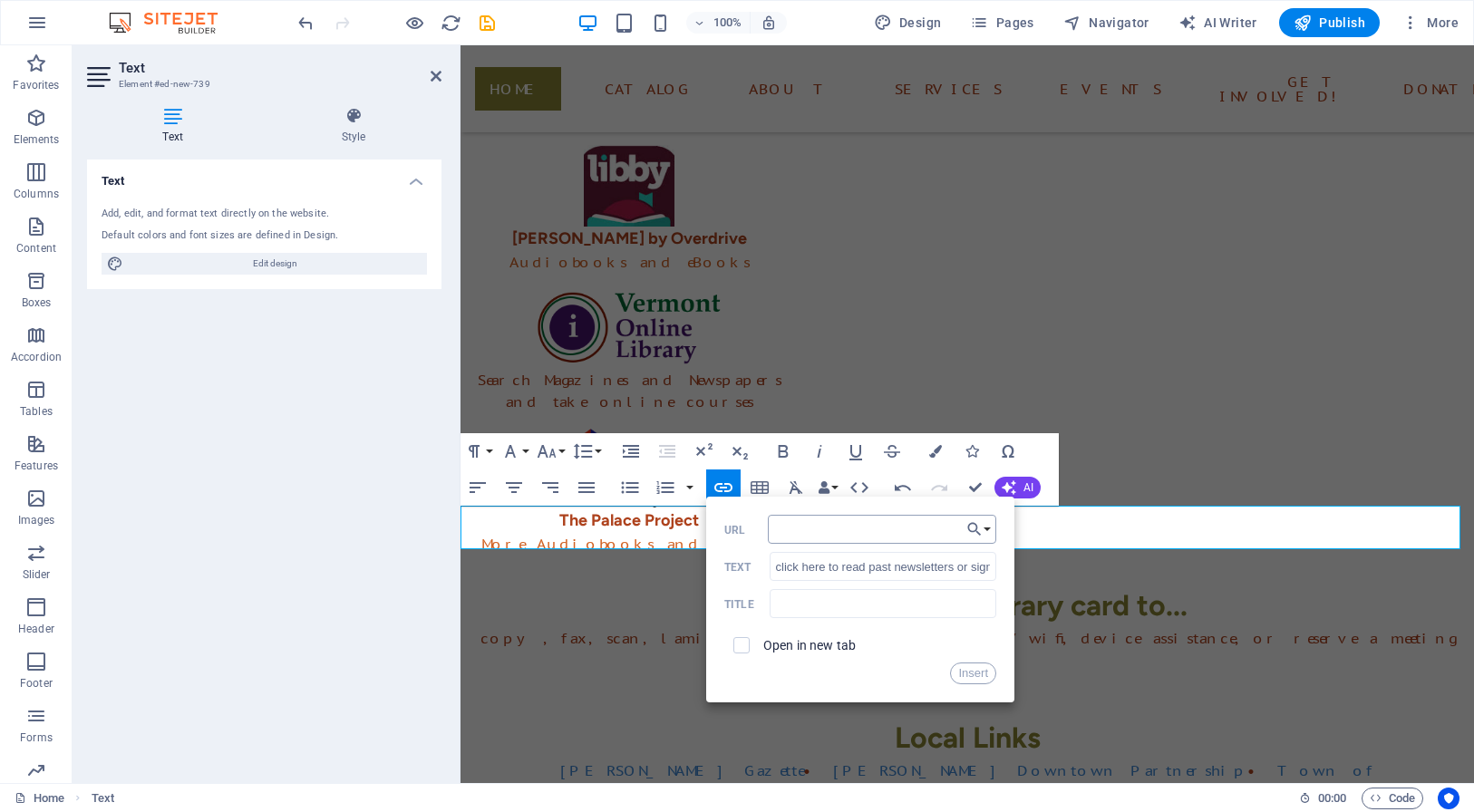
click at [830, 532] on input "URL" at bounding box center [881, 528] width 229 height 29
type input "assistance"
drag, startPoint x: 864, startPoint y: 533, endPoint x: 737, endPoint y: 523, distance: 127.4
click at [767, 523] on input "assistance" at bounding box center [881, 528] width 229 height 29
click at [868, 531] on input "URL" at bounding box center [881, 528] width 229 height 29
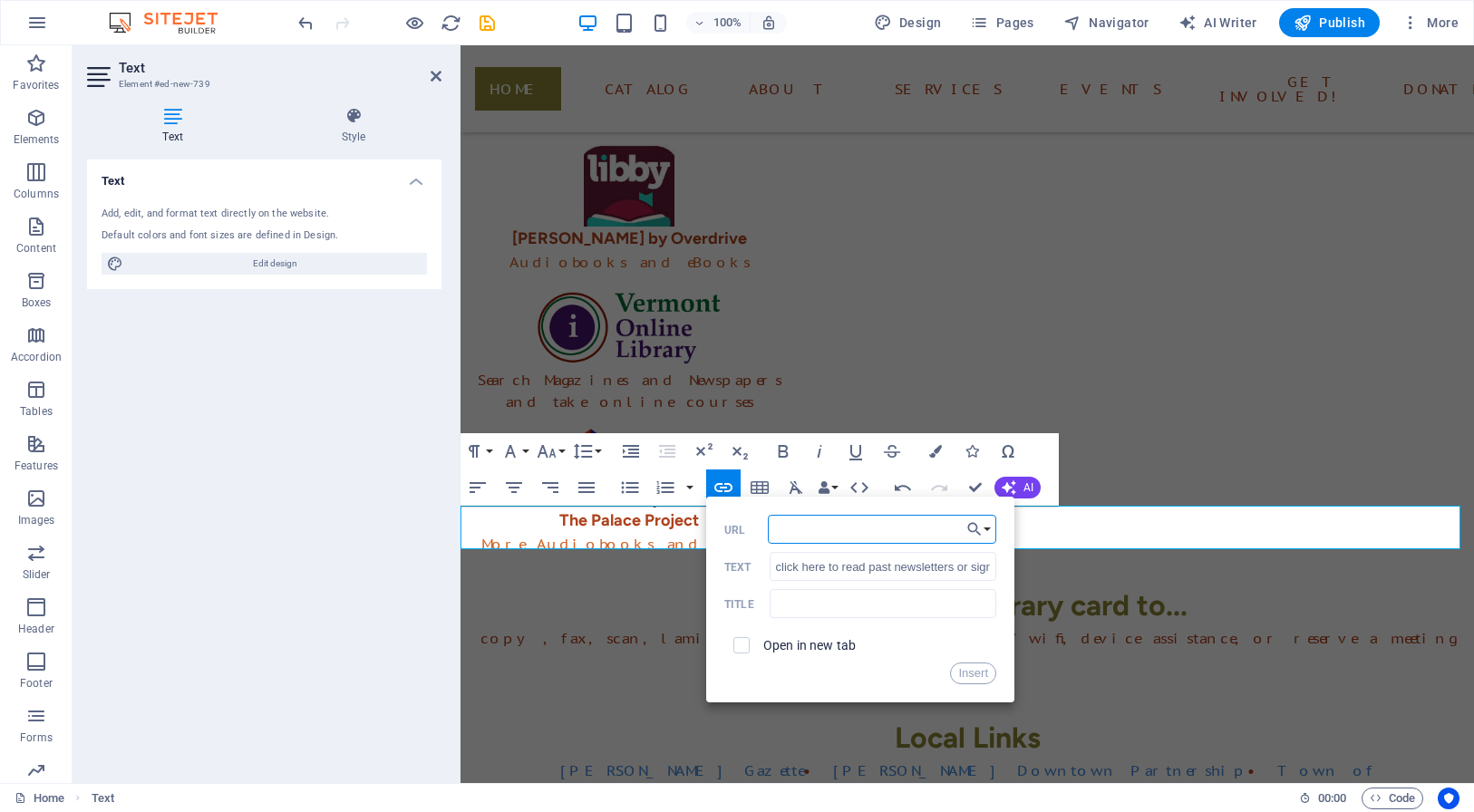
paste input "that"
type input "that"
drag, startPoint x: 821, startPoint y: 532, endPoint x: 701, endPoint y: 526, distance: 120.1
click at [767, 526] on input "that" at bounding box center [881, 528] width 229 height 29
click at [863, 540] on input "URL" at bounding box center [881, 528] width 229 height 29
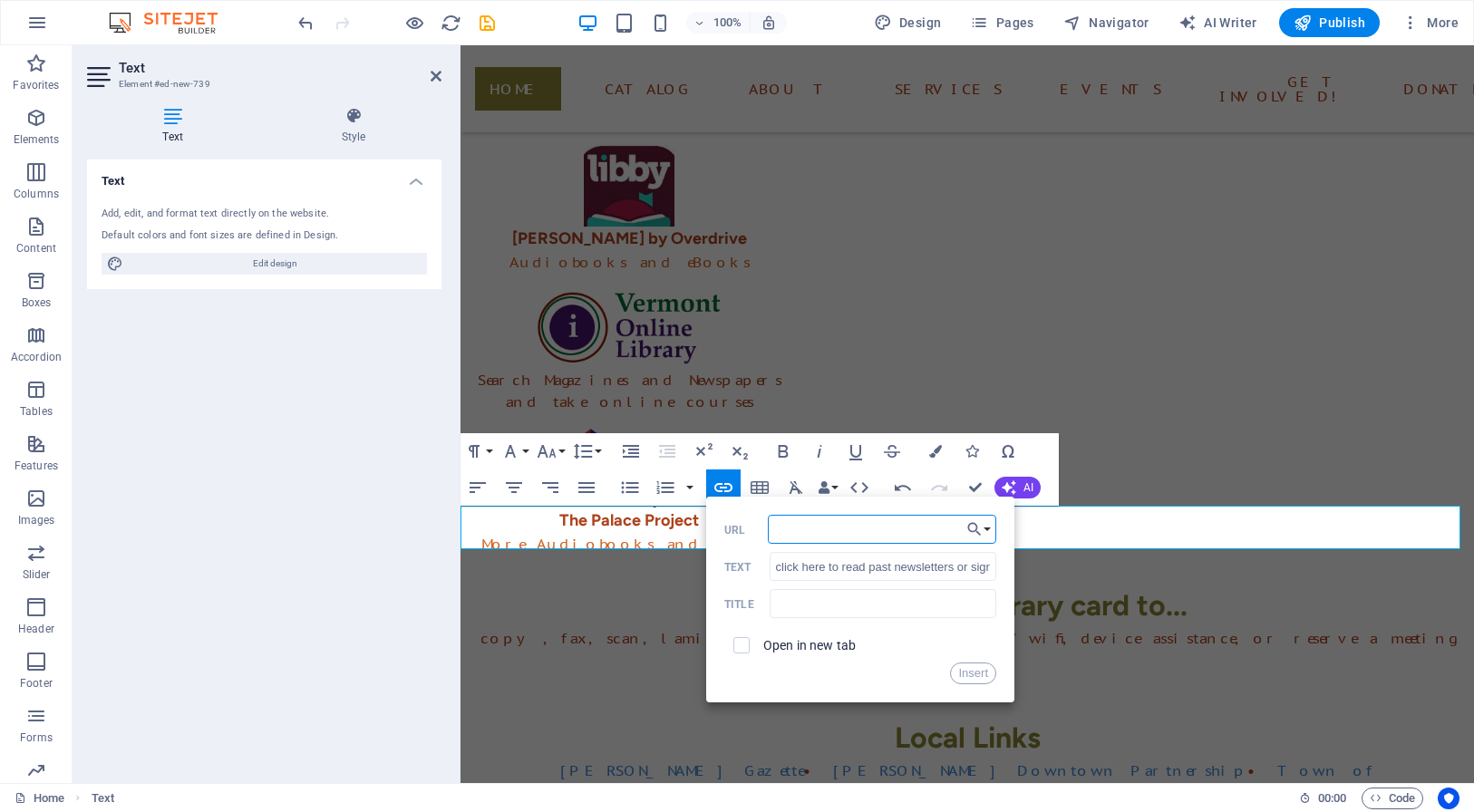
paste input "[URL][DOMAIN_NAME]"
type input "[URL][DOMAIN_NAME]"
click at [747, 644] on span at bounding box center [740, 645] width 16 height 16
click at [739, 646] on input "checkbox" at bounding box center [738, 642] width 16 height 16
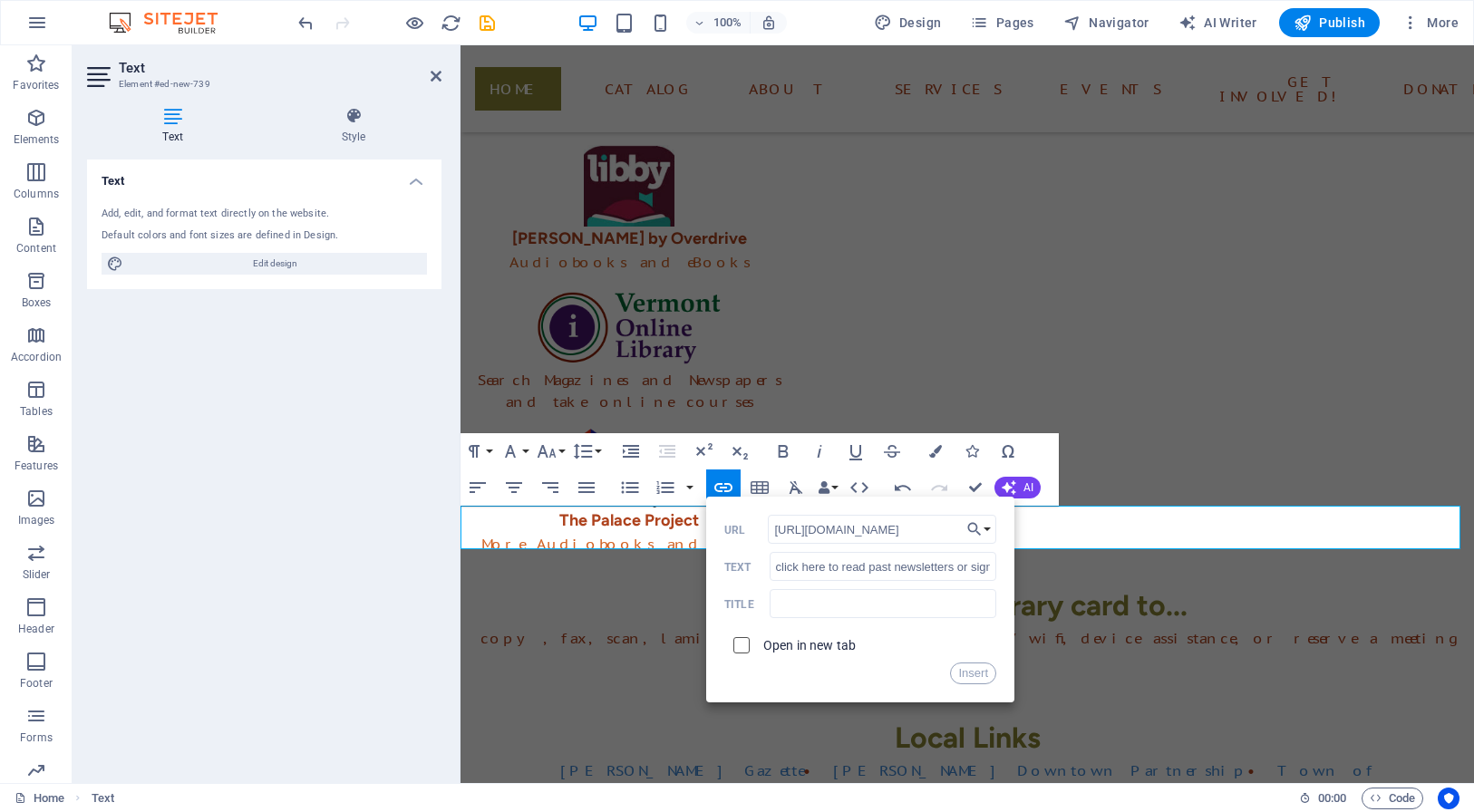
checkbox input "true"
click at [974, 678] on button "Insert" at bounding box center [974, 673] width 47 height 21
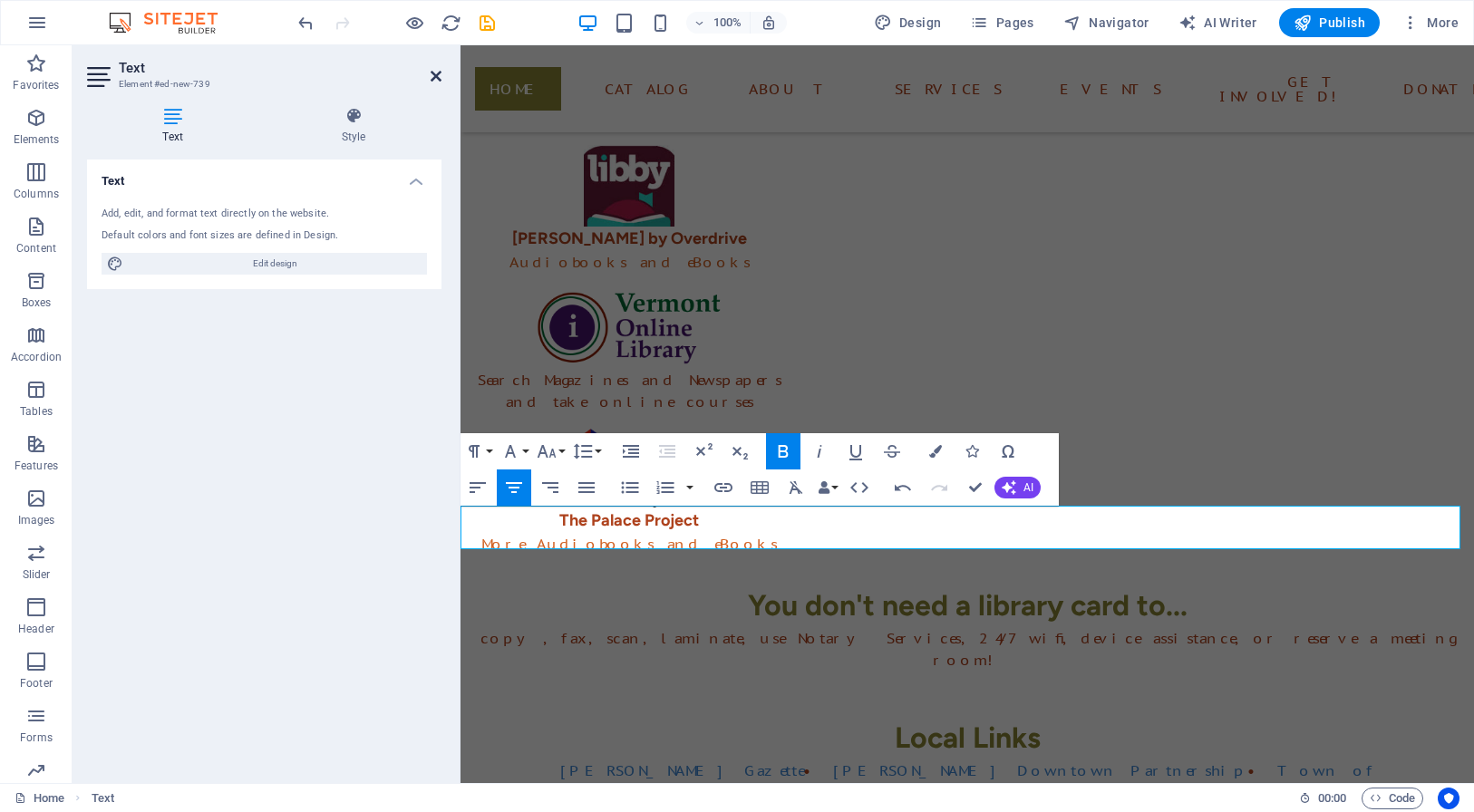
click at [436, 75] on icon at bounding box center [436, 77] width 11 height 15
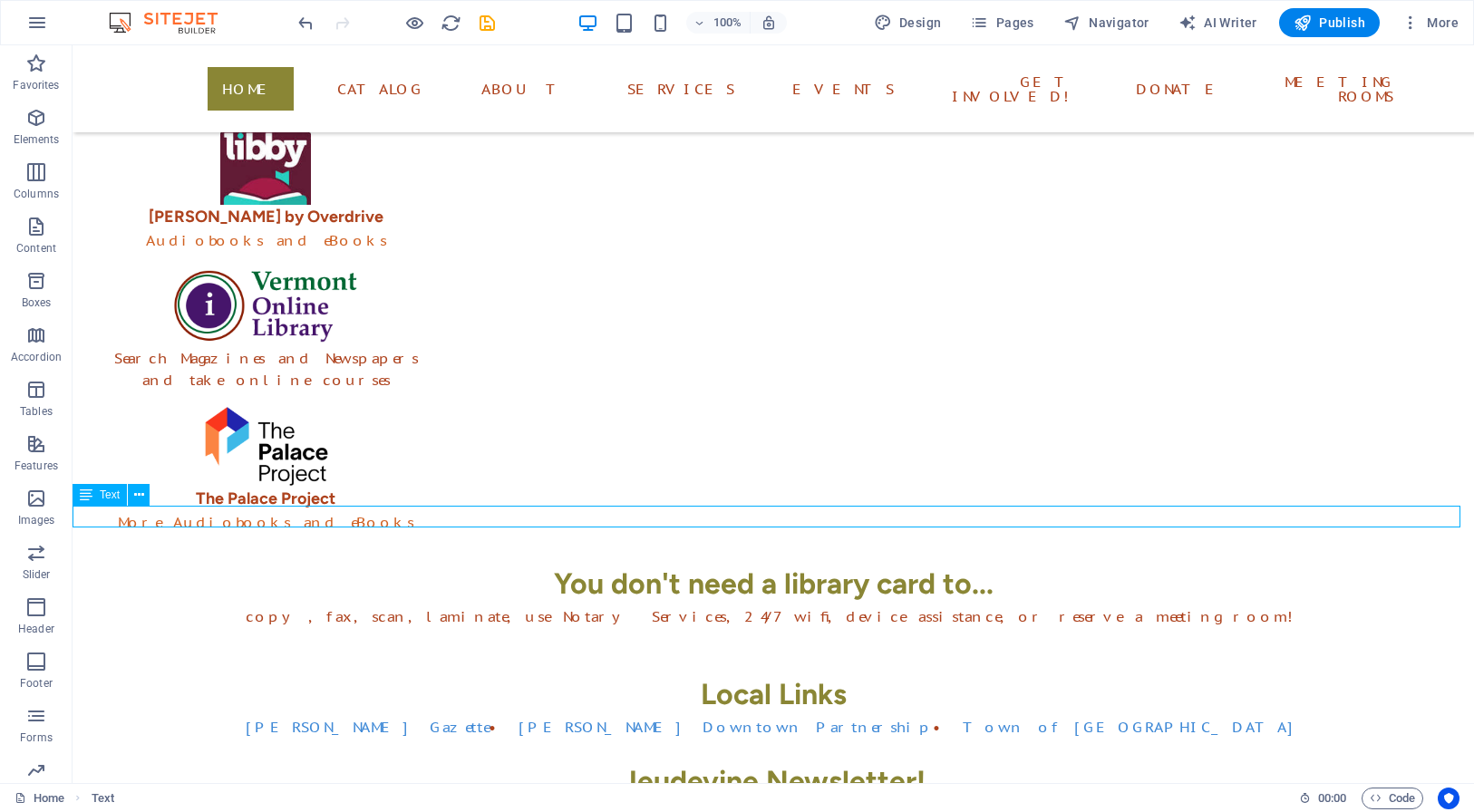
click at [1300, 803] on div "Catch up on everything that's happening at the library with our newsletter — cl…" at bounding box center [773, 813] width 1401 height 21
click at [1299, 803] on div "Catch up on everything that's happening at the library with our newsletter — cl…" at bounding box center [773, 813] width 1401 height 21
drag, startPoint x: 1295, startPoint y: 516, endPoint x: 1255, endPoint y: 517, distance: 40.0
click at [1255, 803] on div "Catch up on everything that's happening at the library with our newsletter — cl…" at bounding box center [773, 813] width 1401 height 21
click at [1283, 803] on div "Catch up on everything that's happening at the library with our newsletter — cl…" at bounding box center [773, 813] width 1401 height 21
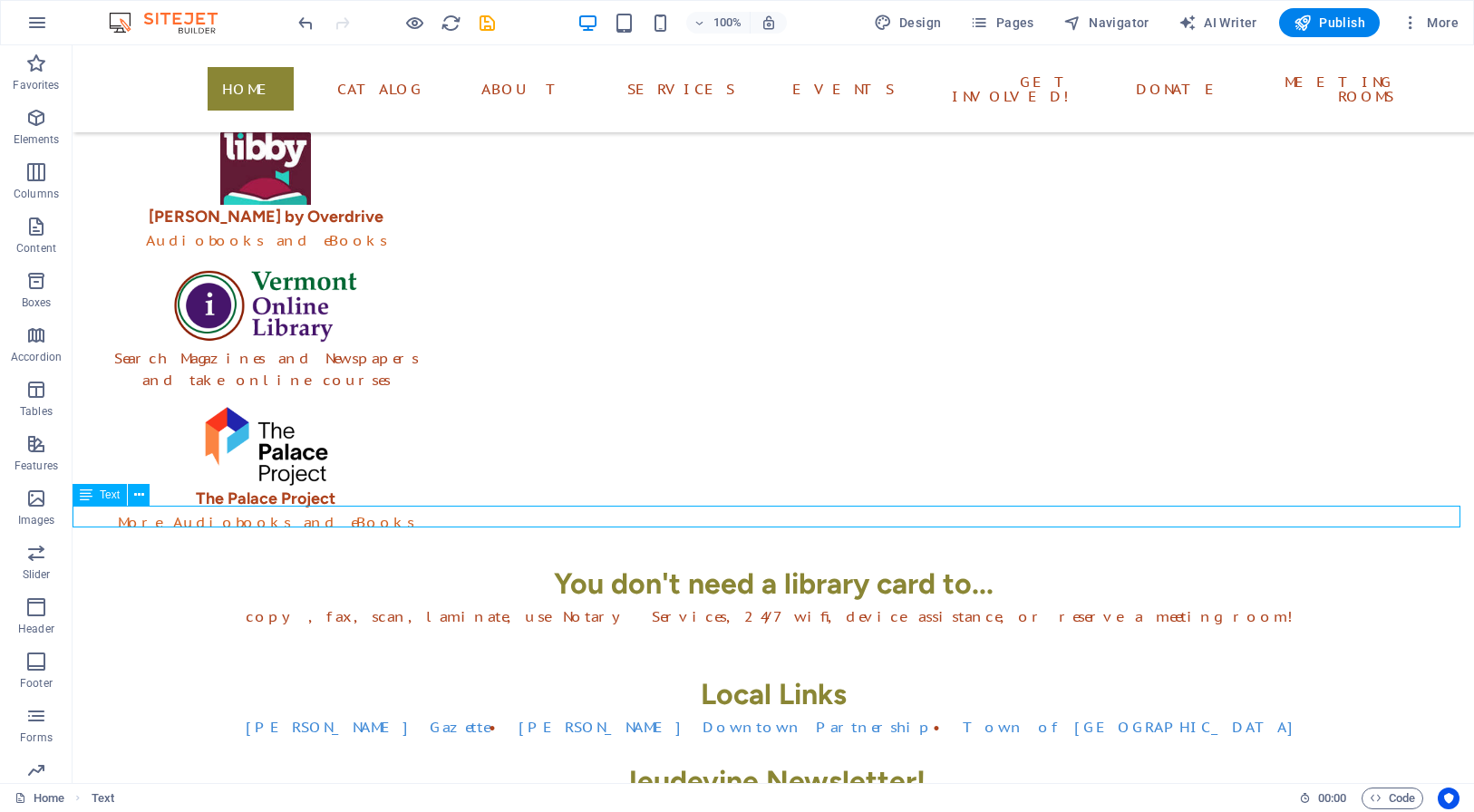
click at [1289, 803] on div "Catch up on everything that's happening at the library with our newsletter — cl…" at bounding box center [773, 813] width 1401 height 21
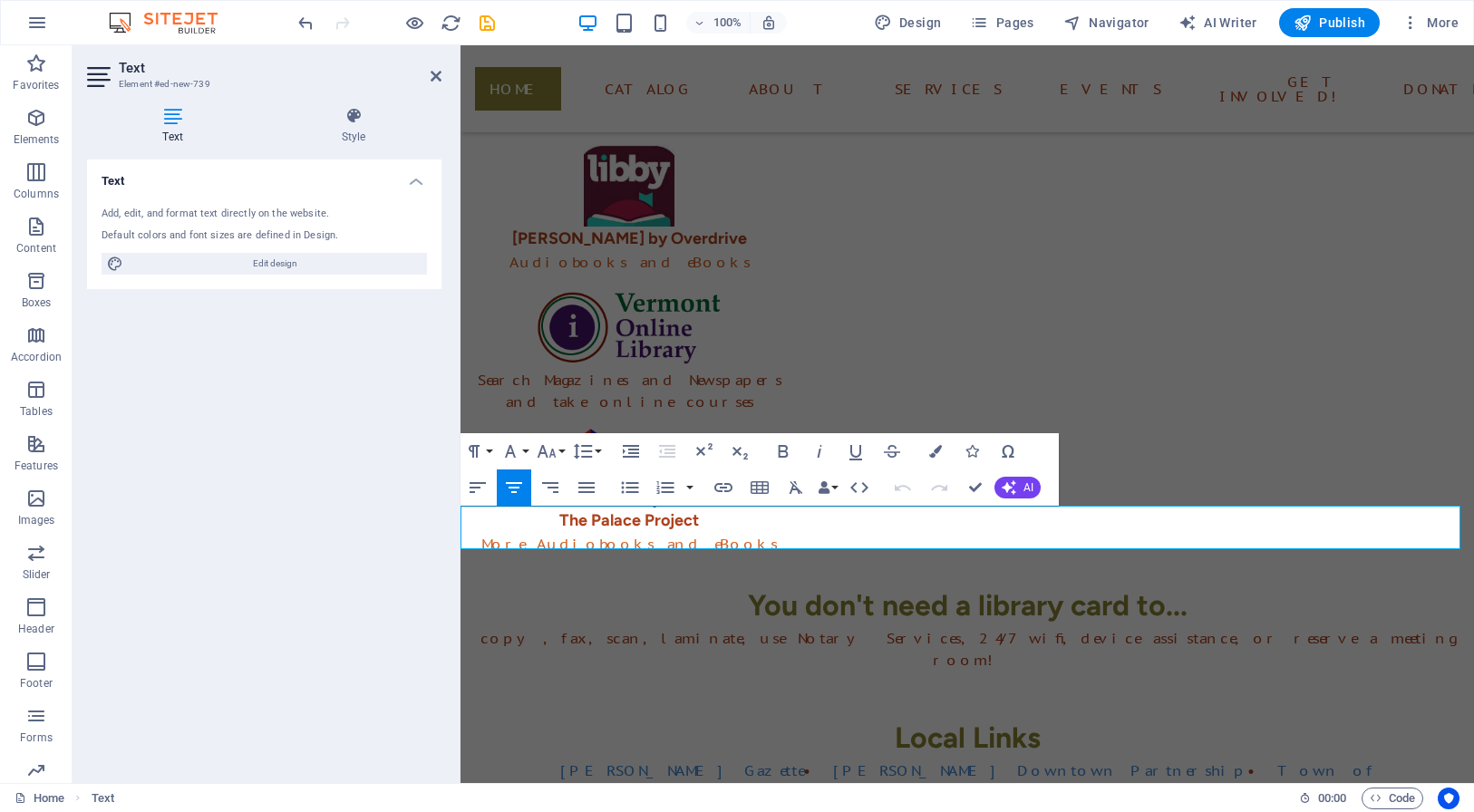
drag, startPoint x: 1047, startPoint y: 539, endPoint x: 1020, endPoint y: 525, distance: 30.4
click at [935, 456] on icon "button" at bounding box center [935, 452] width 13 height 13
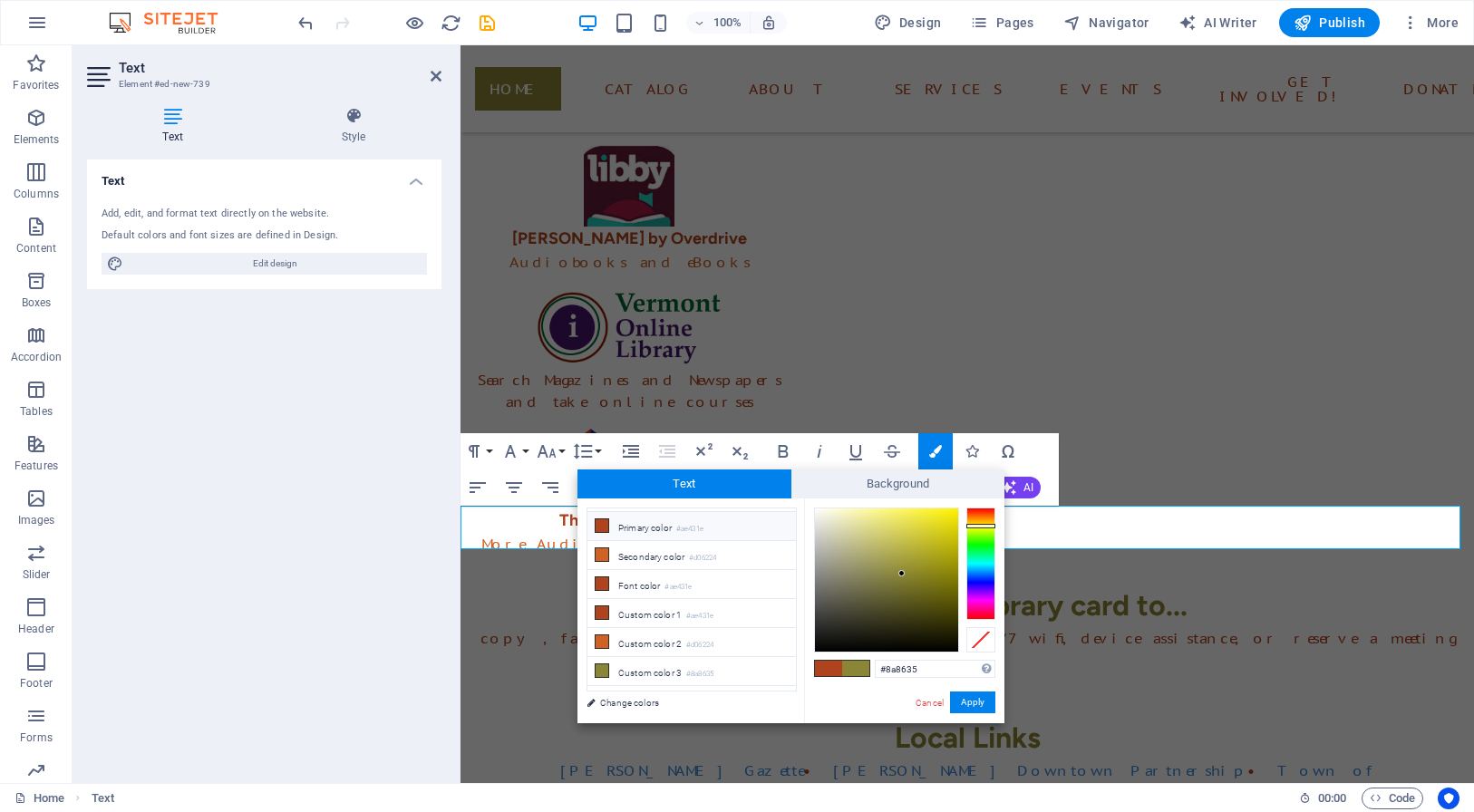
scroll to position [45, 0]
click at [727, 677] on li "Custom color 4 #78ace3" at bounding box center [691, 681] width 208 height 29
type input "#78ace3"
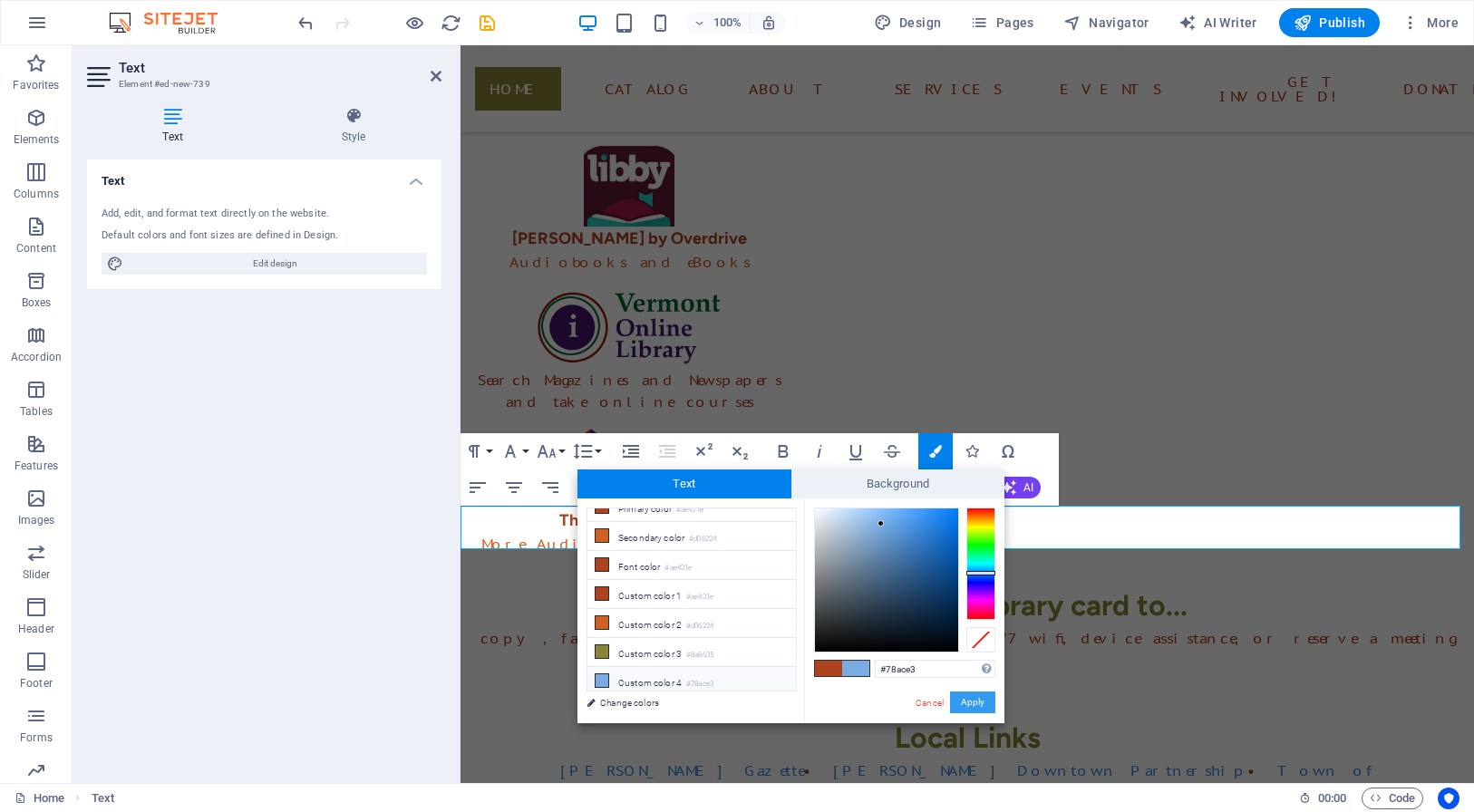
click at [978, 702] on button "Apply" at bounding box center [973, 702] width 46 height 21
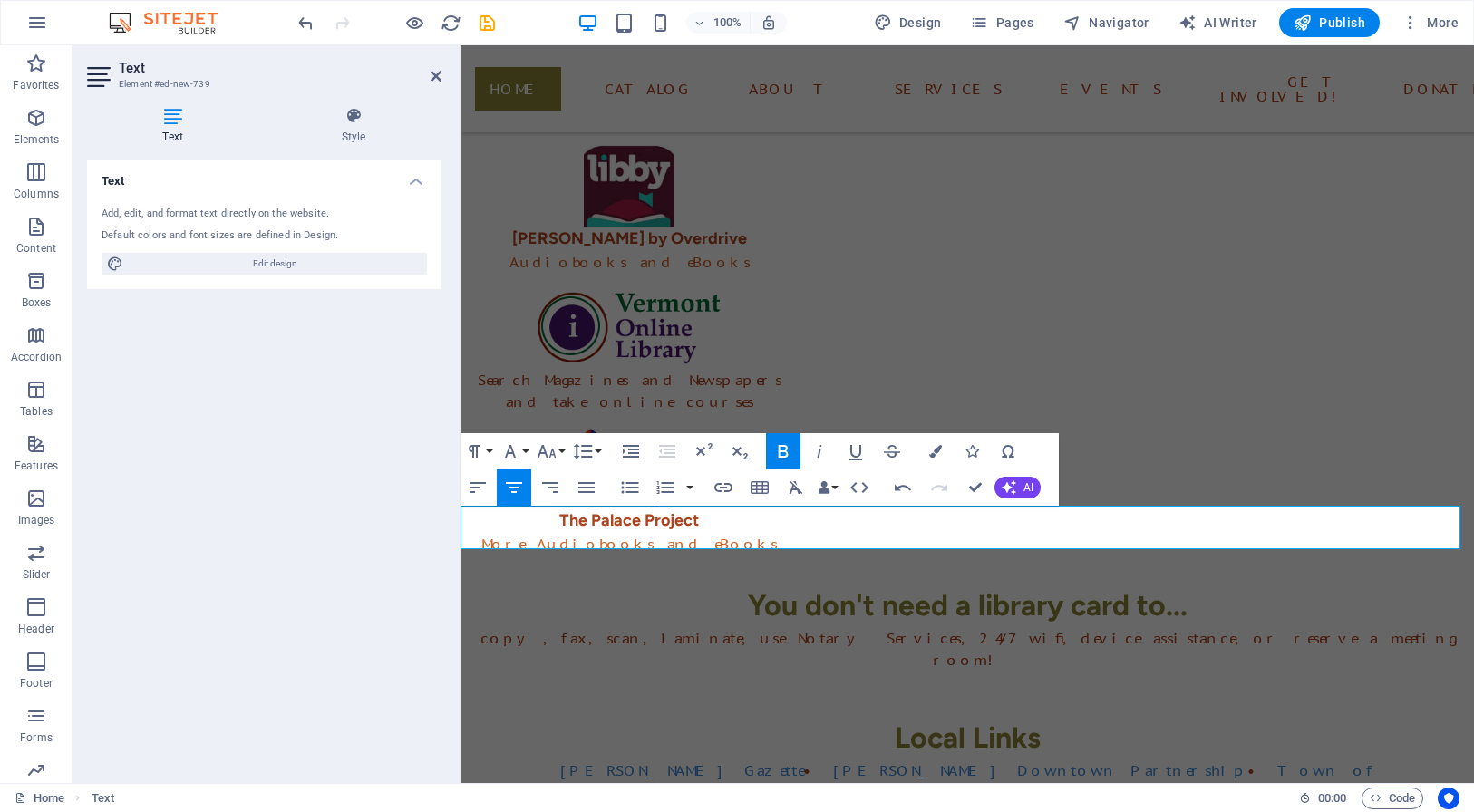
click at [436, 76] on icon at bounding box center [436, 77] width 11 height 15
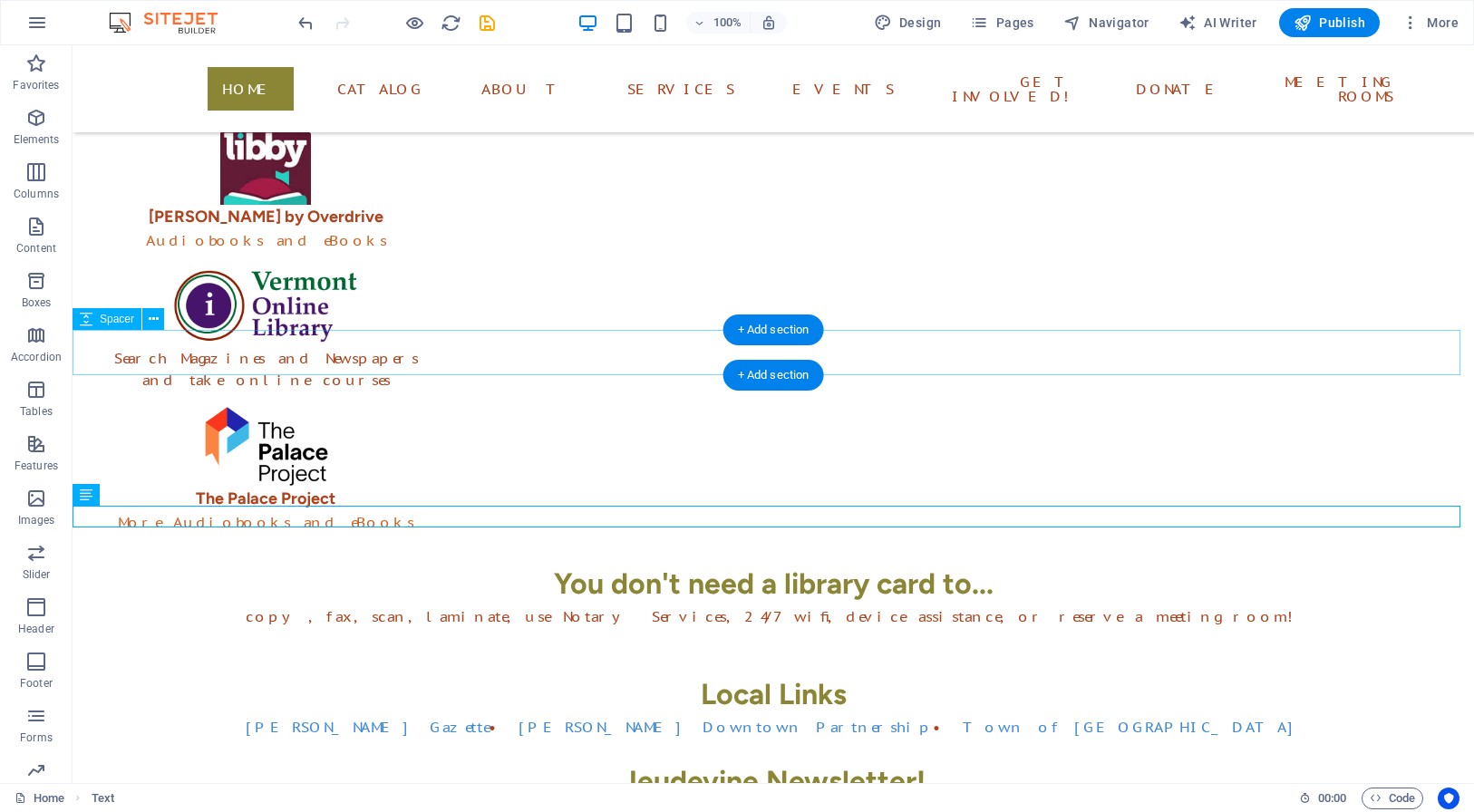
click at [863, 627] on div at bounding box center [773, 650] width 1401 height 46
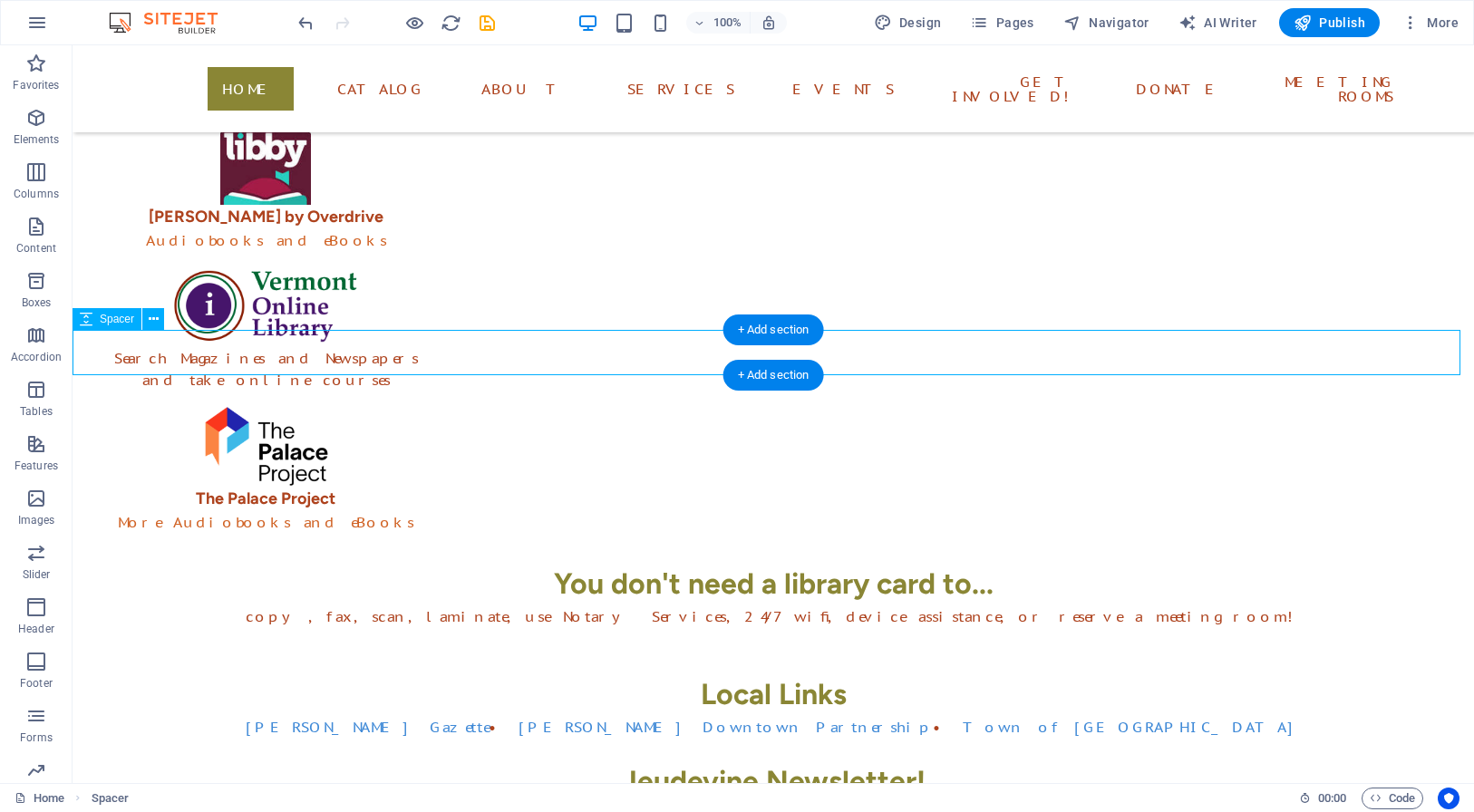
click at [863, 627] on div at bounding box center [773, 650] width 1401 height 46
select select "px"
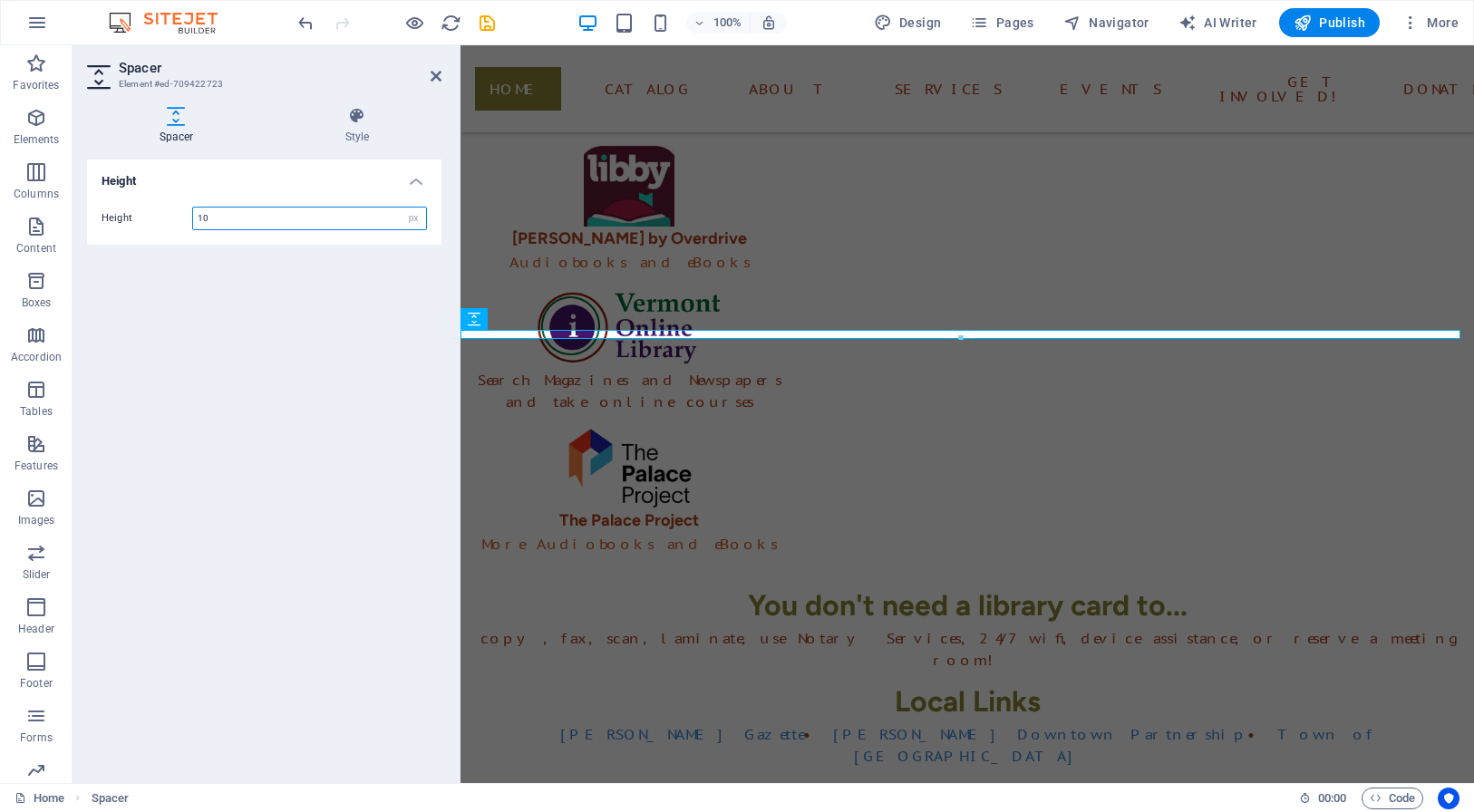
drag, startPoint x: 171, startPoint y: 210, endPoint x: 160, endPoint y: 210, distance: 11.0
click at [193, 210] on input "10" at bounding box center [310, 217] width 233 height 21
drag, startPoint x: 224, startPoint y: 220, endPoint x: 186, endPoint y: 219, distance: 38.0
click at [193, 219] on input "10" at bounding box center [310, 217] width 233 height 21
type input "20"
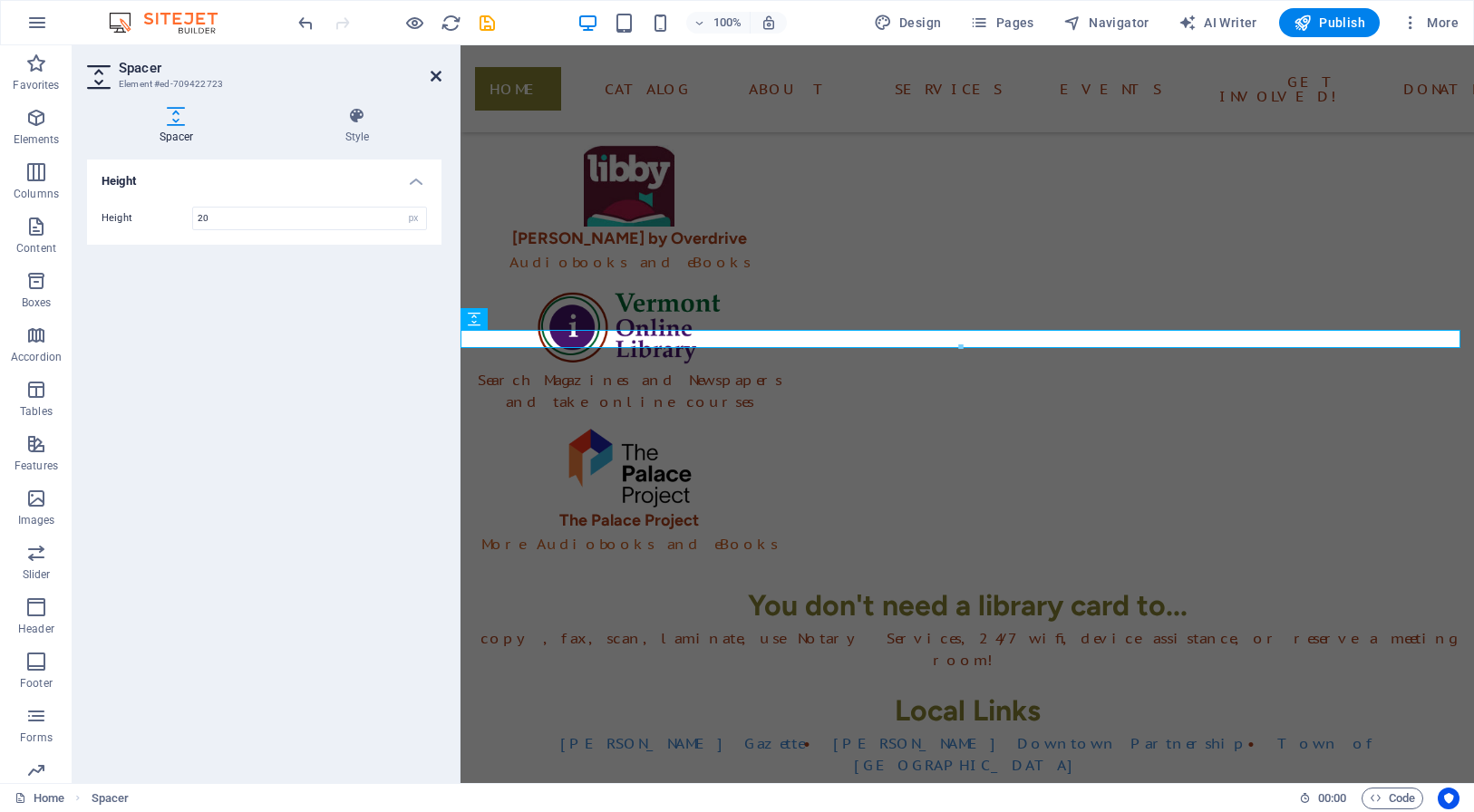
drag, startPoint x: 438, startPoint y: 74, endPoint x: 421, endPoint y: 77, distance: 17.3
click at [438, 74] on icon at bounding box center [436, 77] width 11 height 15
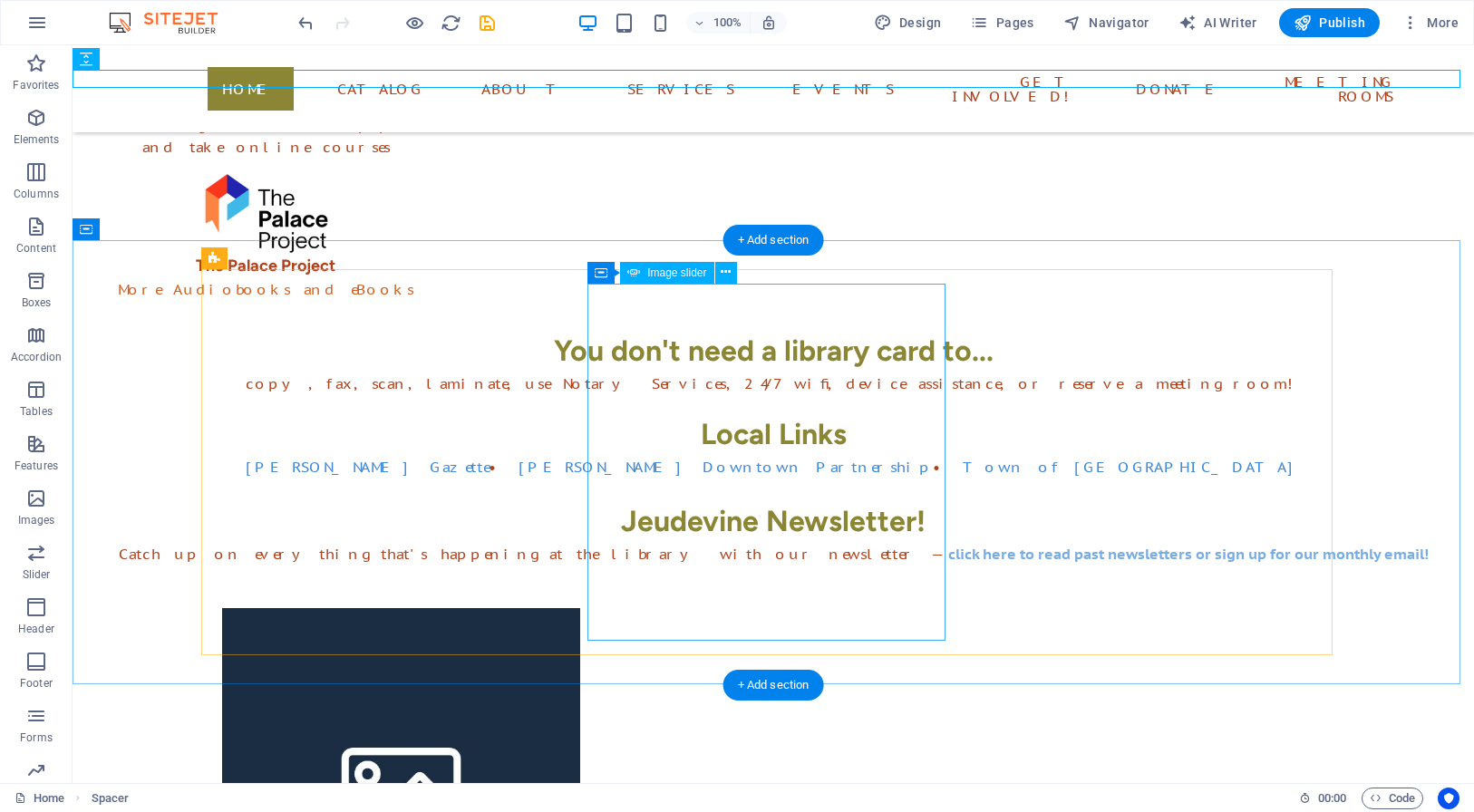
scroll to position [649, 0]
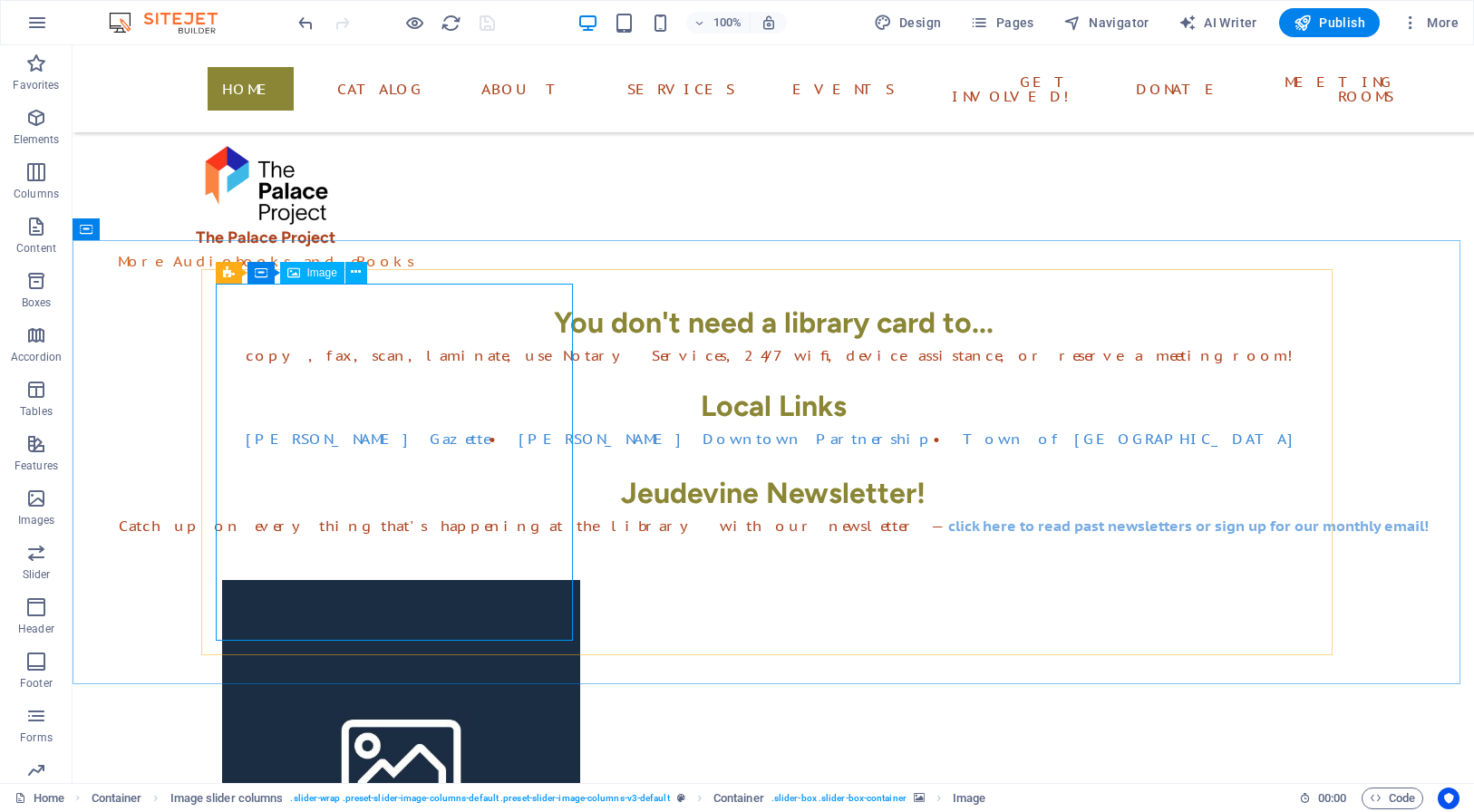
click at [321, 273] on span "Image" at bounding box center [322, 273] width 30 height 11
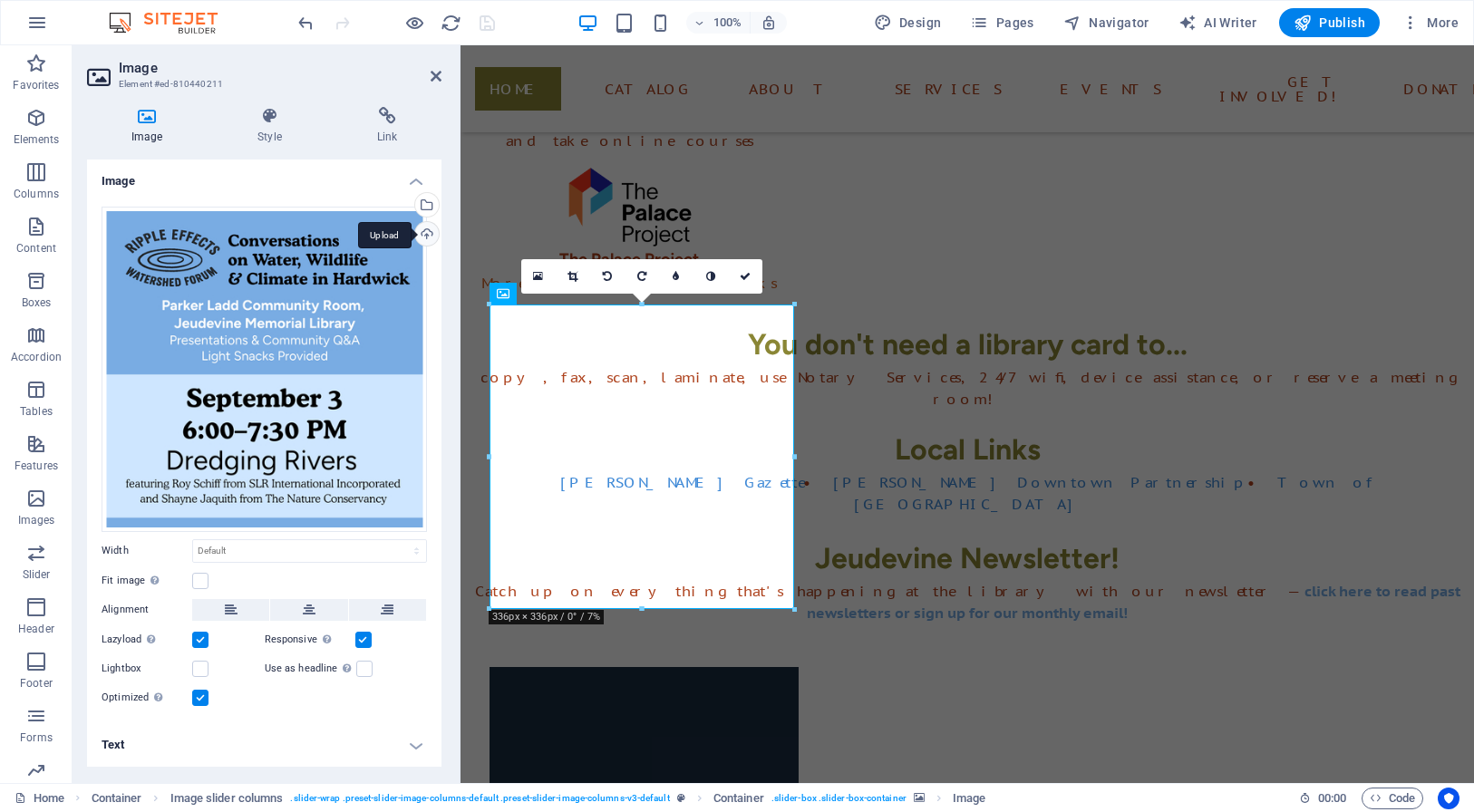
click at [428, 232] on div "Upload" at bounding box center [425, 235] width 27 height 27
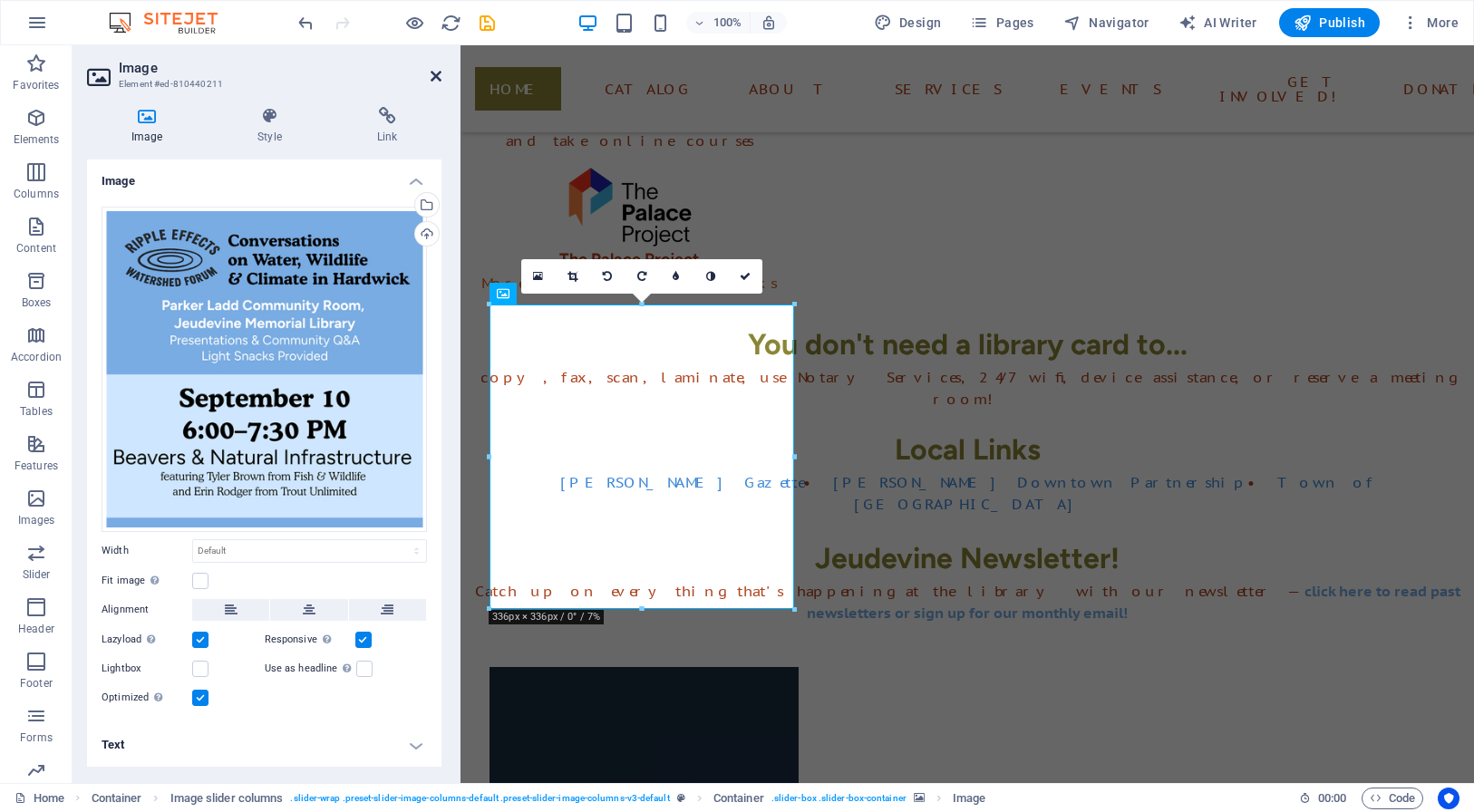
click at [436, 77] on icon at bounding box center [436, 77] width 11 height 15
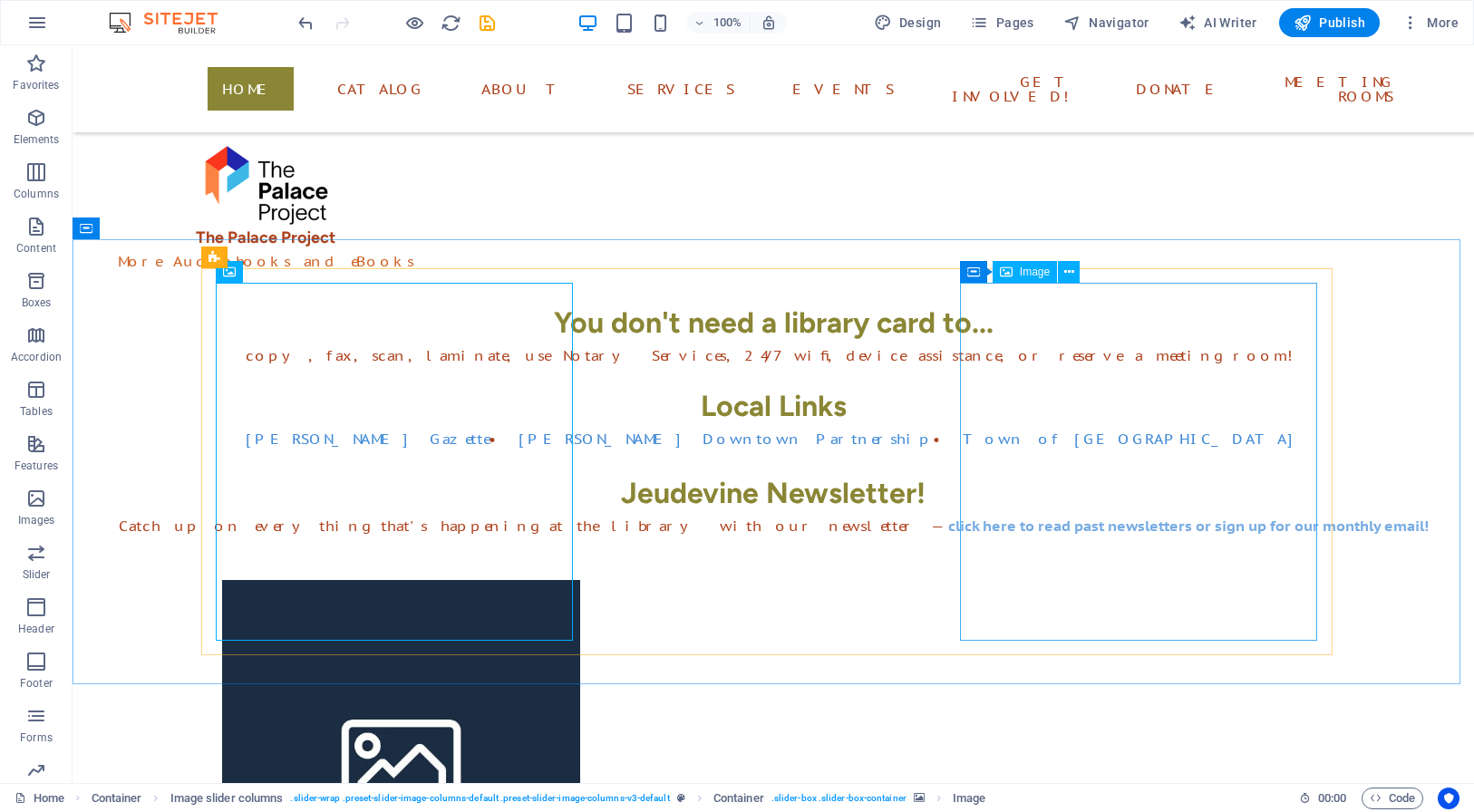
click at [1024, 274] on span "Image" at bounding box center [1034, 272] width 30 height 11
click at [1024, 275] on span "Image" at bounding box center [1034, 272] width 30 height 11
drag, startPoint x: 1024, startPoint y: 275, endPoint x: 505, endPoint y: 232, distance: 520.8
click at [1024, 275] on span "Image" at bounding box center [1034, 272] width 30 height 11
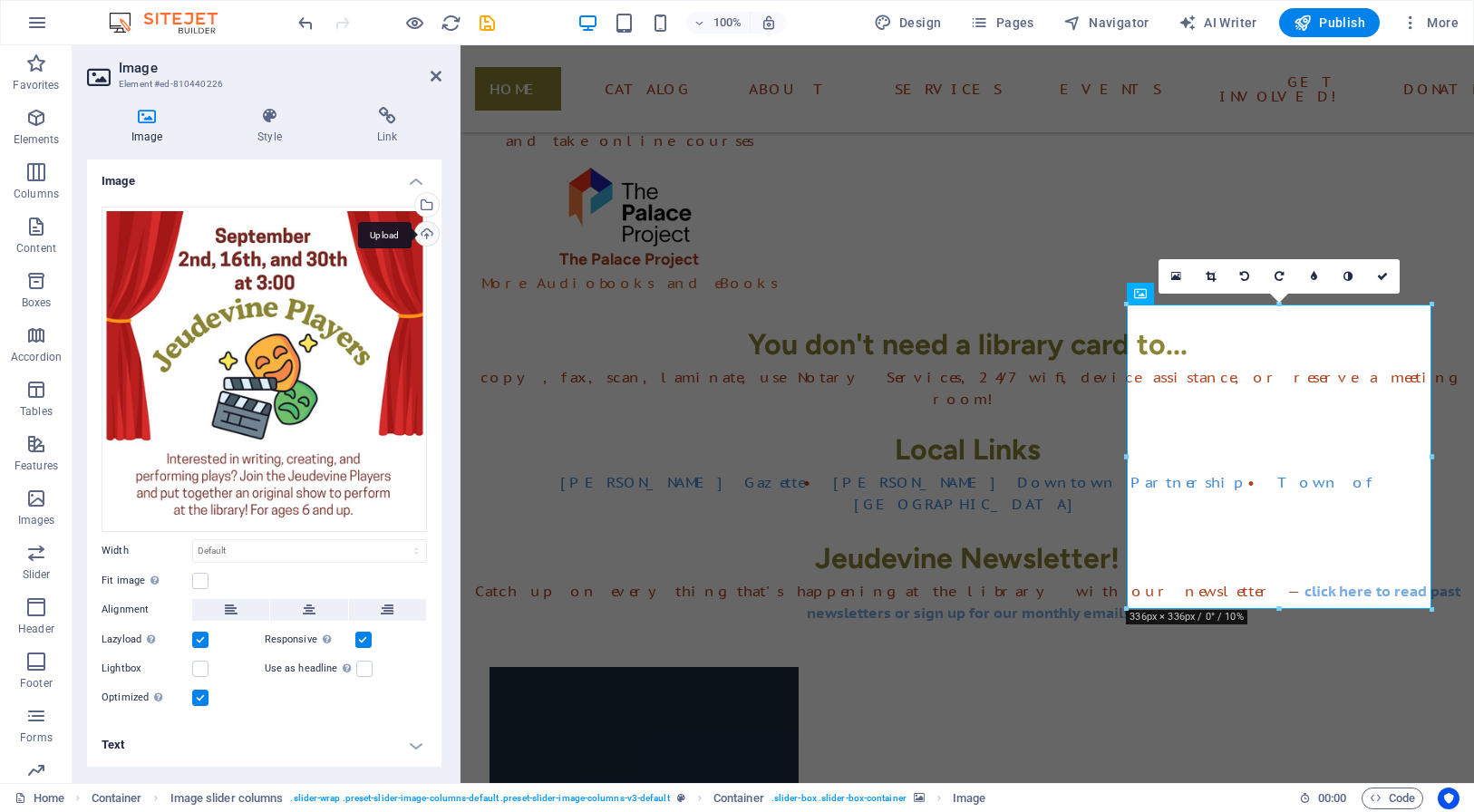
click at [426, 231] on div "Upload" at bounding box center [425, 235] width 27 height 27
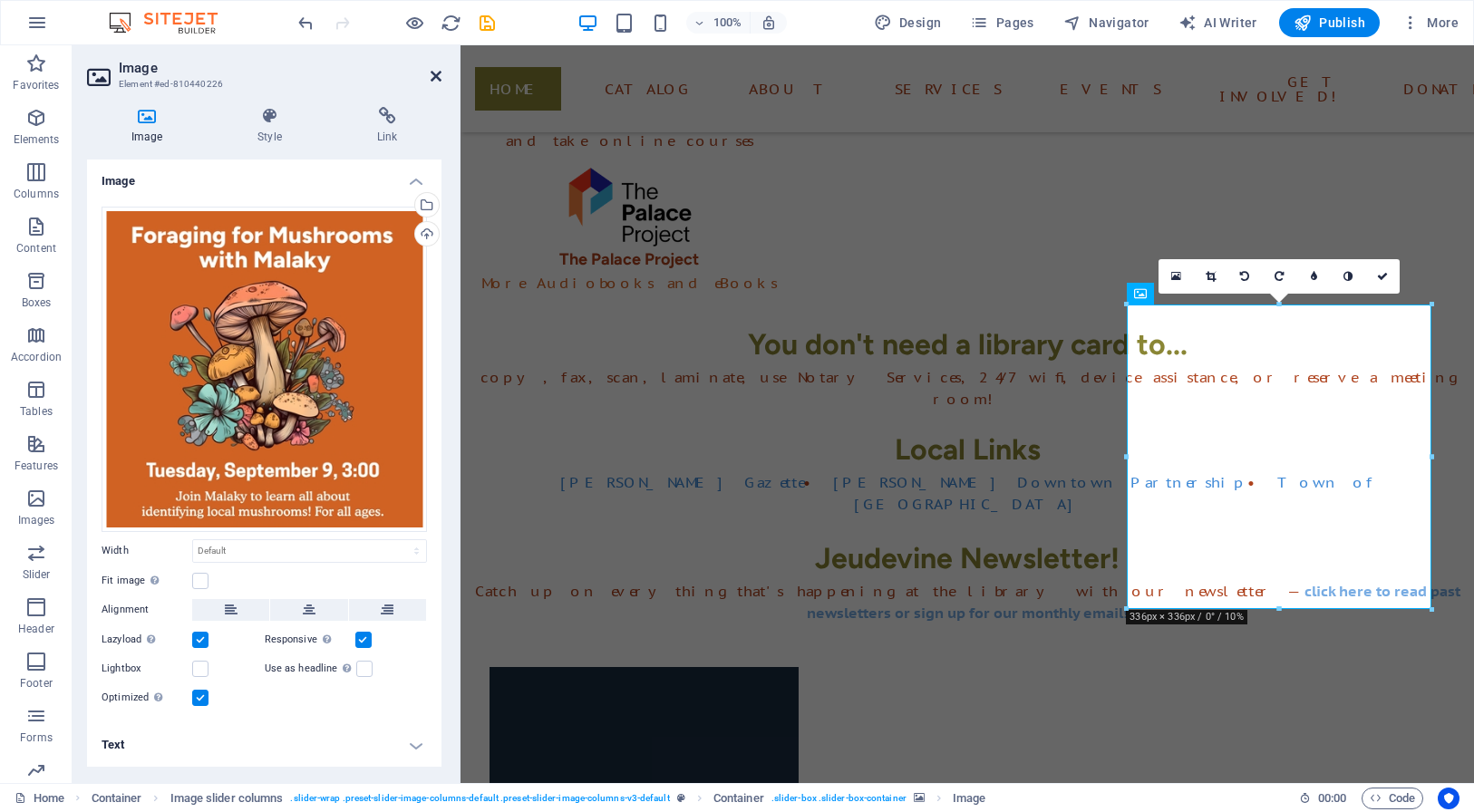
click at [436, 74] on icon at bounding box center [436, 77] width 11 height 15
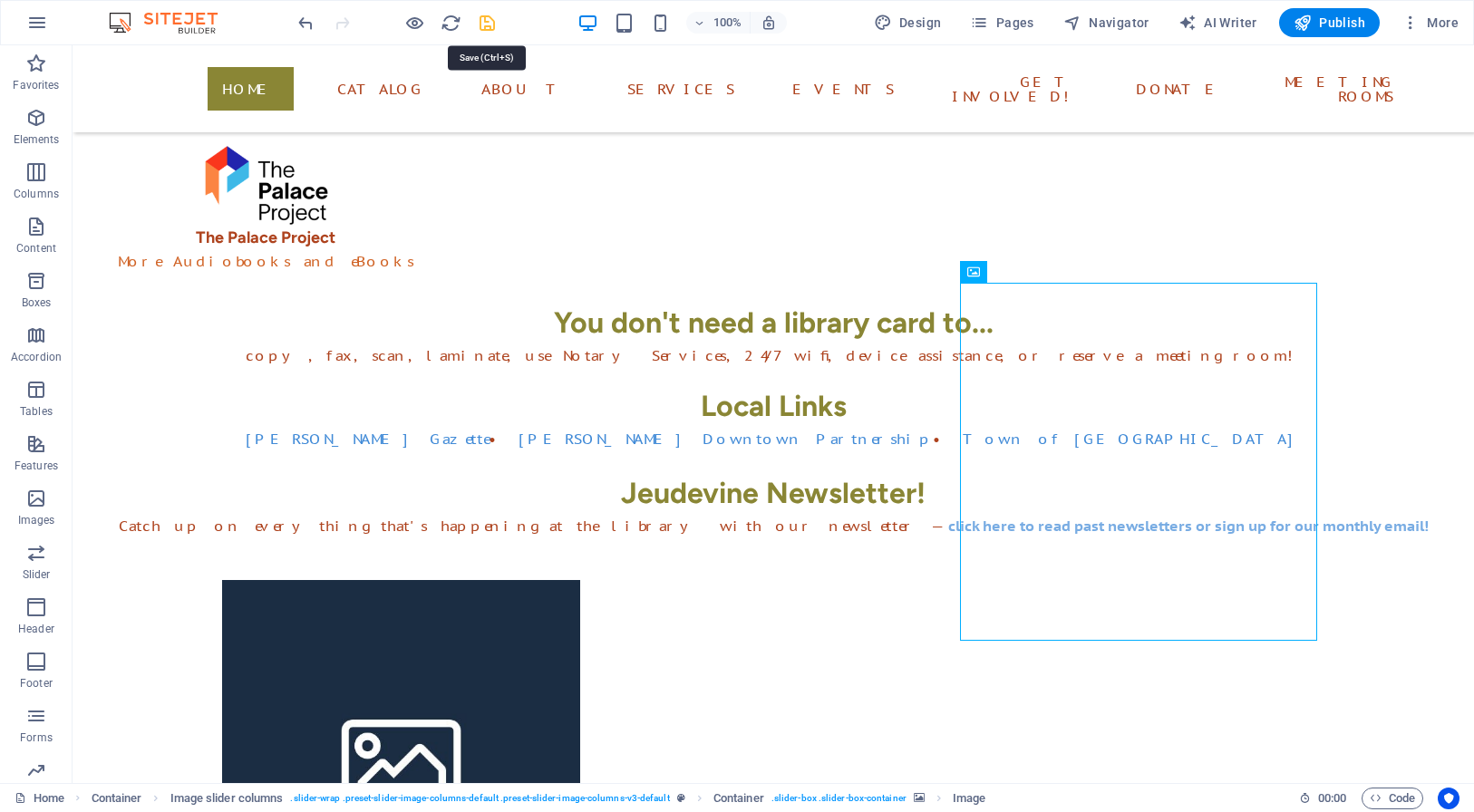
click at [486, 21] on icon "save" at bounding box center [487, 23] width 21 height 21
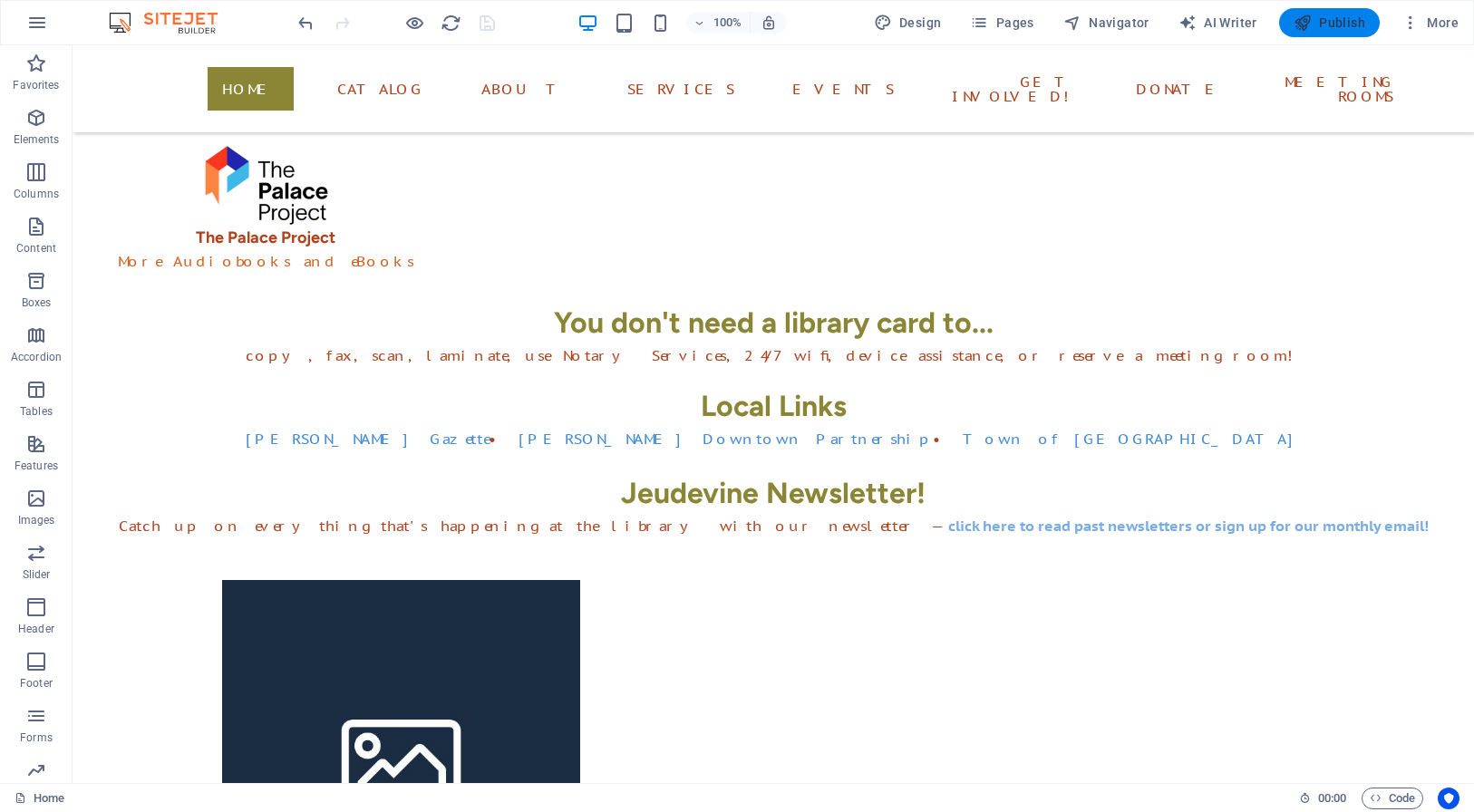
drag, startPoint x: 1329, startPoint y: 21, endPoint x: 781, endPoint y: 389, distance: 660.1
click at [1329, 21] on span "Publish" at bounding box center [1328, 22] width 72 height 18
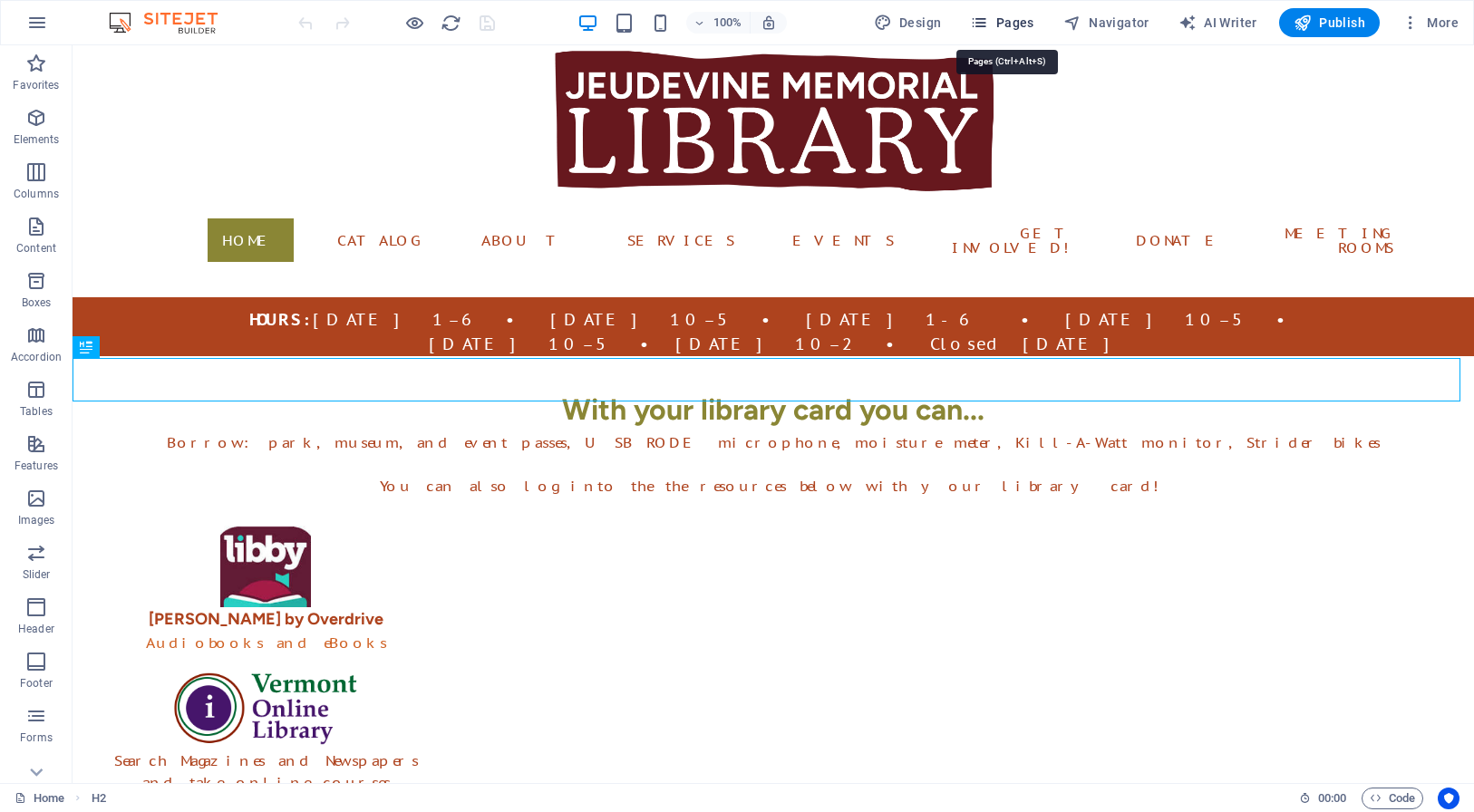
click at [0, 0] on span "Pages" at bounding box center [0, 0] width 0 height 0
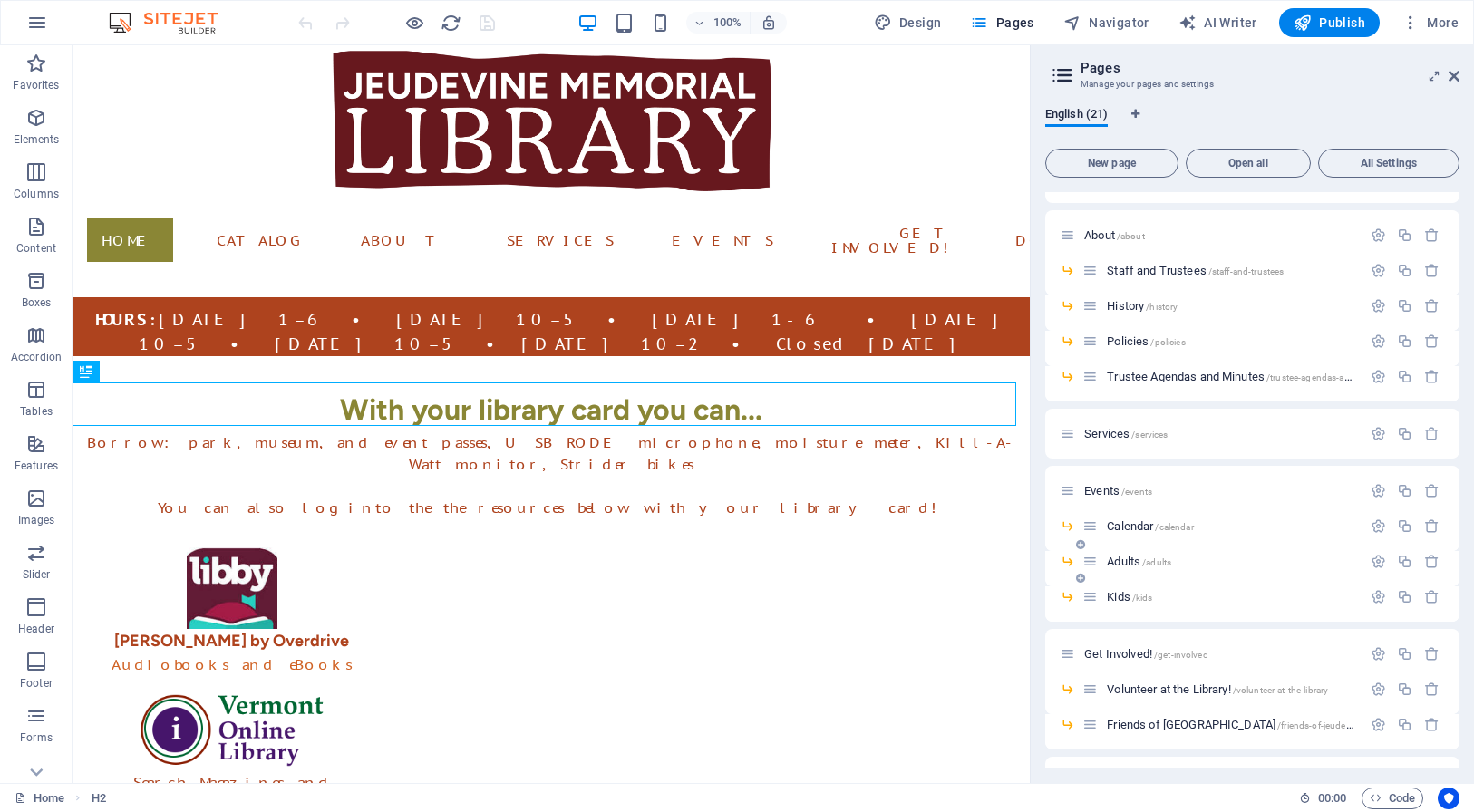
scroll to position [102, 0]
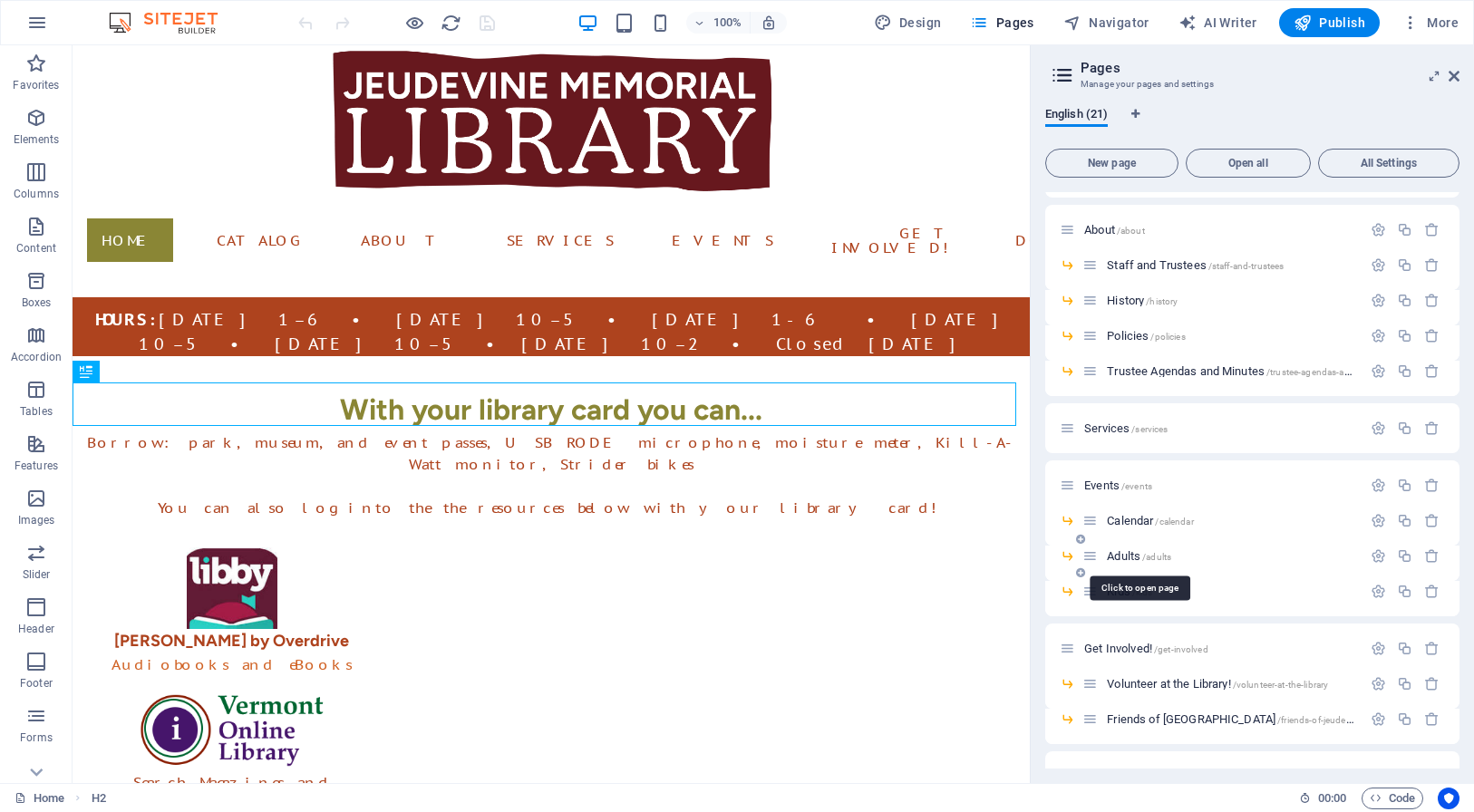
click at [1126, 559] on span "Adults /adults" at bounding box center [1138, 555] width 64 height 14
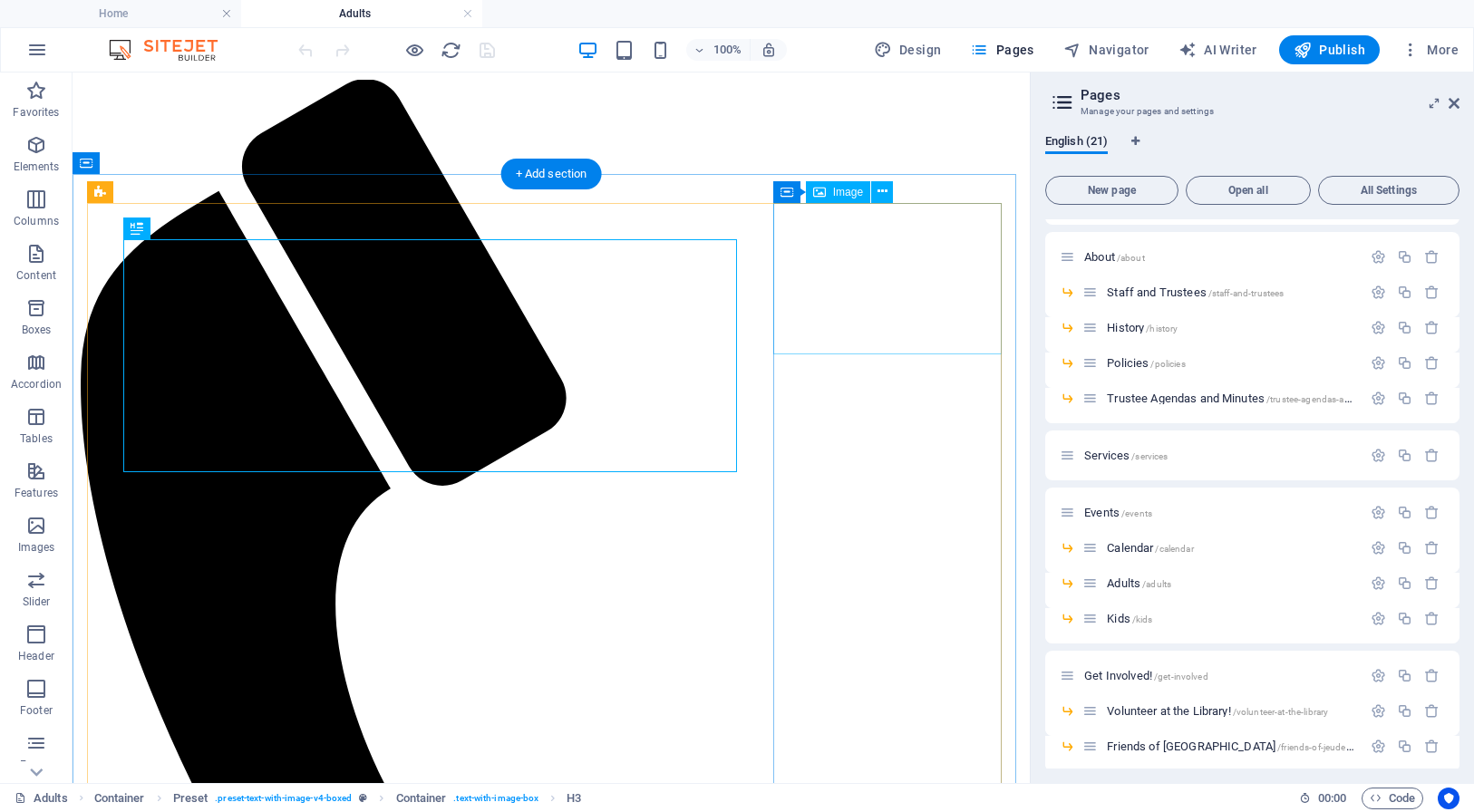
scroll to position [0, 0]
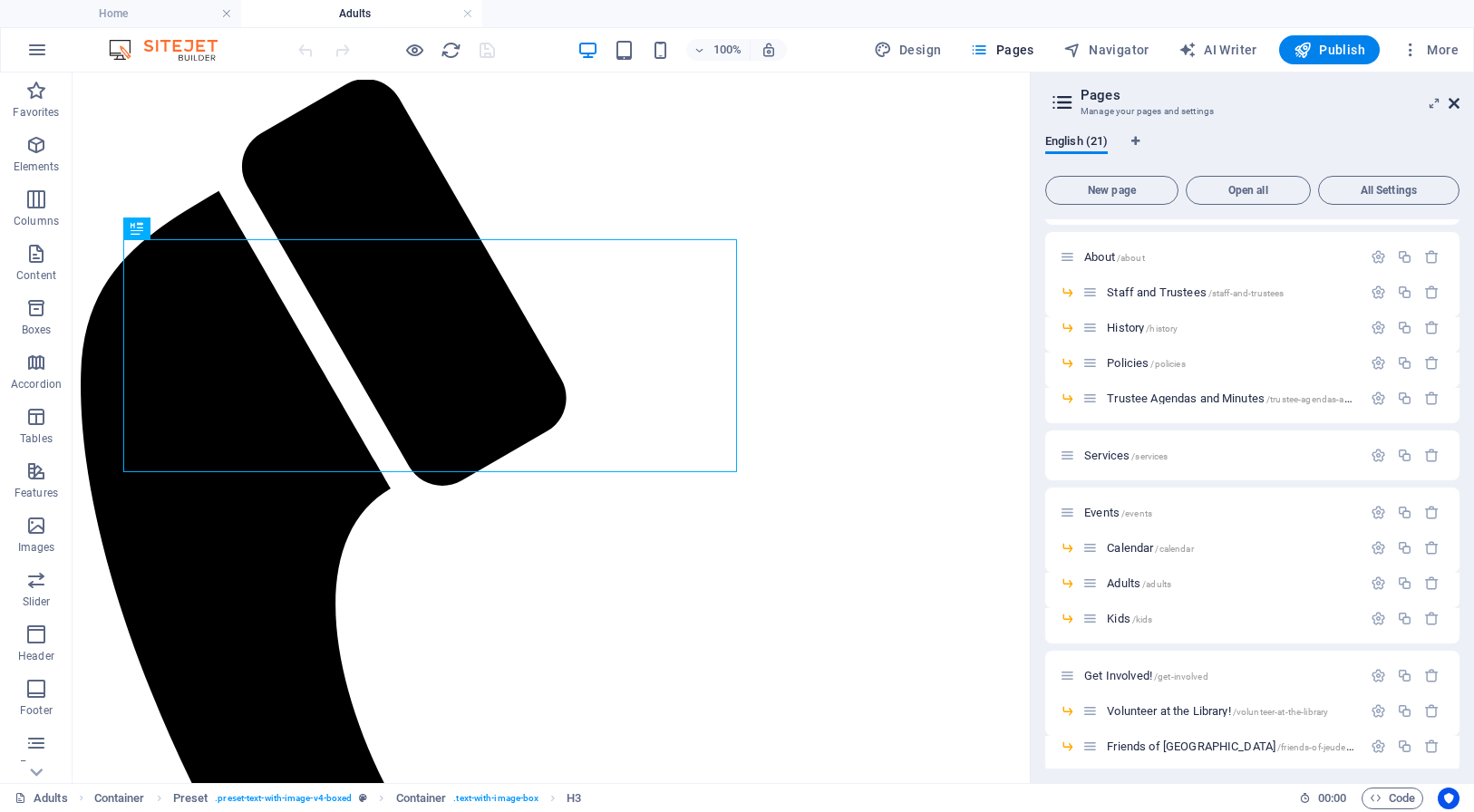
click at [1454, 103] on icon at bounding box center [1454, 104] width 11 height 15
